Goal: Transaction & Acquisition: Purchase product/service

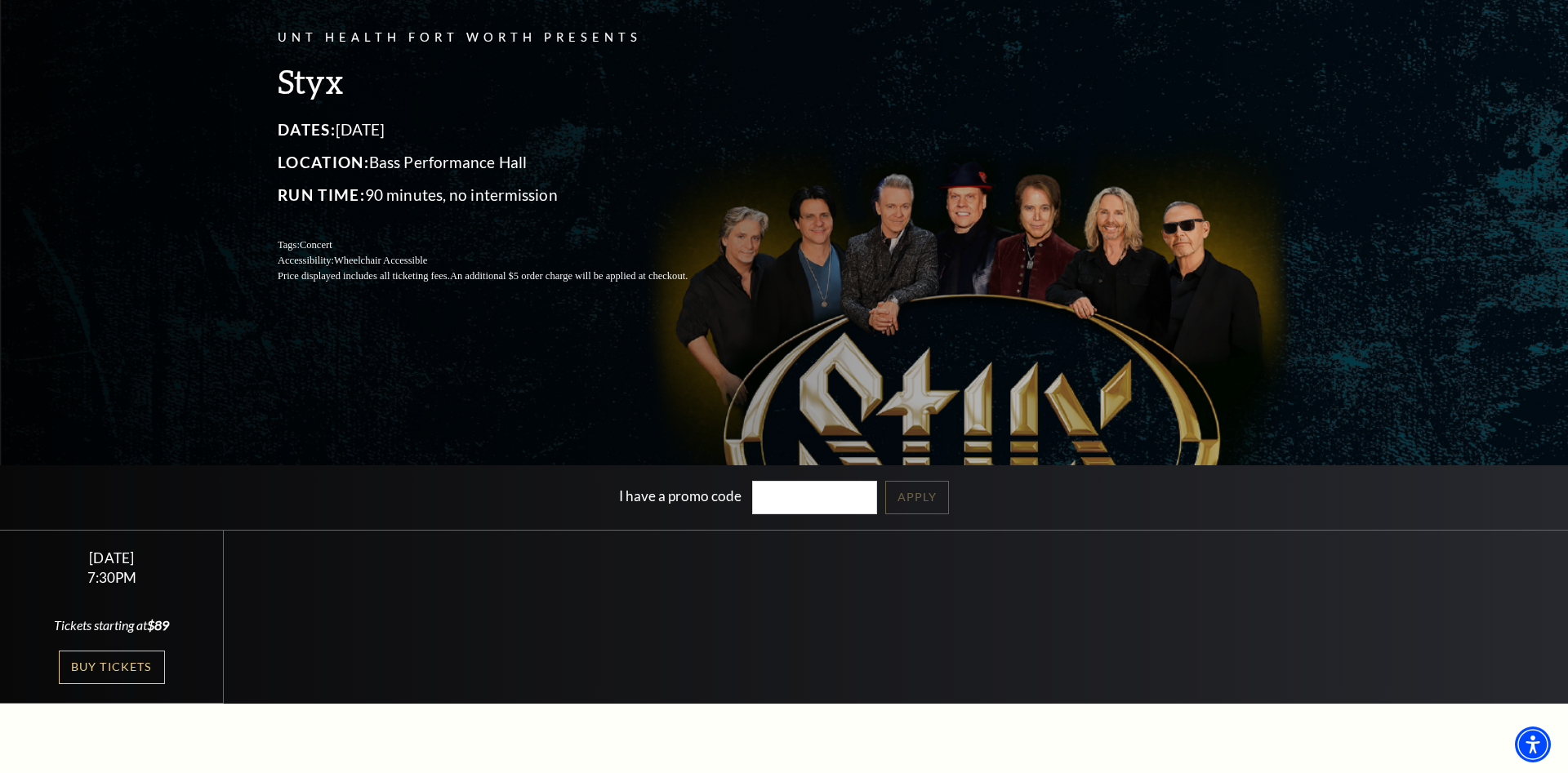
scroll to position [166, 0]
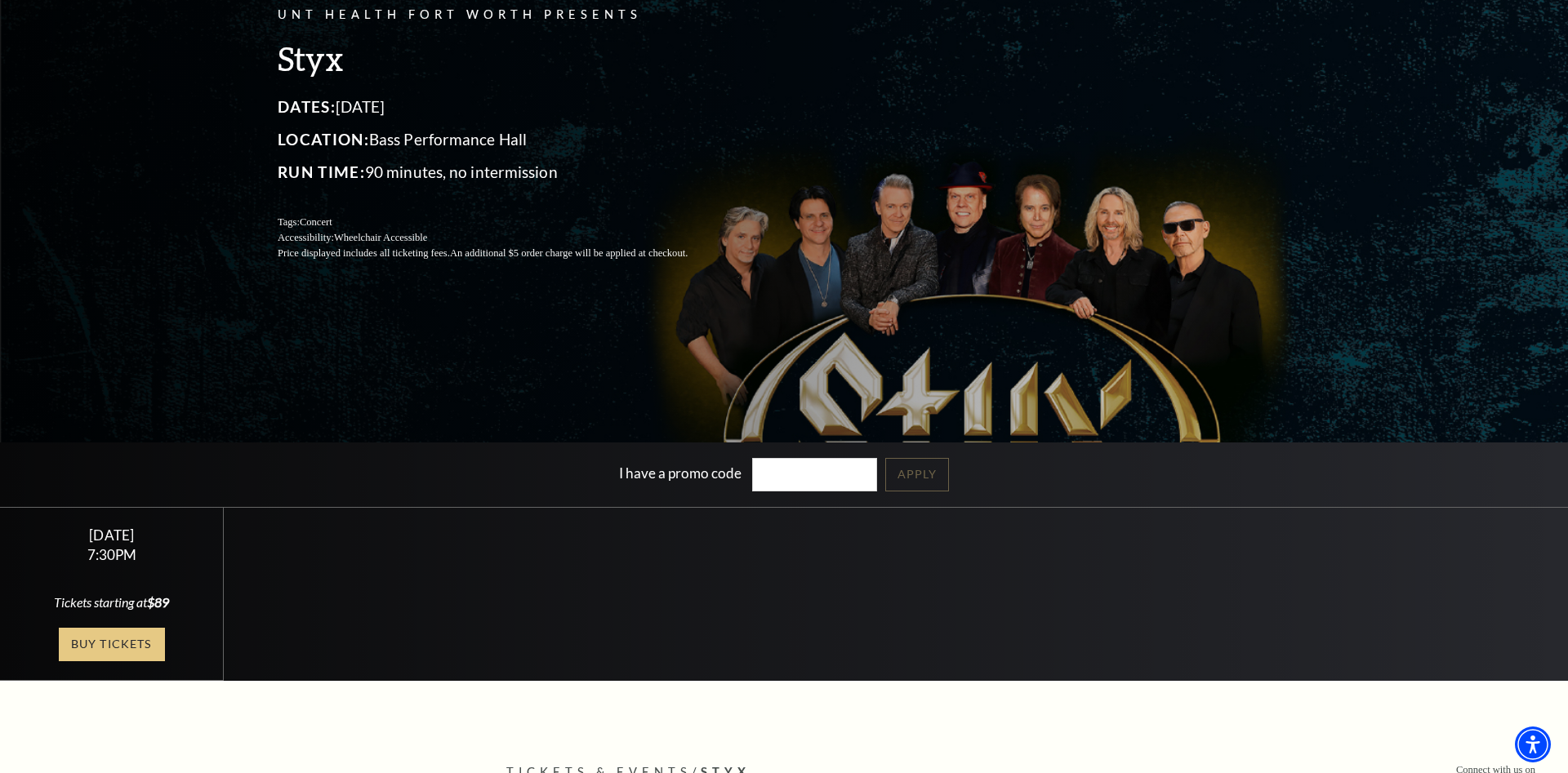
click at [133, 640] on link "Buy Tickets" at bounding box center [112, 645] width 106 height 33
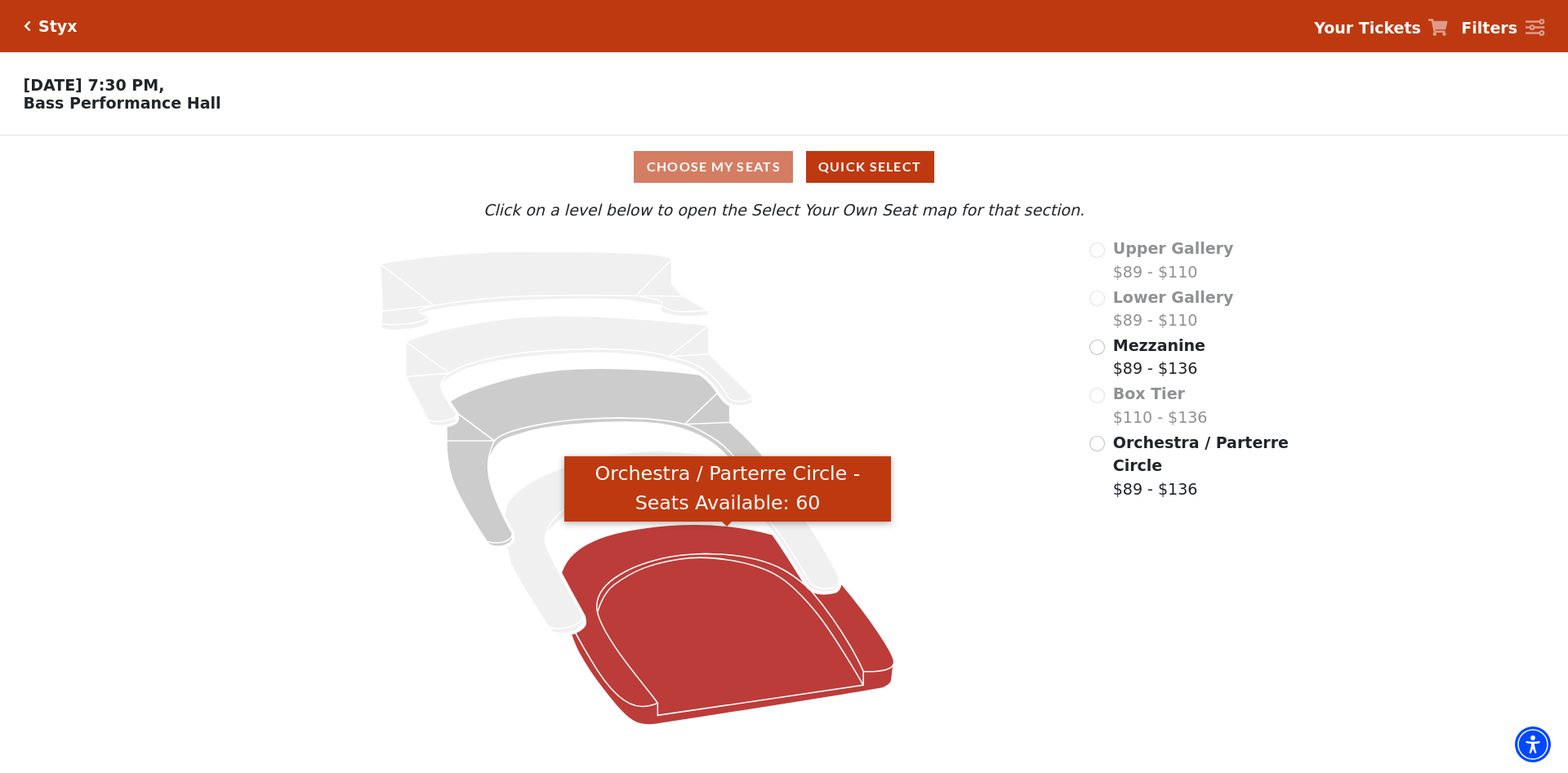
click at [660, 623] on icon "Orchestra / Parterre Circle - Seats Available: 60" at bounding box center [728, 624] width 333 height 201
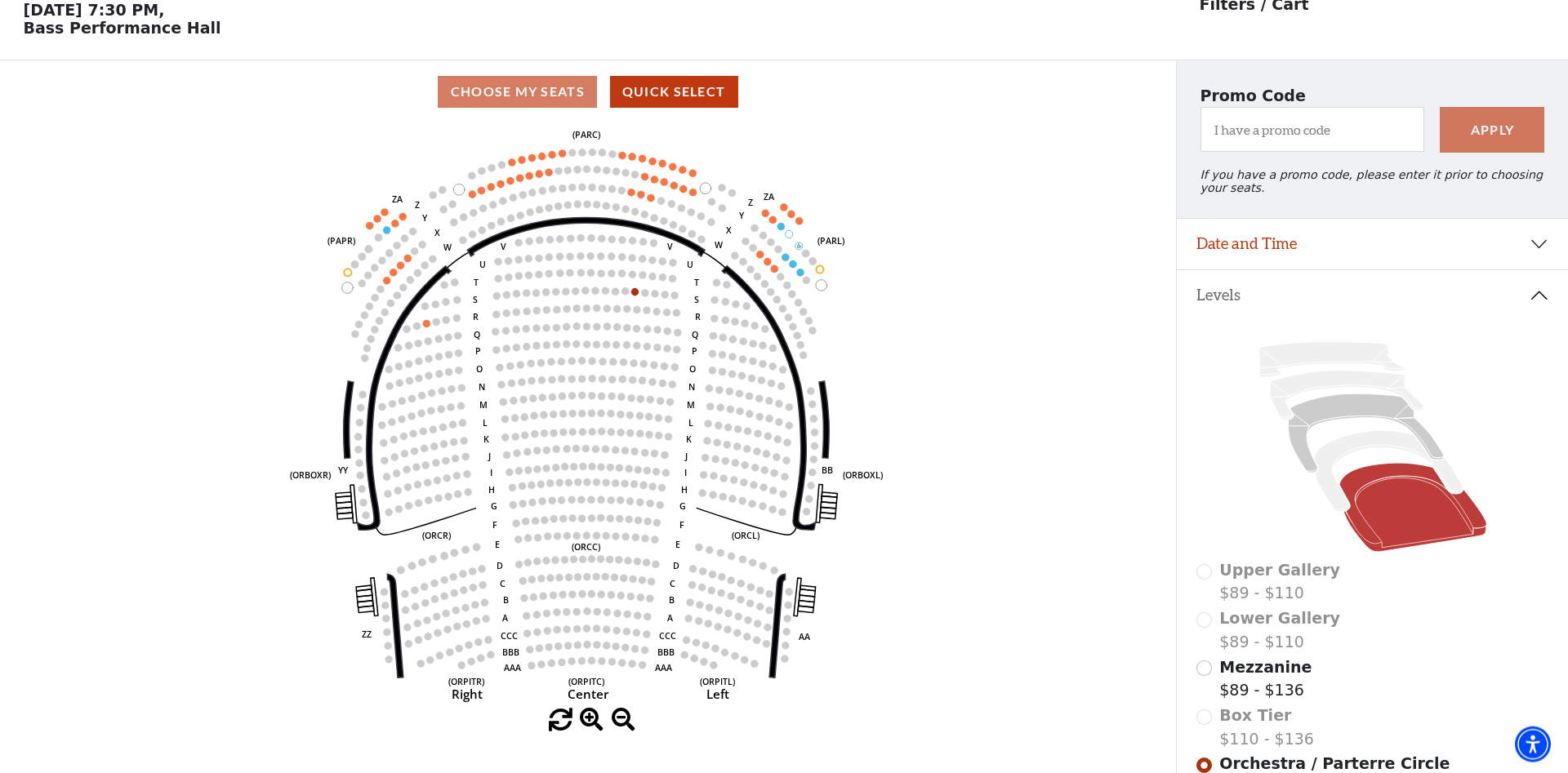
scroll to position [76, 0]
click at [529, 161] on use "Seat Selected" at bounding box center [532, 156] width 8 height 8
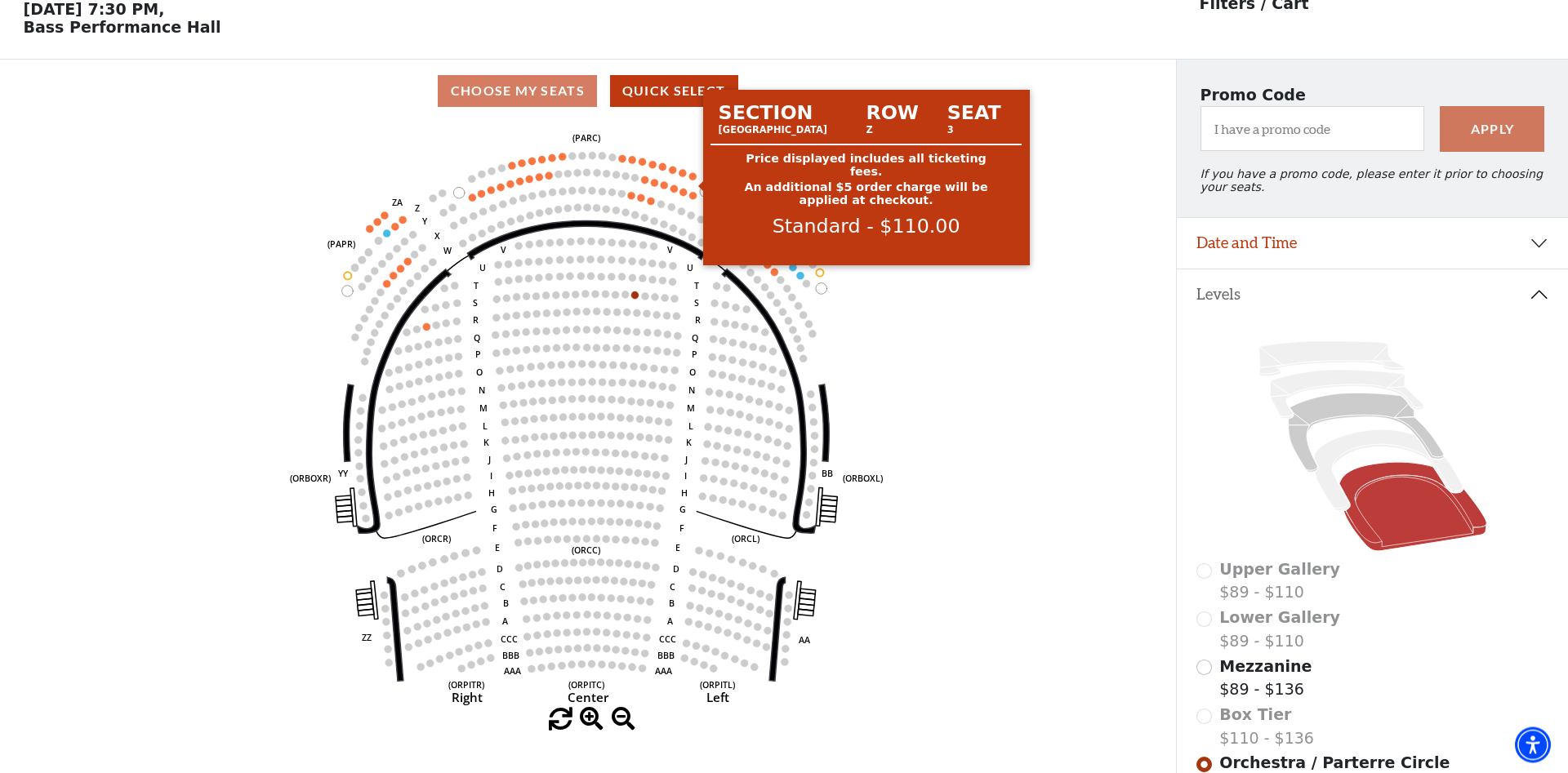
click at [695, 179] on circle at bounding box center [693, 176] width 7 height 7
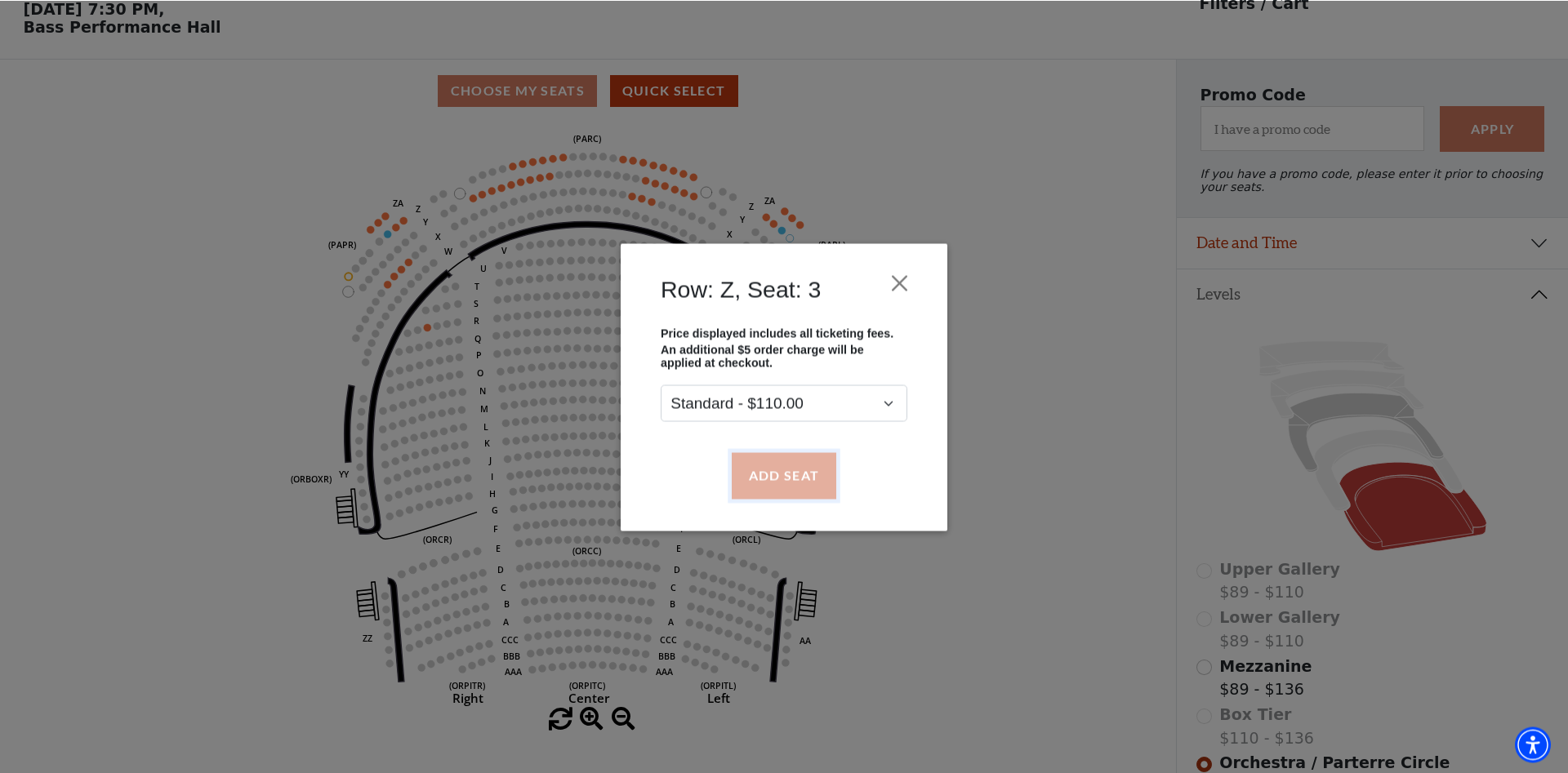
click at [772, 468] on button "Add Seat" at bounding box center [784, 475] width 104 height 46
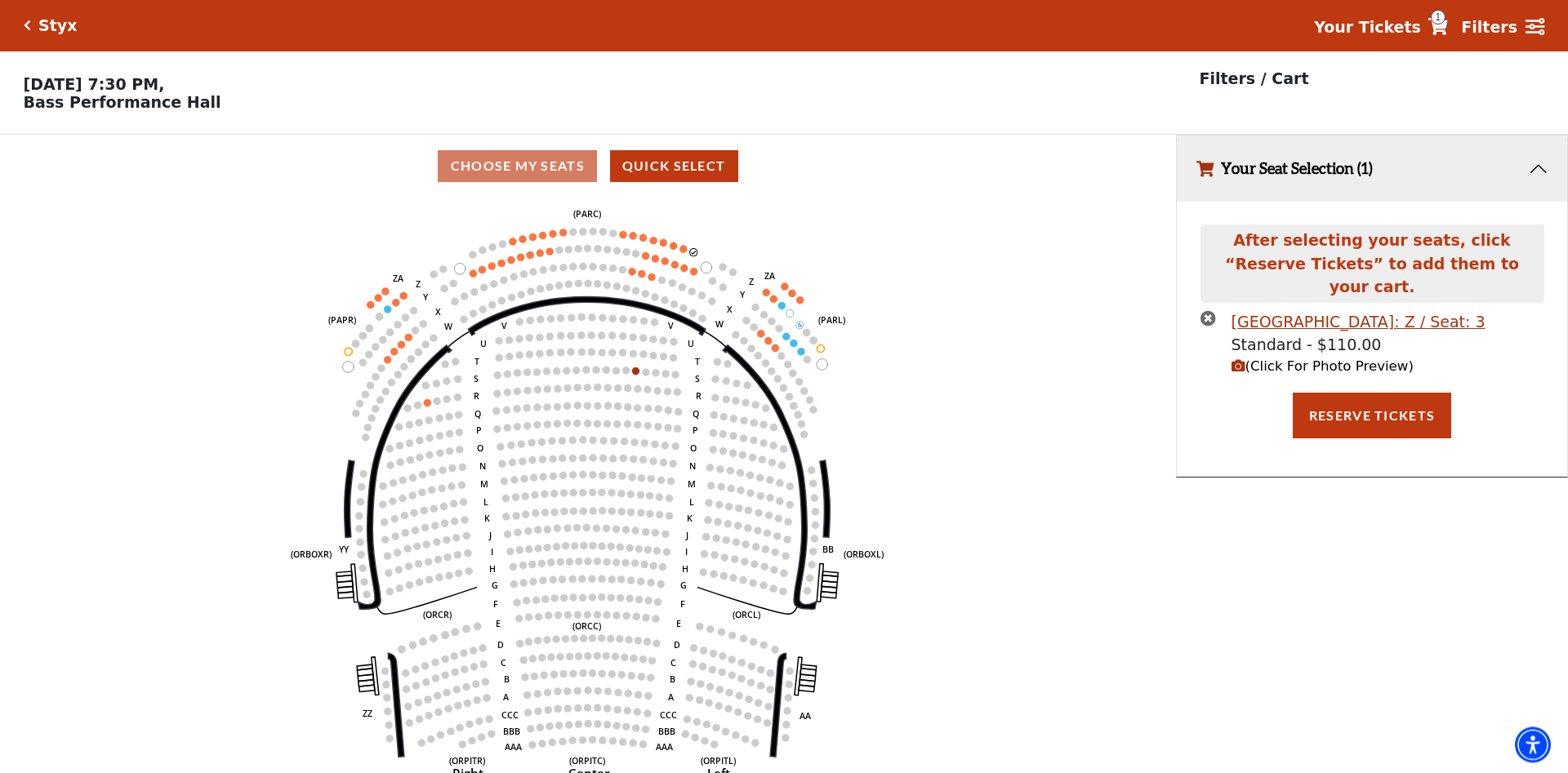
scroll to position [0, 0]
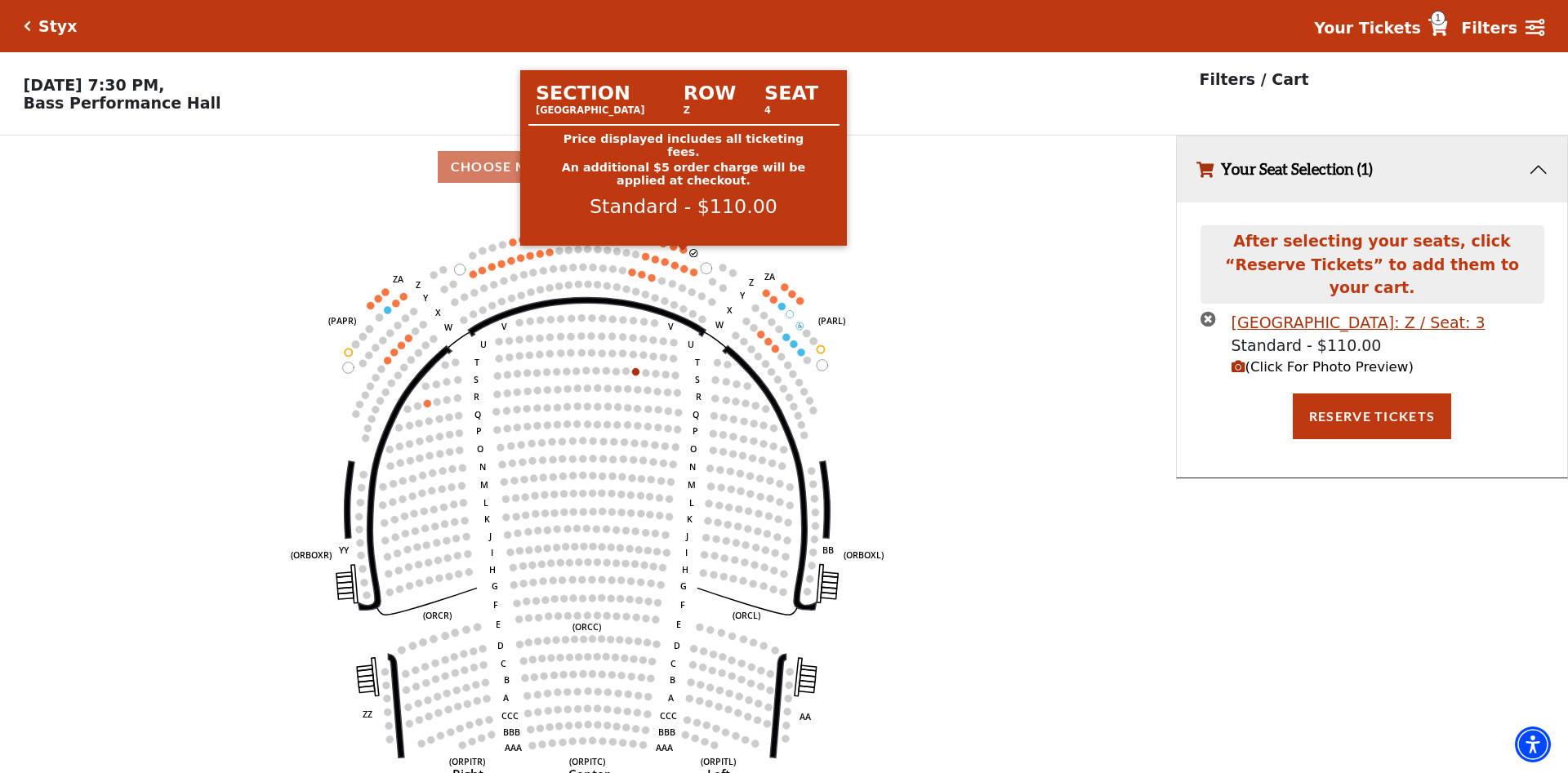
click at [682, 253] on circle at bounding box center [683, 250] width 7 height 7
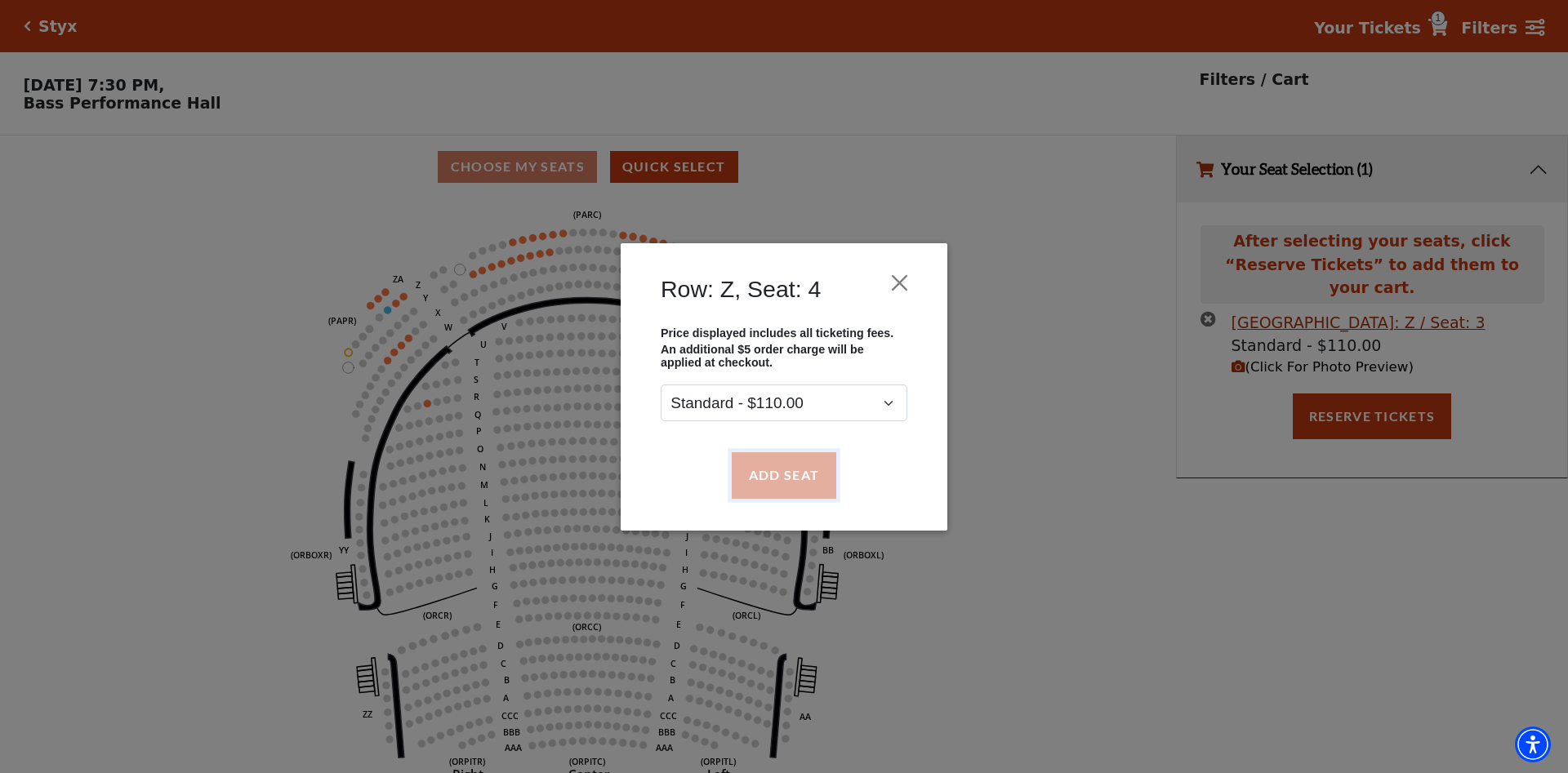
click at [779, 471] on button "Add Seat" at bounding box center [784, 475] width 104 height 46
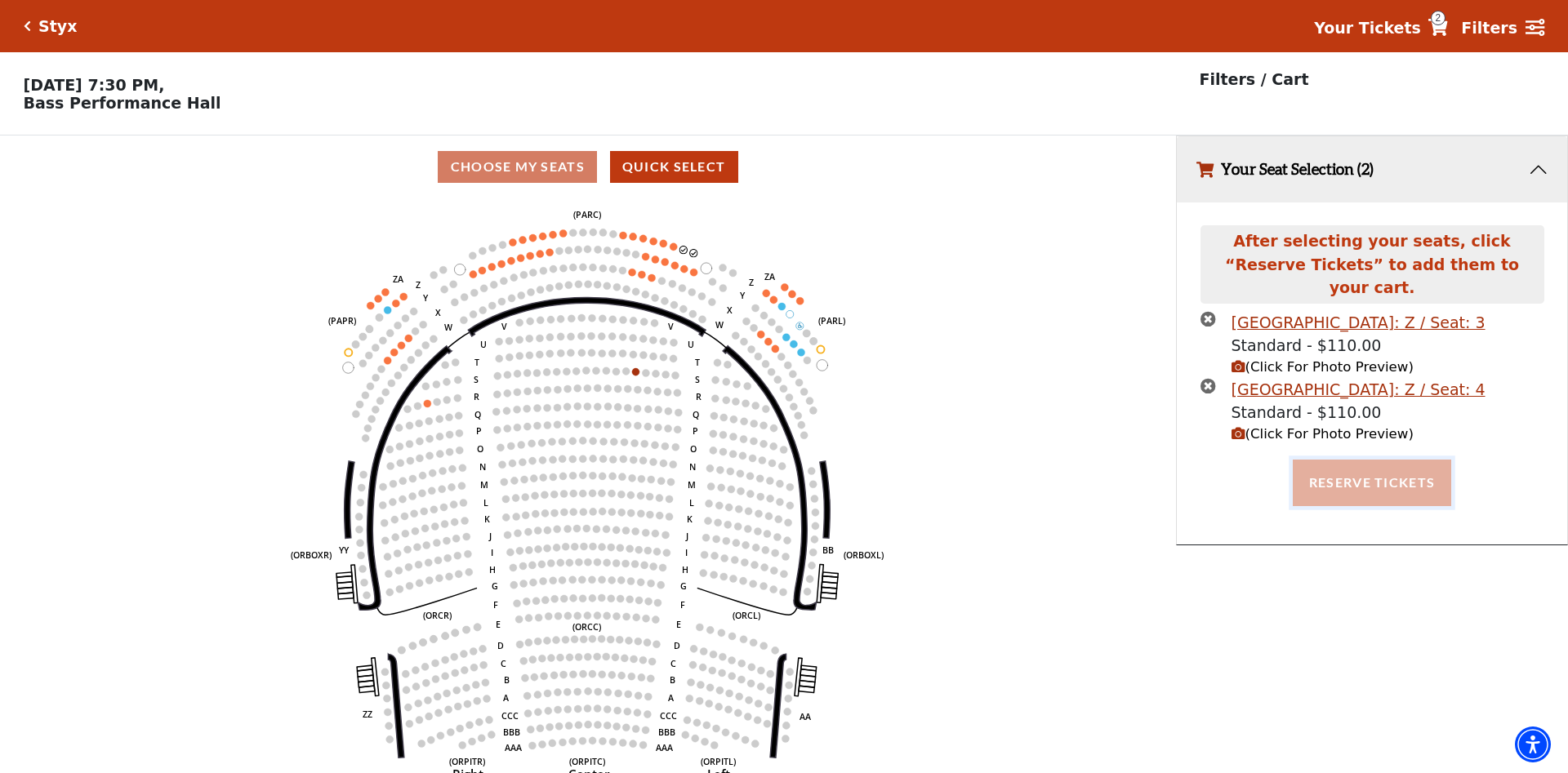
click at [1367, 461] on button "Reserve Tickets" at bounding box center [1372, 482] width 159 height 46
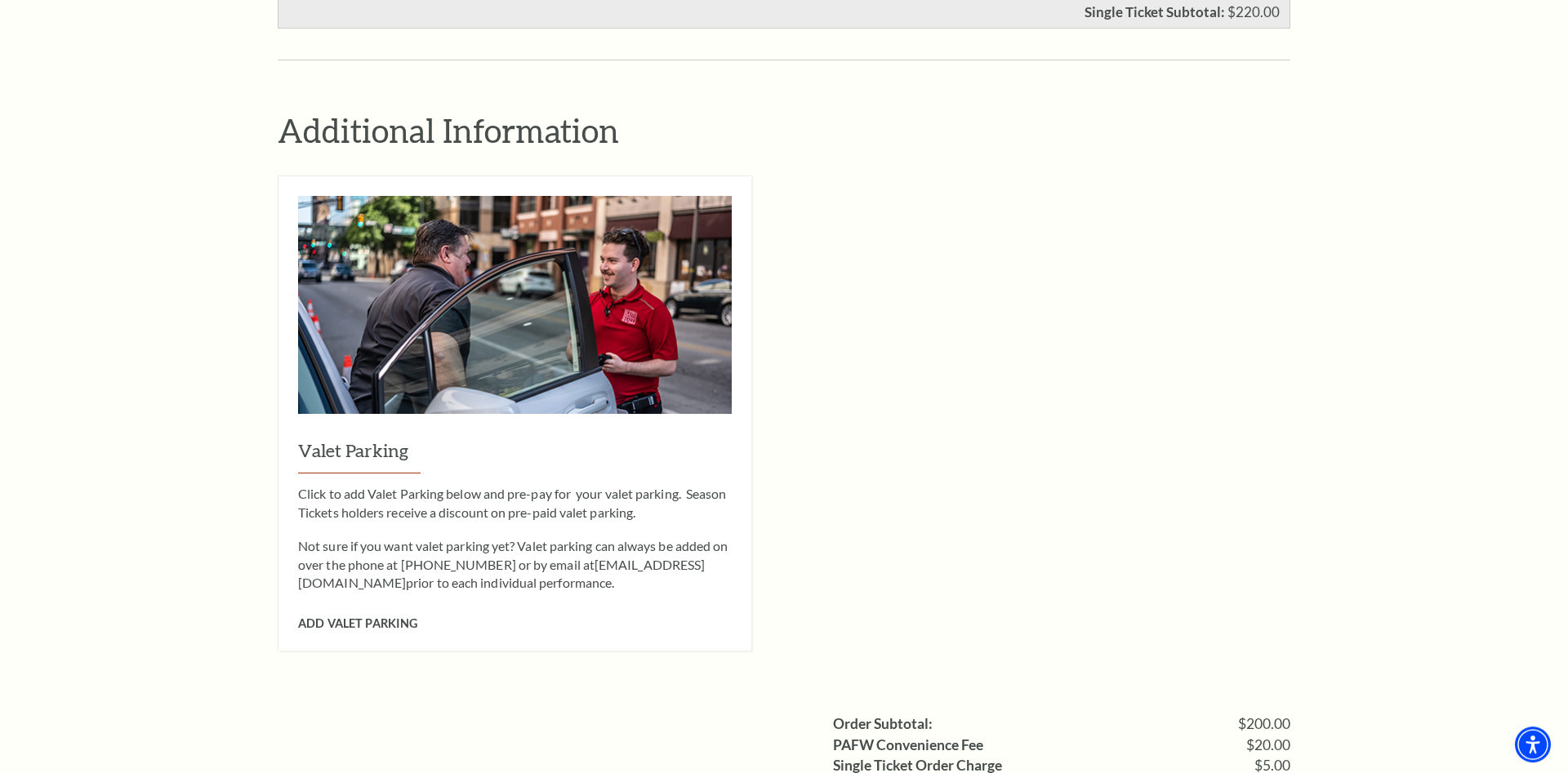
scroll to position [1332, 0]
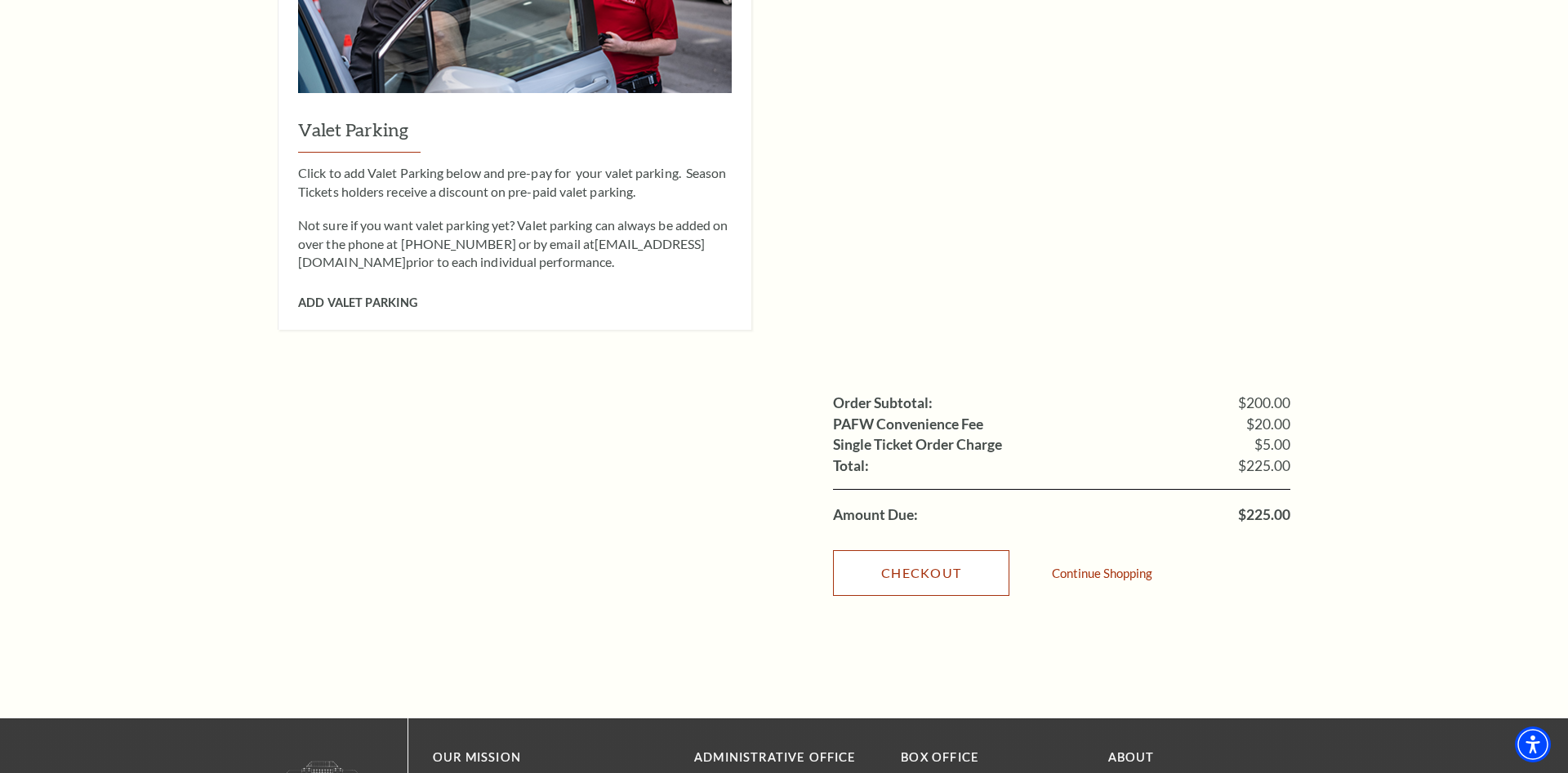
click at [988, 550] on link "Checkout" at bounding box center [921, 572] width 177 height 46
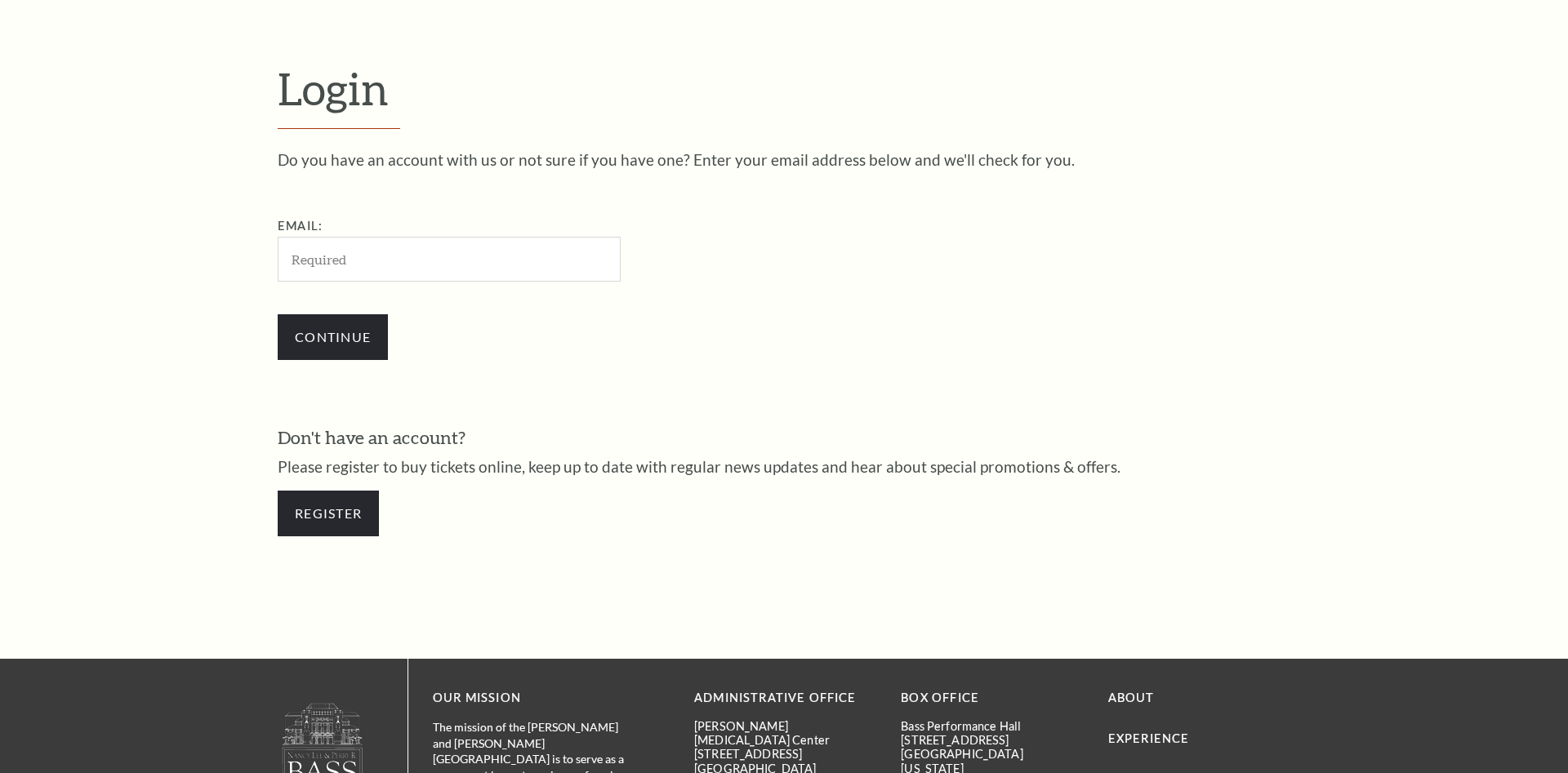
scroll to position [549, 0]
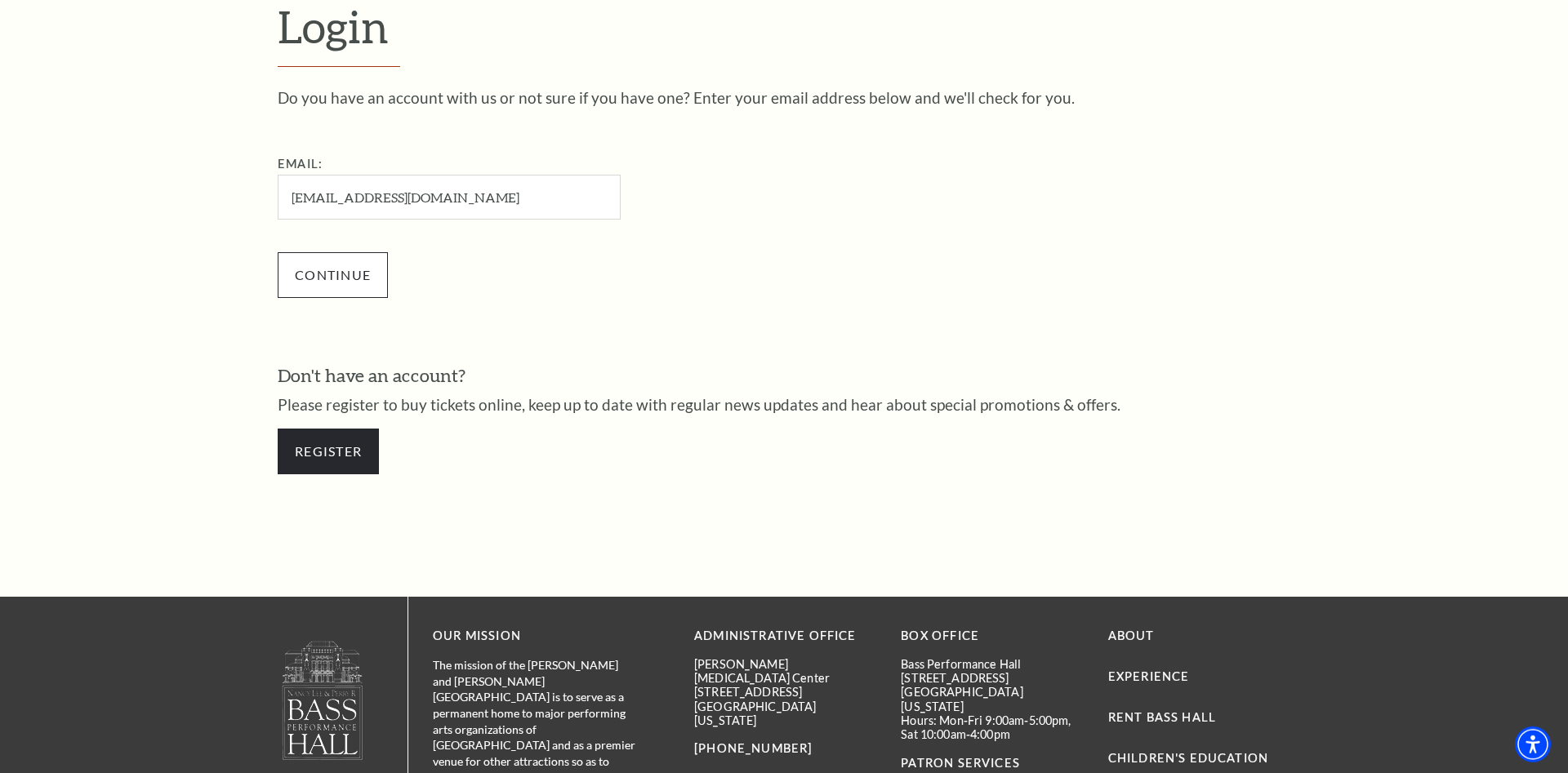
type input "jrhoofnagle@verizon.net"
click at [354, 270] on input "Continue" at bounding box center [333, 275] width 111 height 46
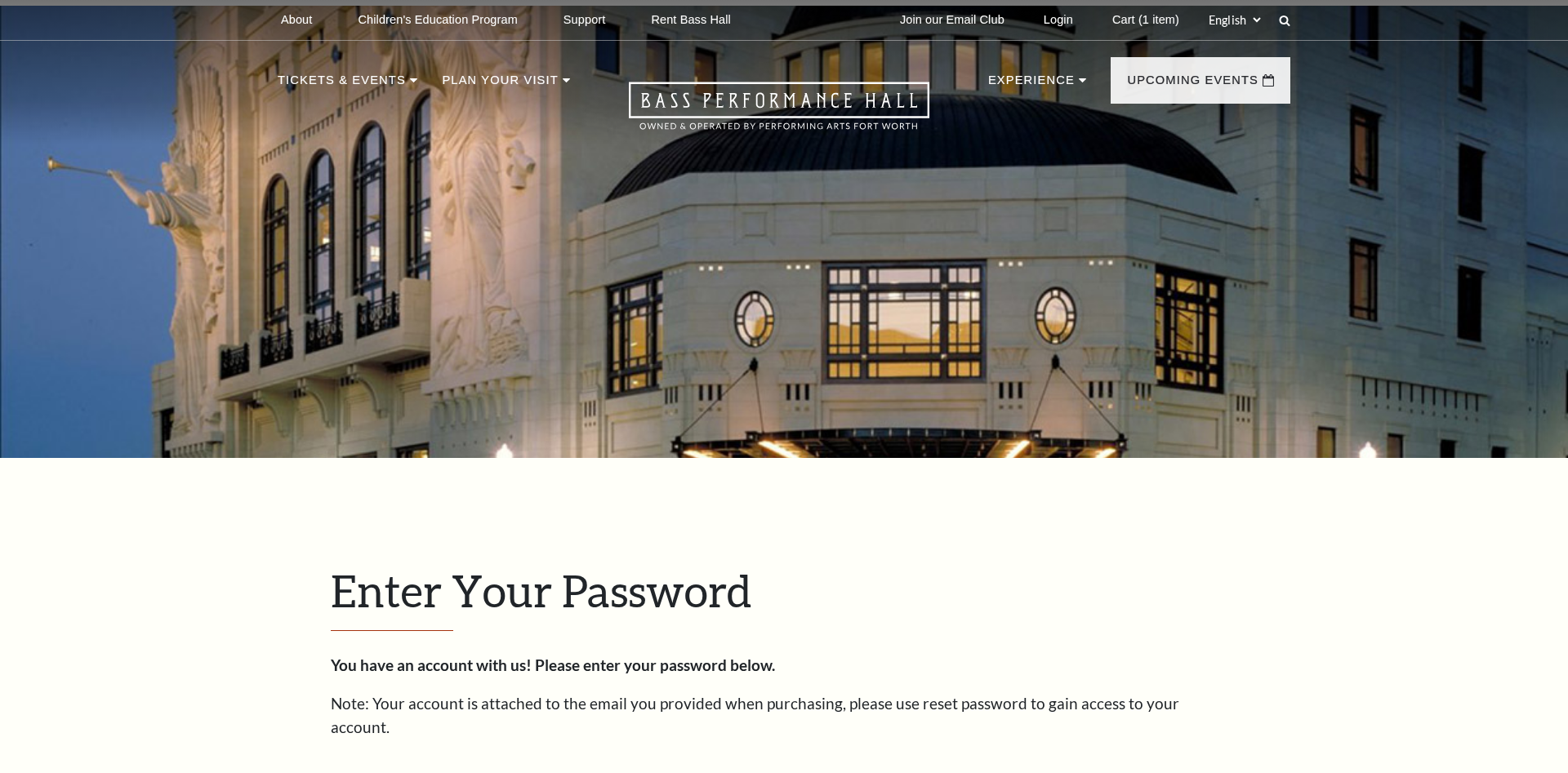
scroll to position [563, 0]
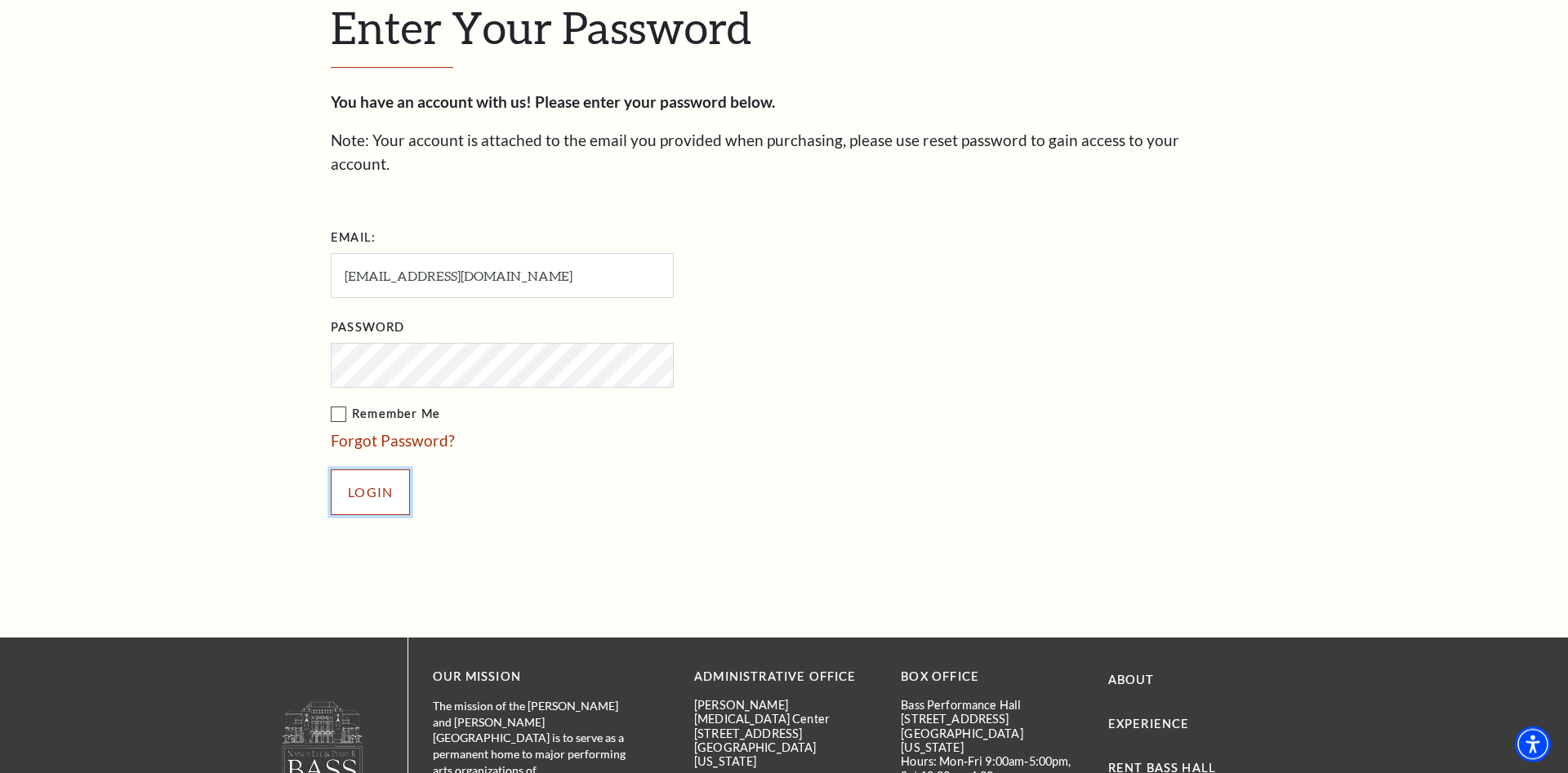
click at [359, 469] on input "Login" at bounding box center [370, 491] width 79 height 46
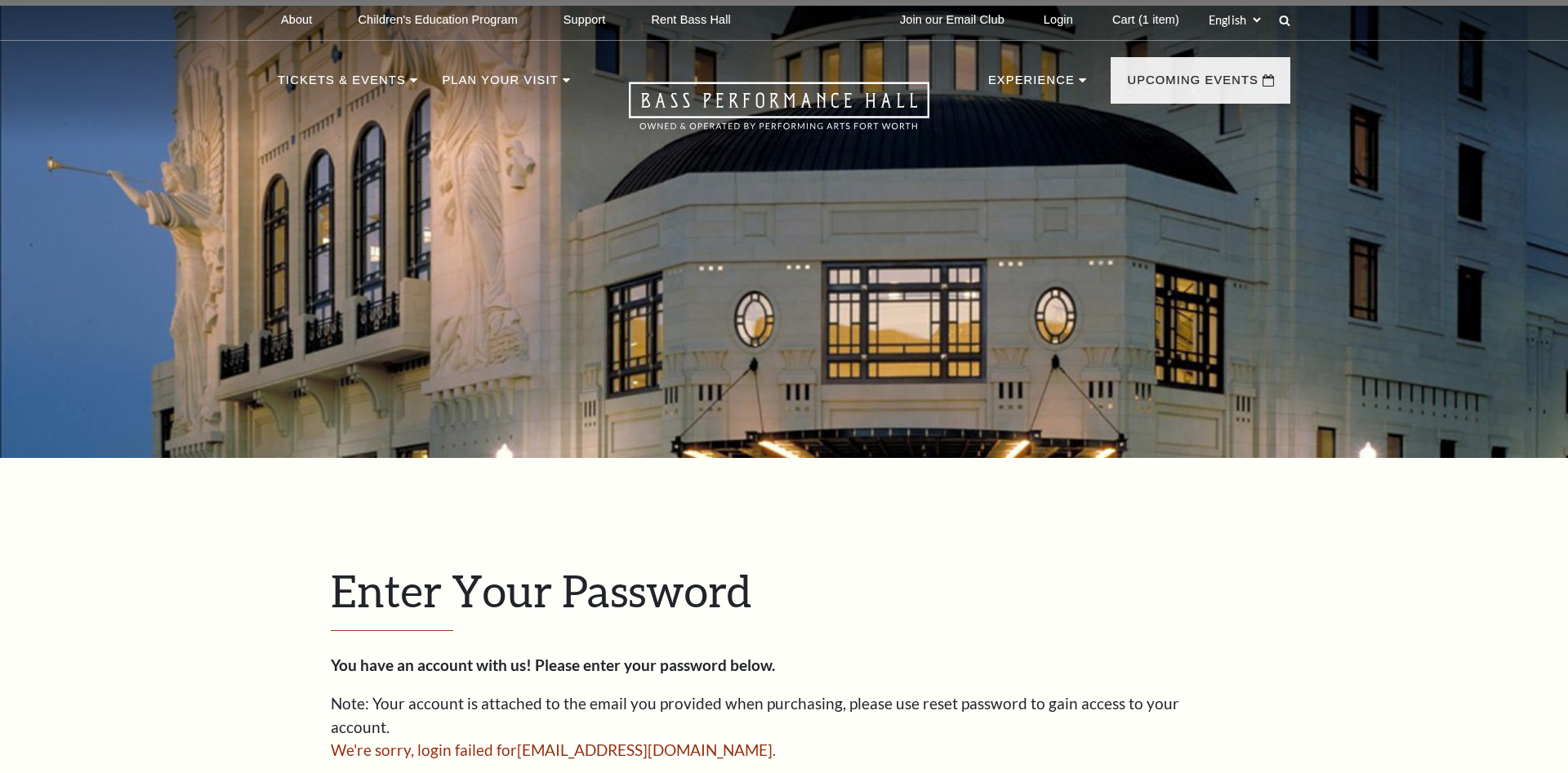
scroll to position [543, 0]
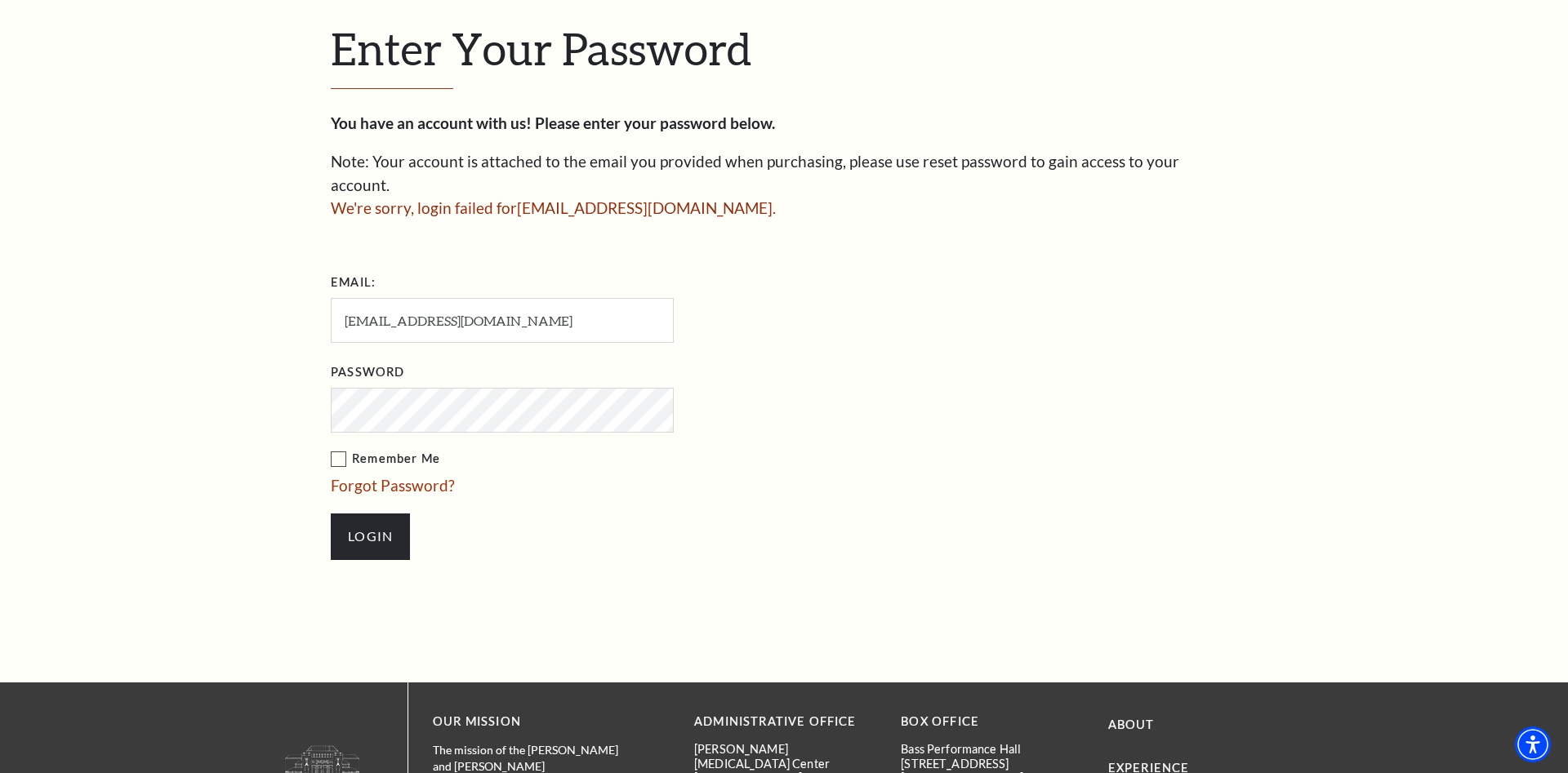
click at [985, 244] on div "You have an account with us! Please enter your password below. Note: Your accou…" at bounding box center [784, 344] width 907 height 465
click at [425, 476] on link "Forgot Password?" at bounding box center [393, 485] width 125 height 19
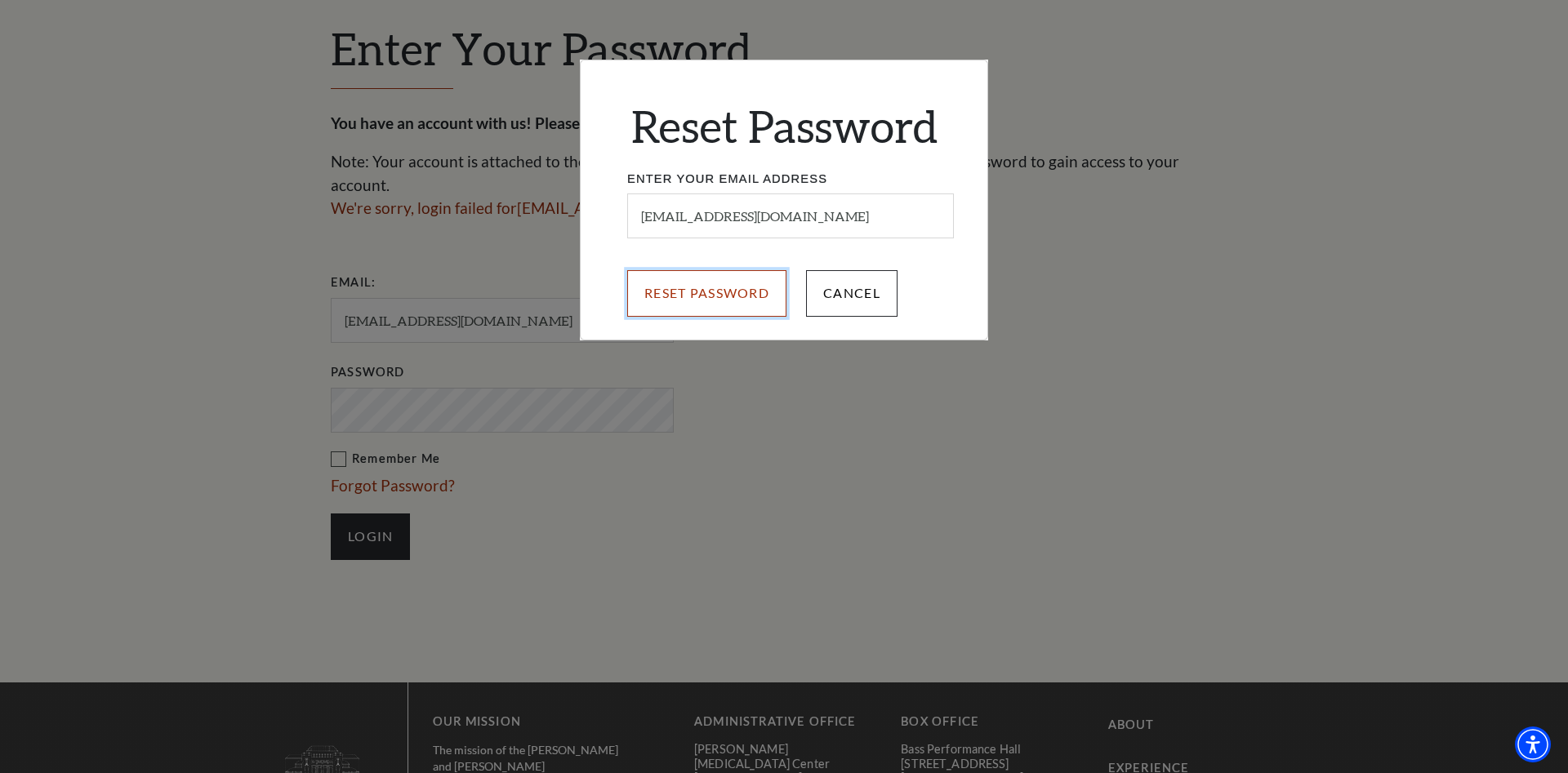
click at [739, 292] on input "Reset Password" at bounding box center [706, 293] width 159 height 46
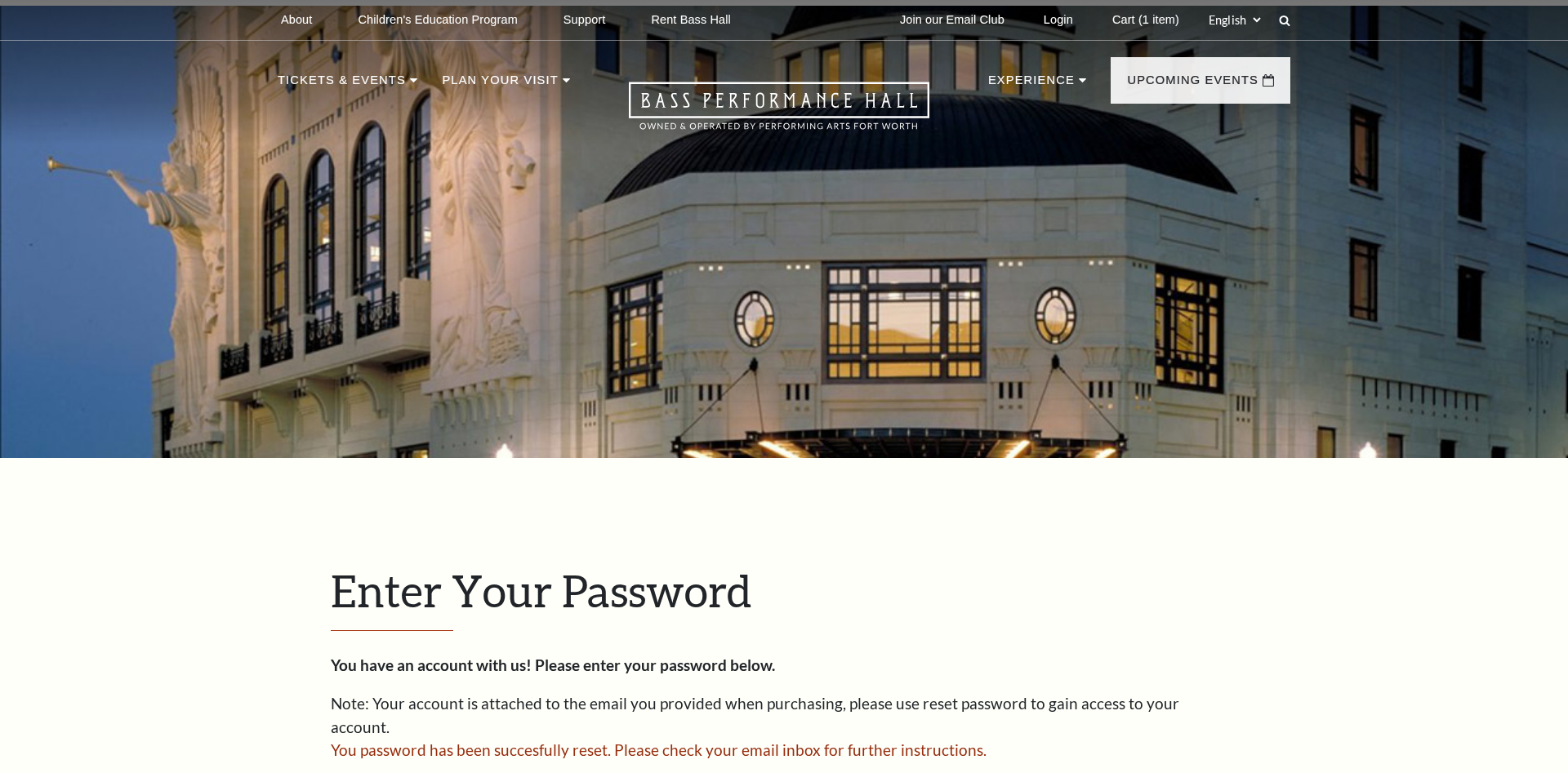
scroll to position [543, 0]
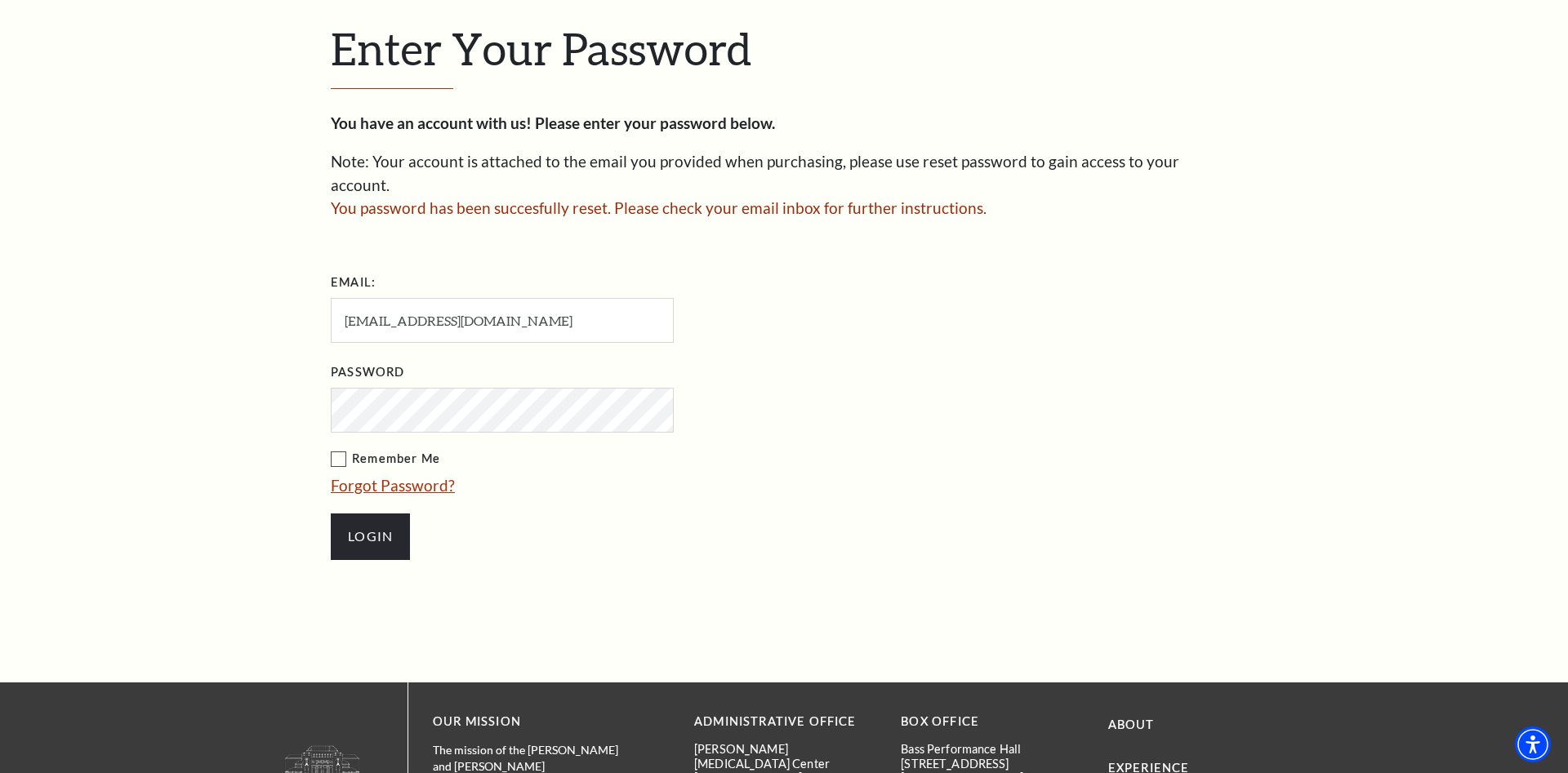
click at [353, 476] on link "Forgot Password?" at bounding box center [393, 485] width 125 height 19
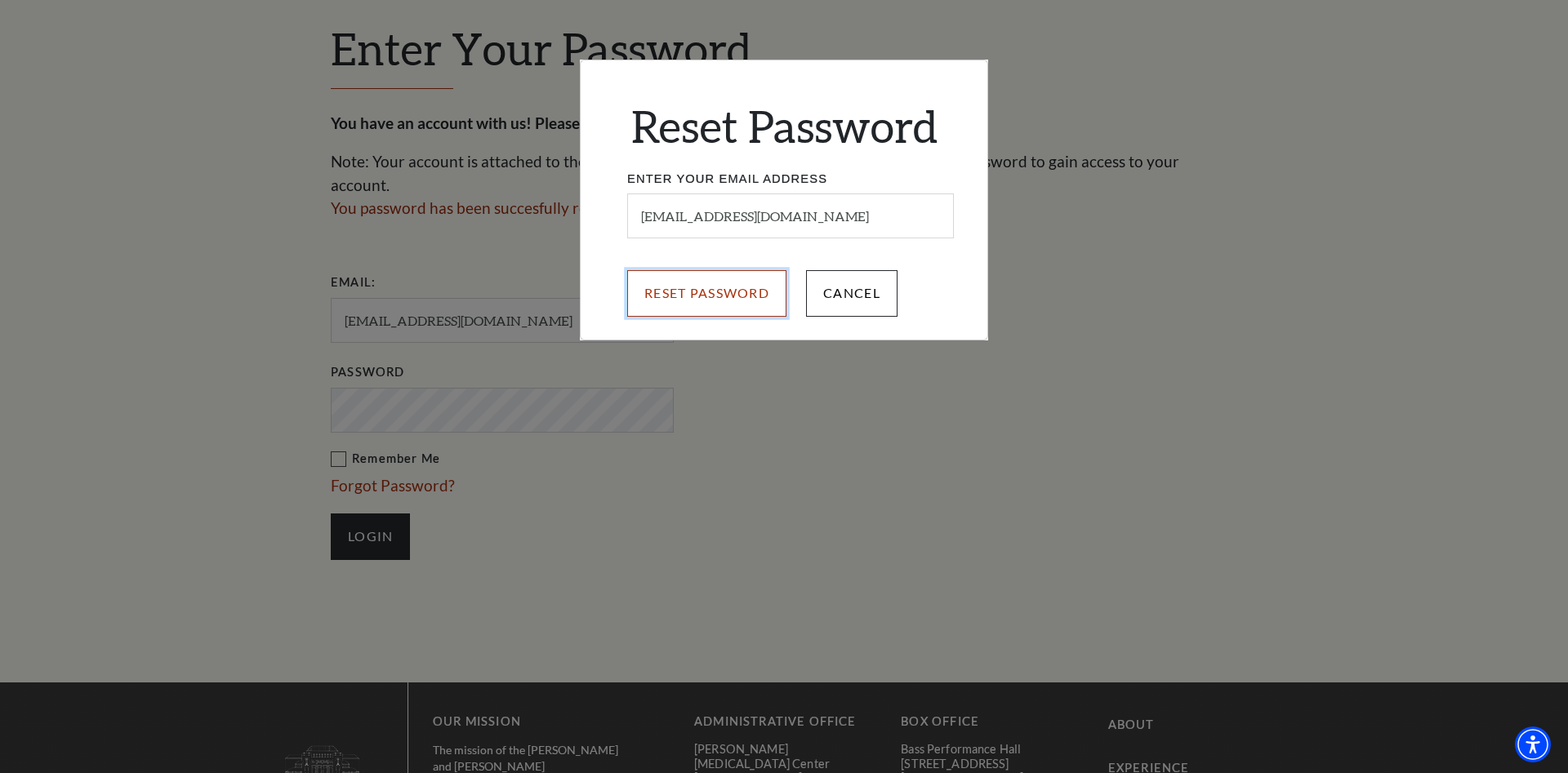
click at [739, 289] on input "Reset Password" at bounding box center [706, 293] width 159 height 46
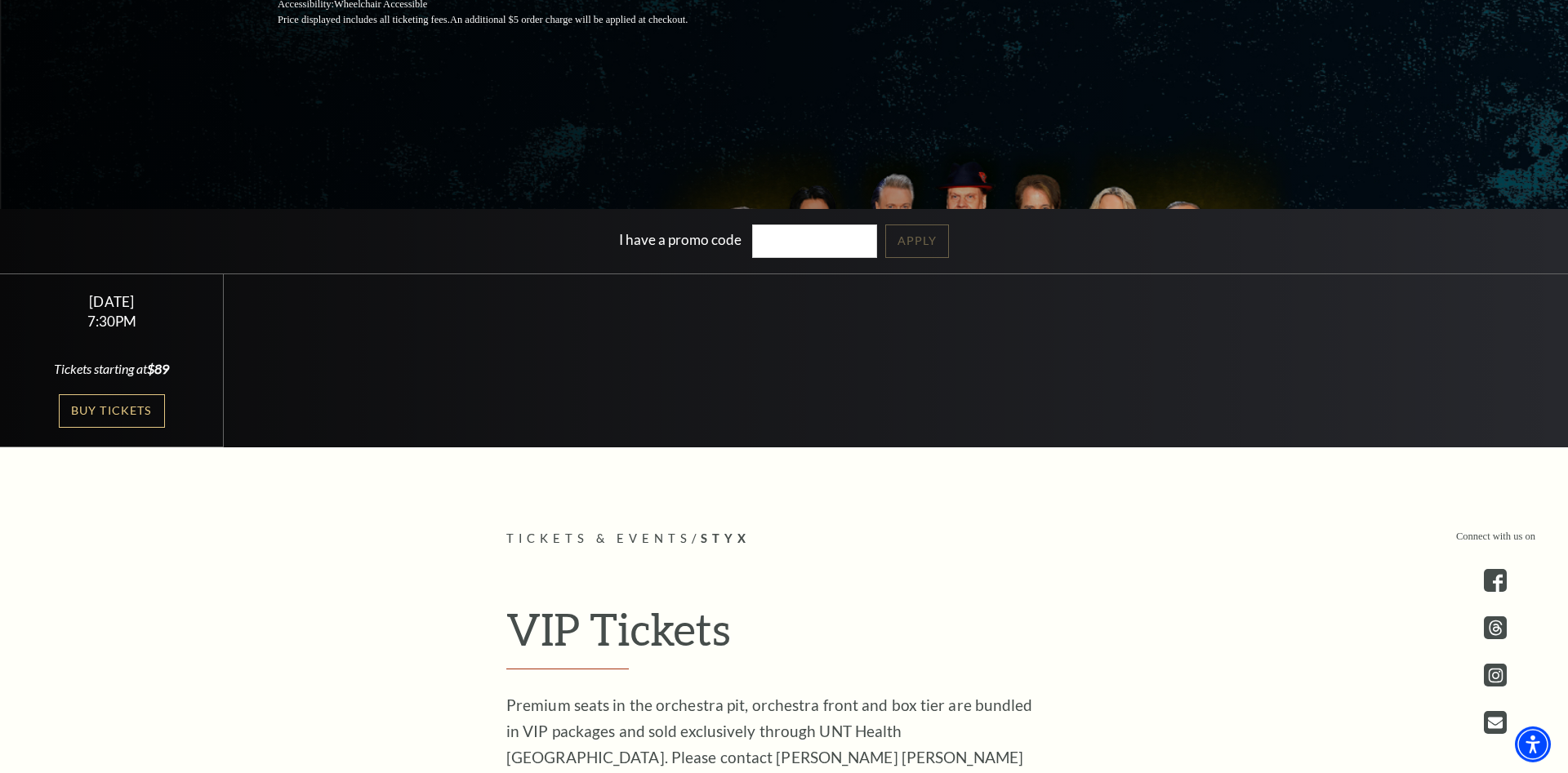
scroll to position [416, 0]
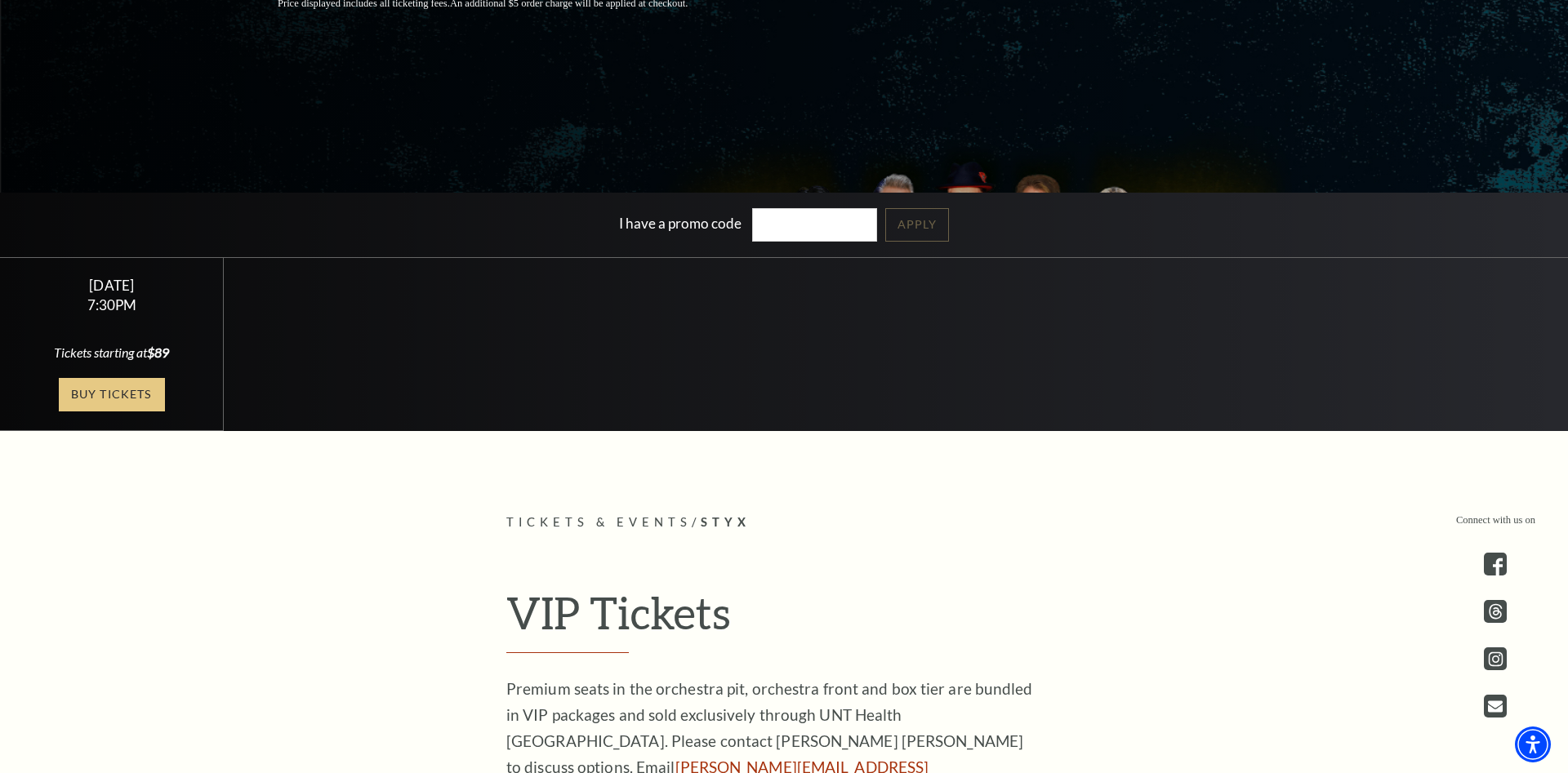
click at [110, 388] on link "Buy Tickets" at bounding box center [112, 395] width 106 height 33
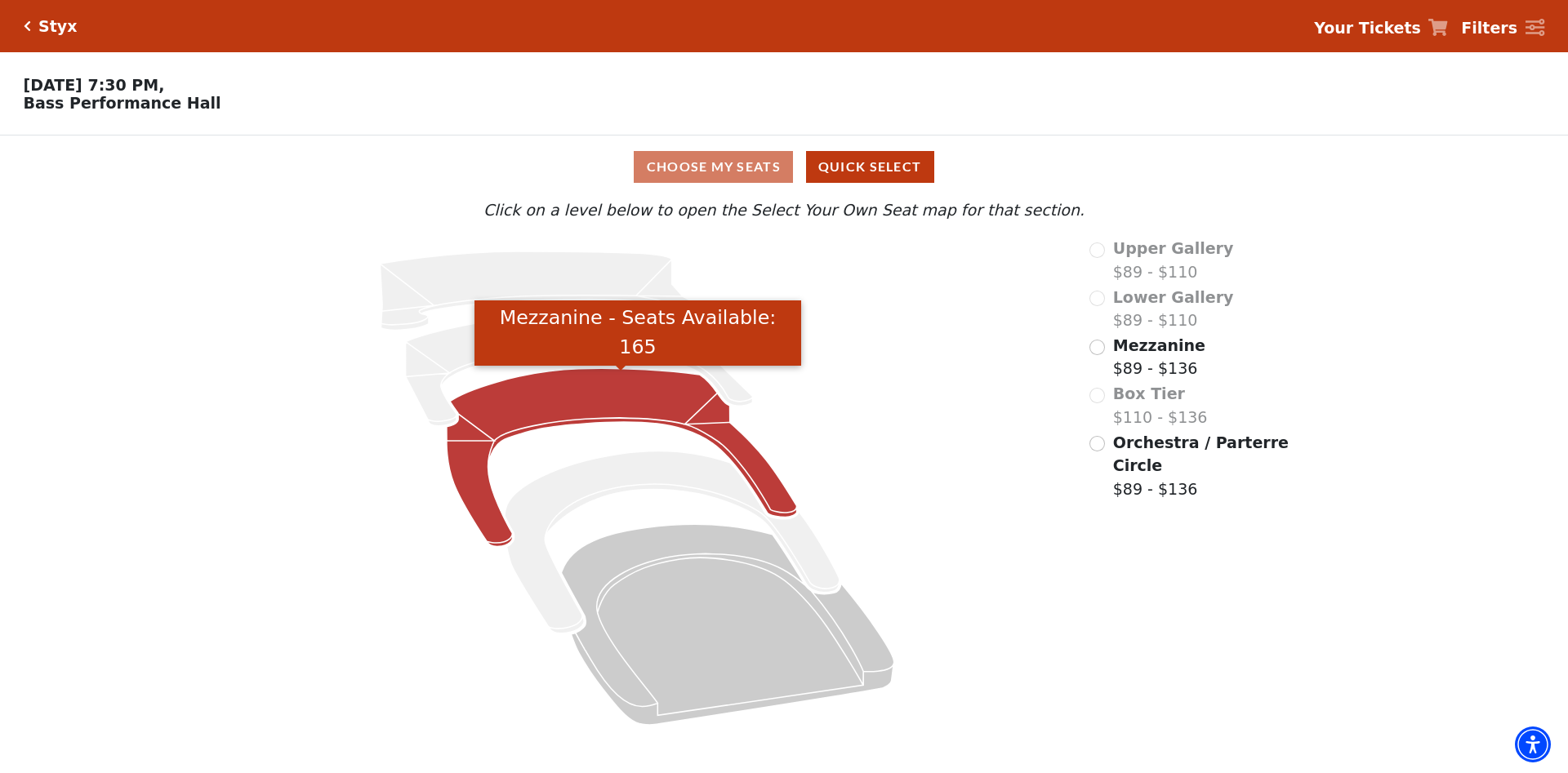
click at [608, 407] on icon "Mezzanine - Seats Available: 165" at bounding box center [622, 457] width 350 height 178
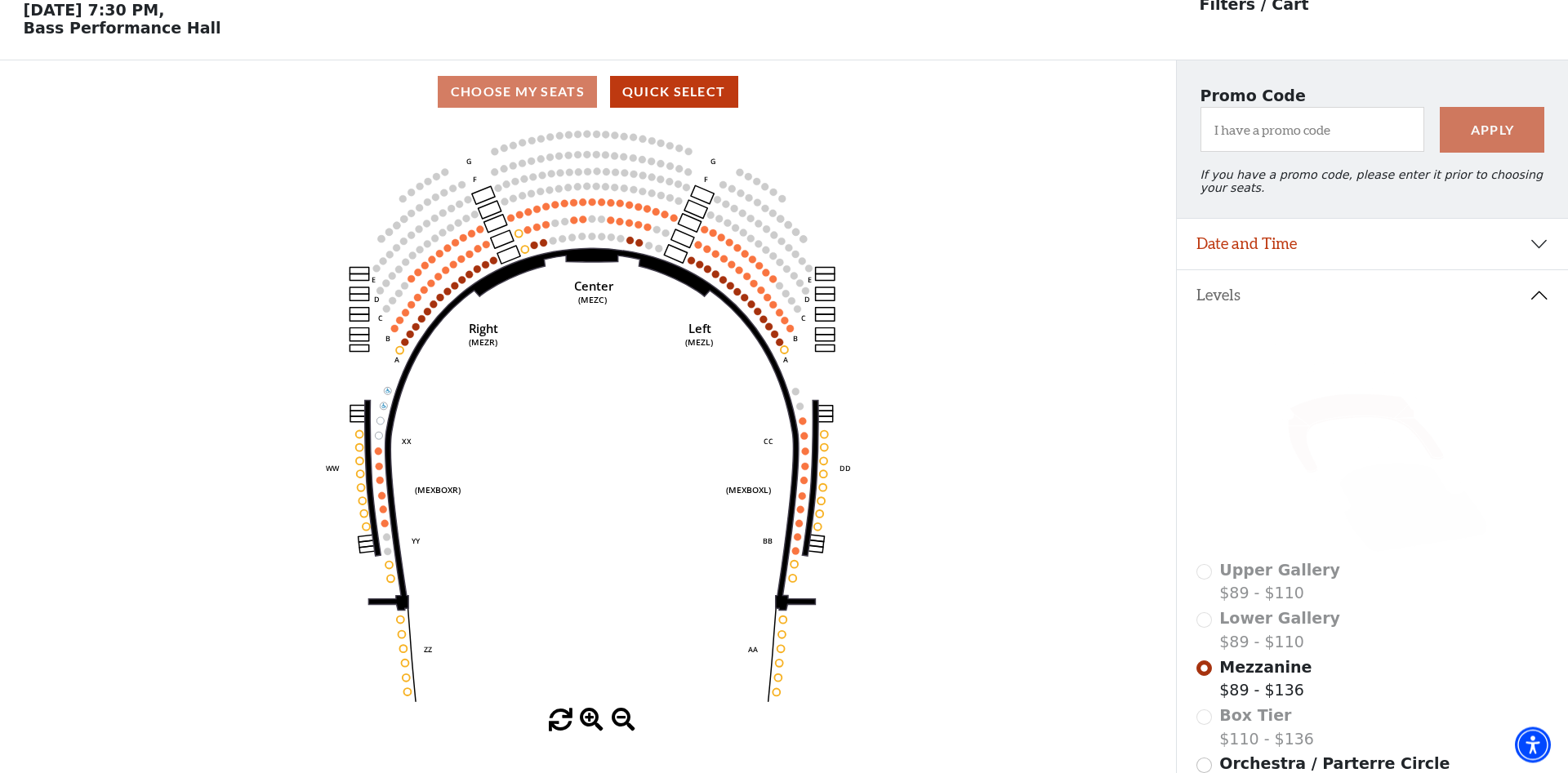
scroll to position [76, 0]
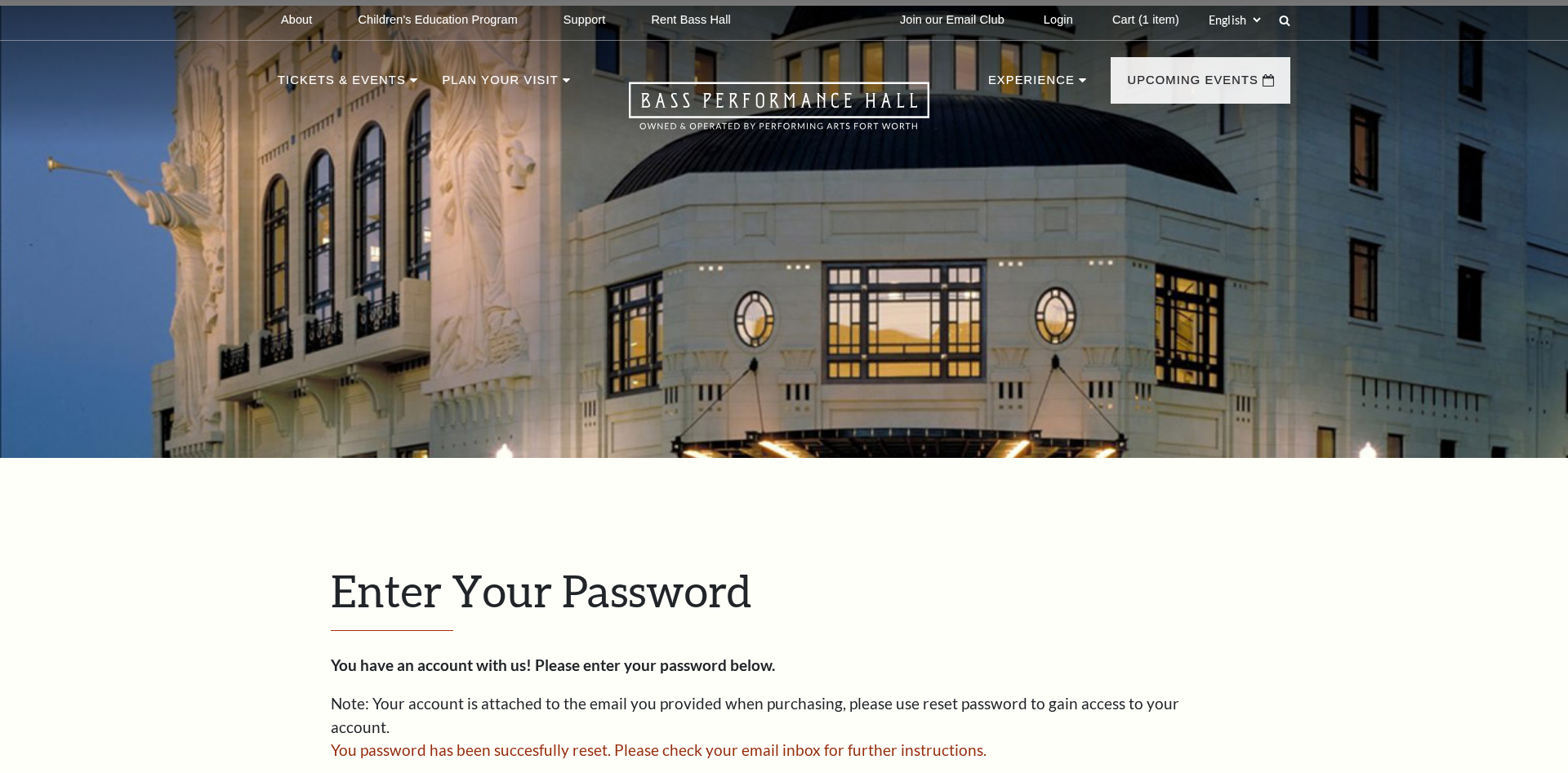
scroll to position [543, 0]
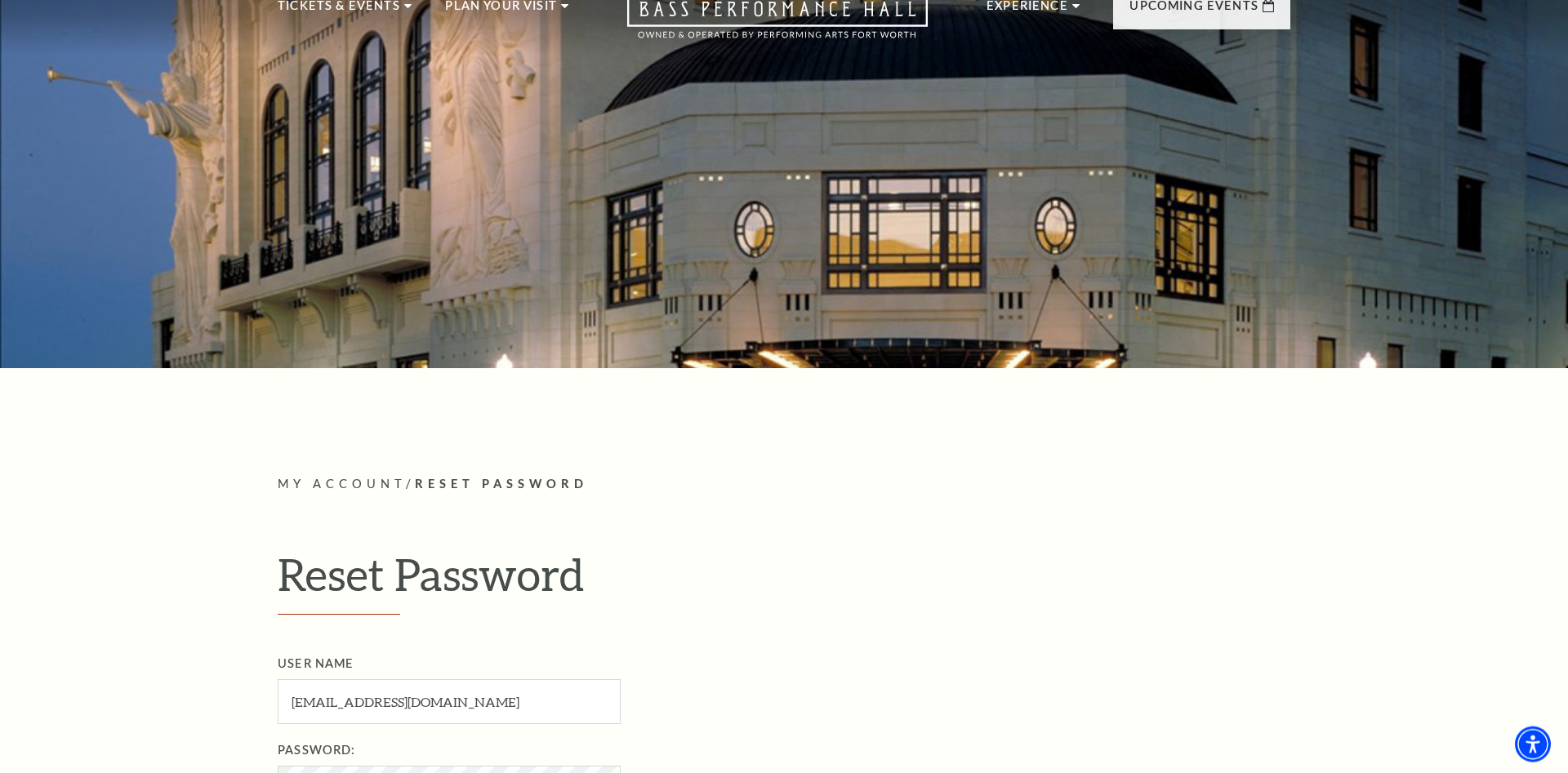
scroll to position [334, 0]
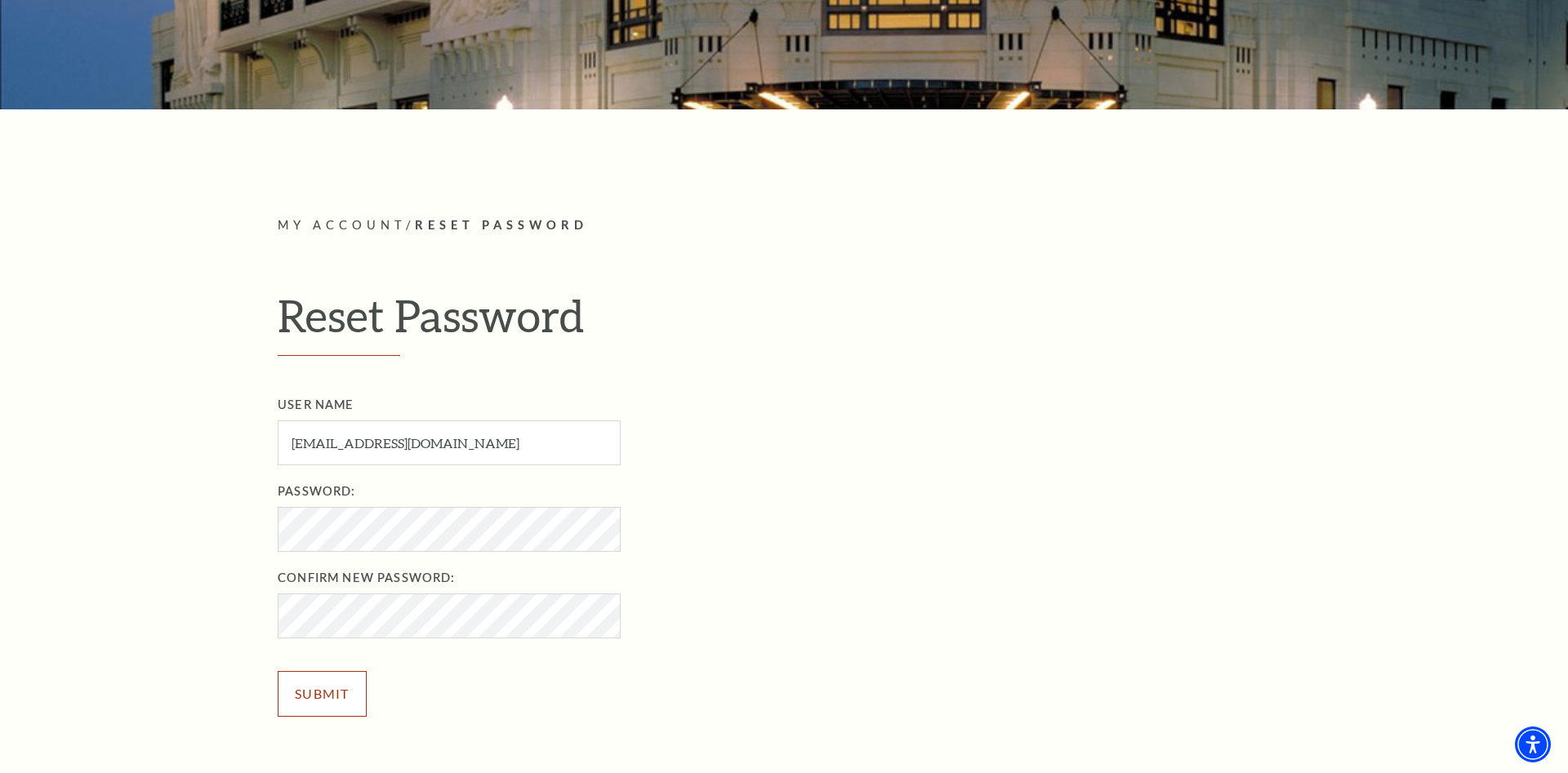
click at [335, 684] on input "Submit" at bounding box center [323, 693] width 89 height 46
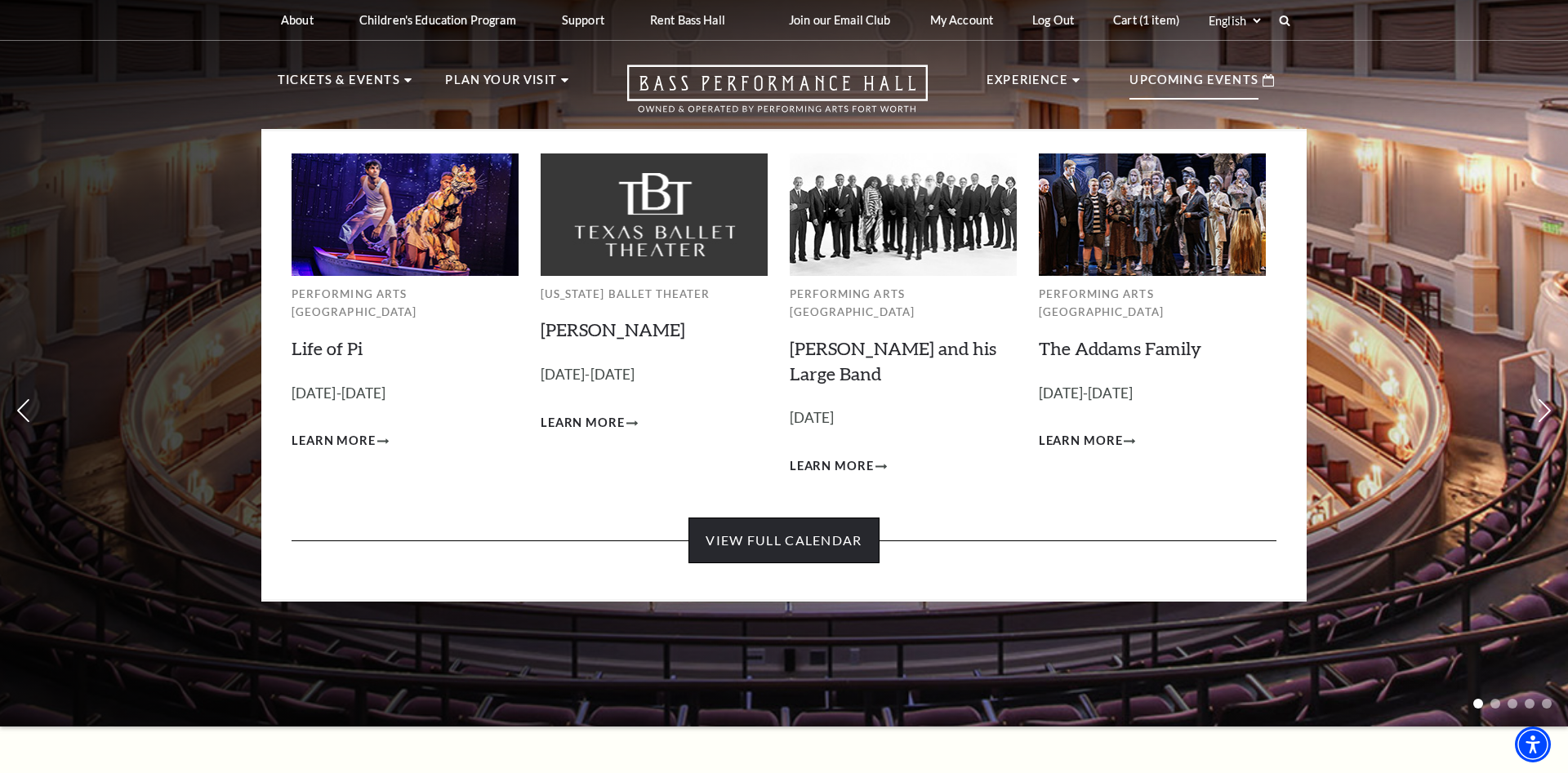
click at [761, 520] on link "View Full Calendar" at bounding box center [784, 540] width 191 height 46
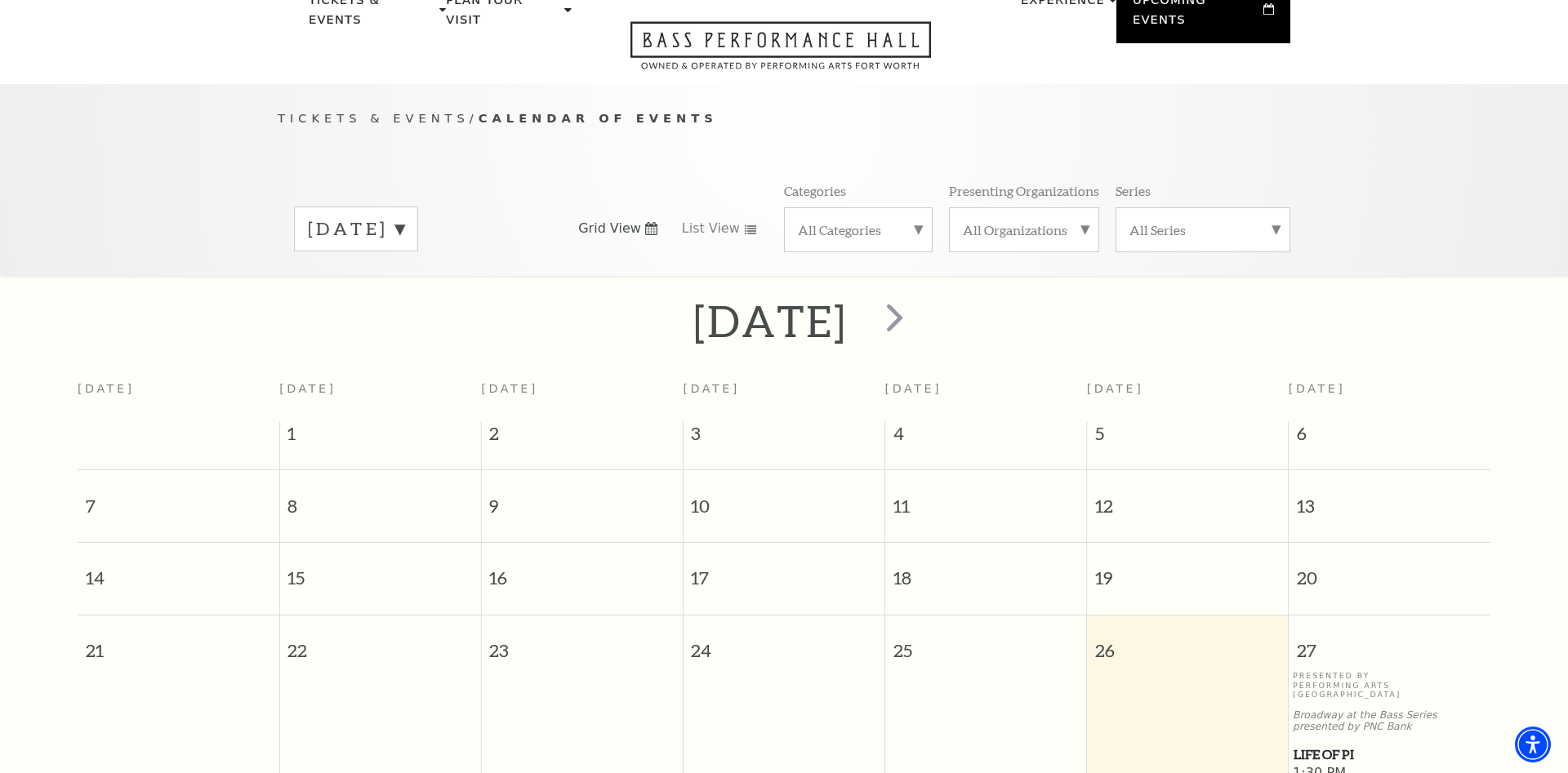
scroll to position [61, 0]
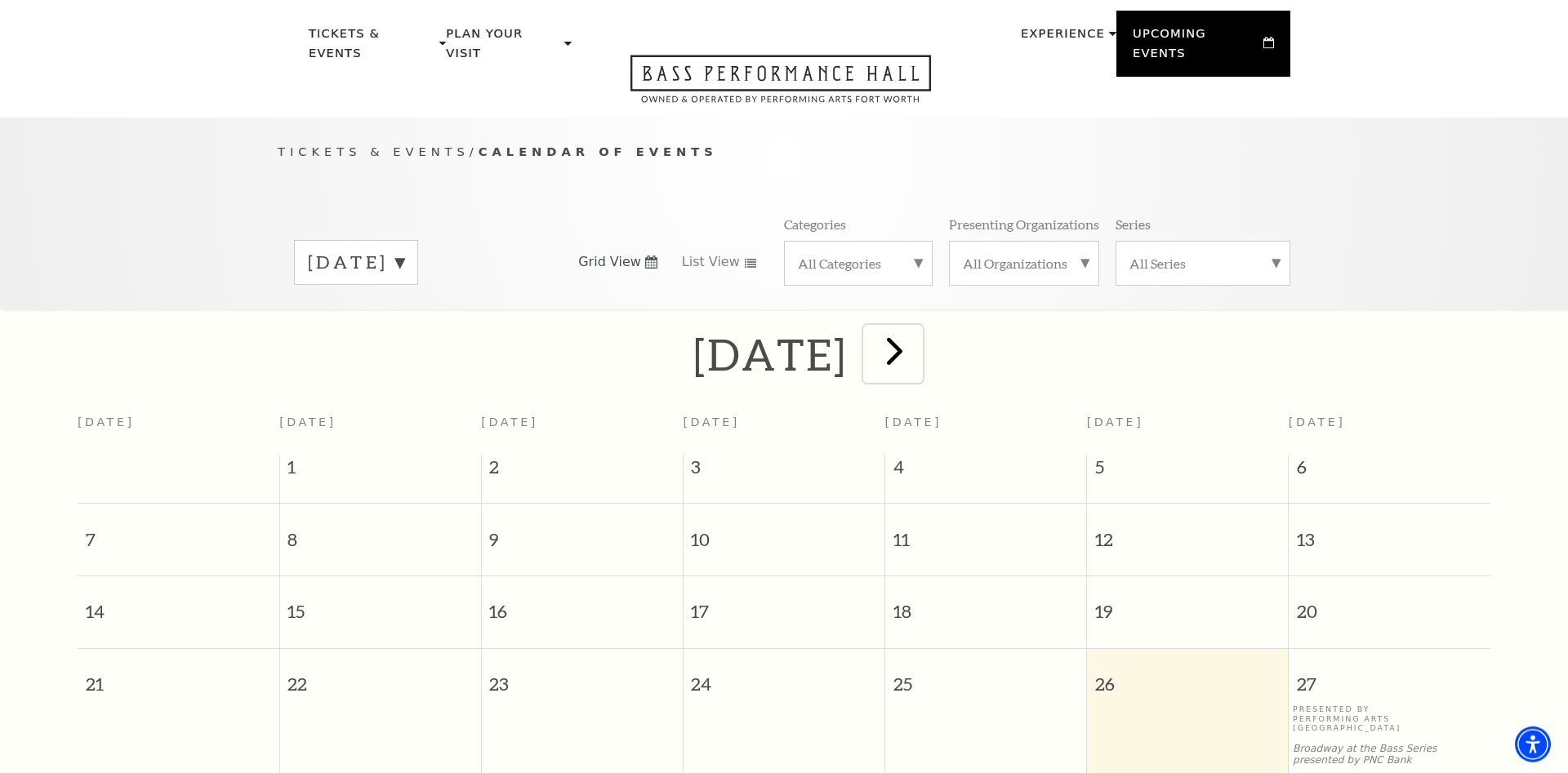
click at [918, 334] on span "next" at bounding box center [895, 350] width 46 height 46
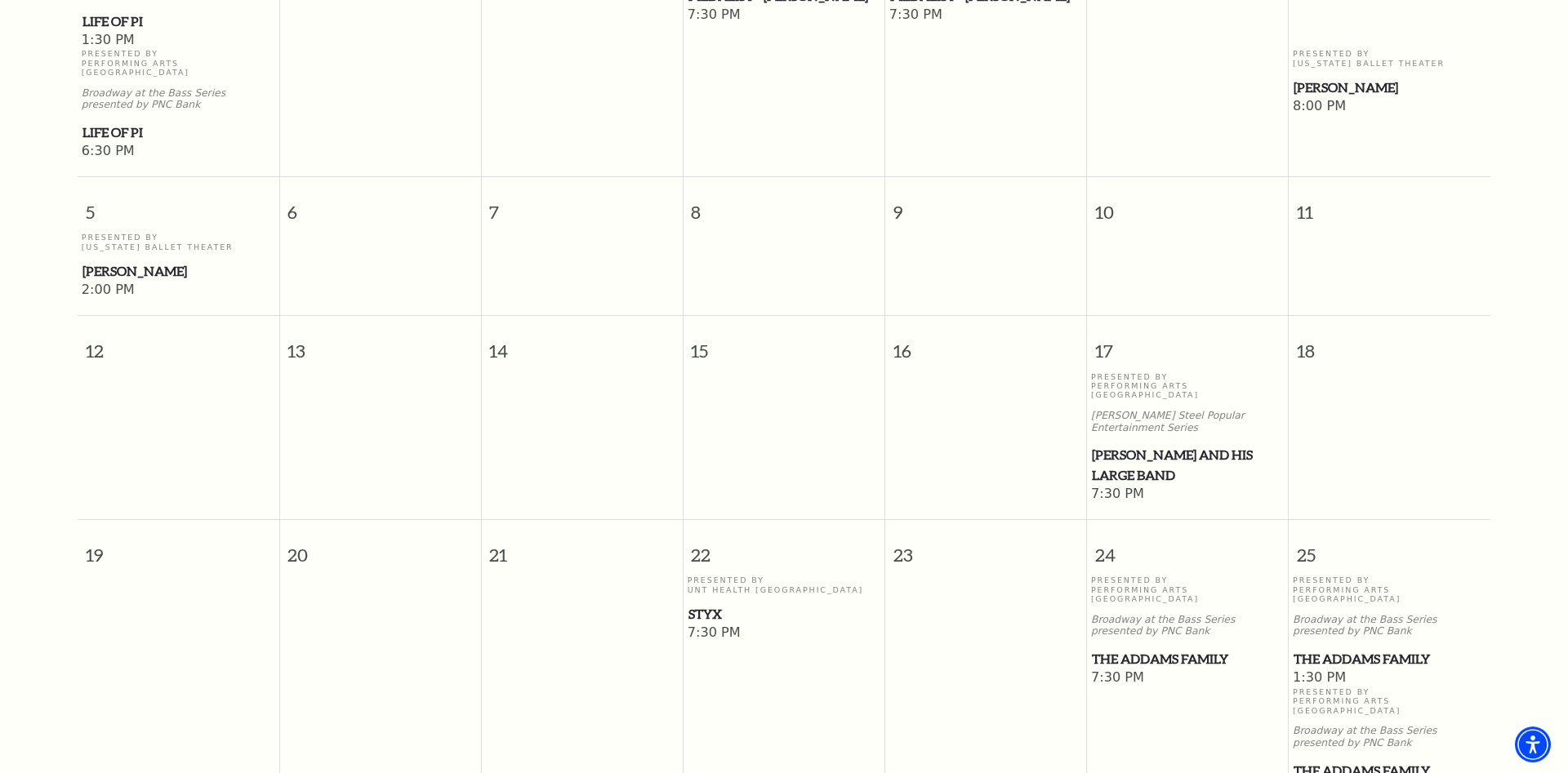
scroll to position [727, 0]
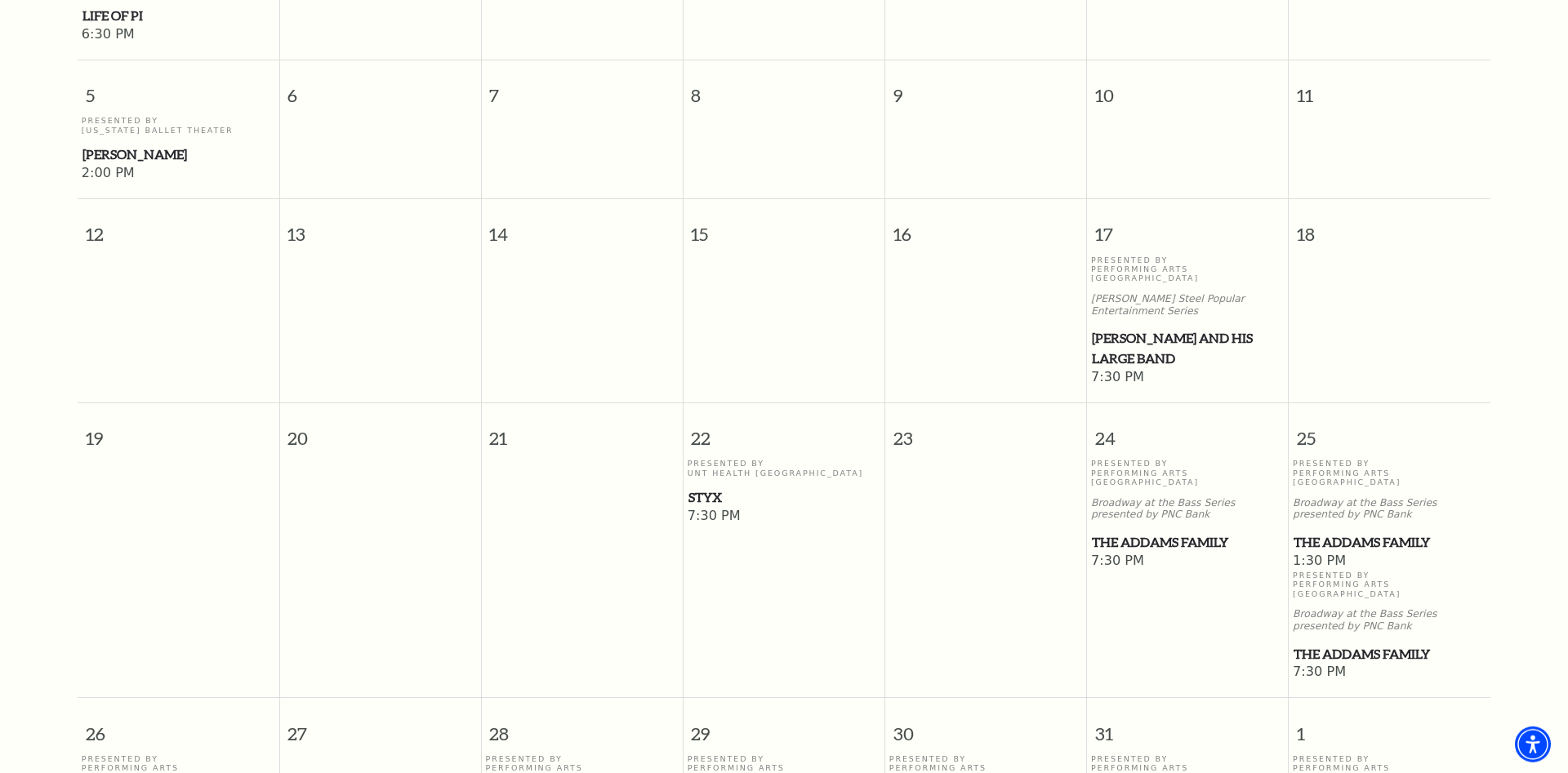
click at [774, 508] on span "7:30 PM" at bounding box center [784, 517] width 193 height 18
click at [698, 488] on span "Styx" at bounding box center [784, 498] width 192 height 20
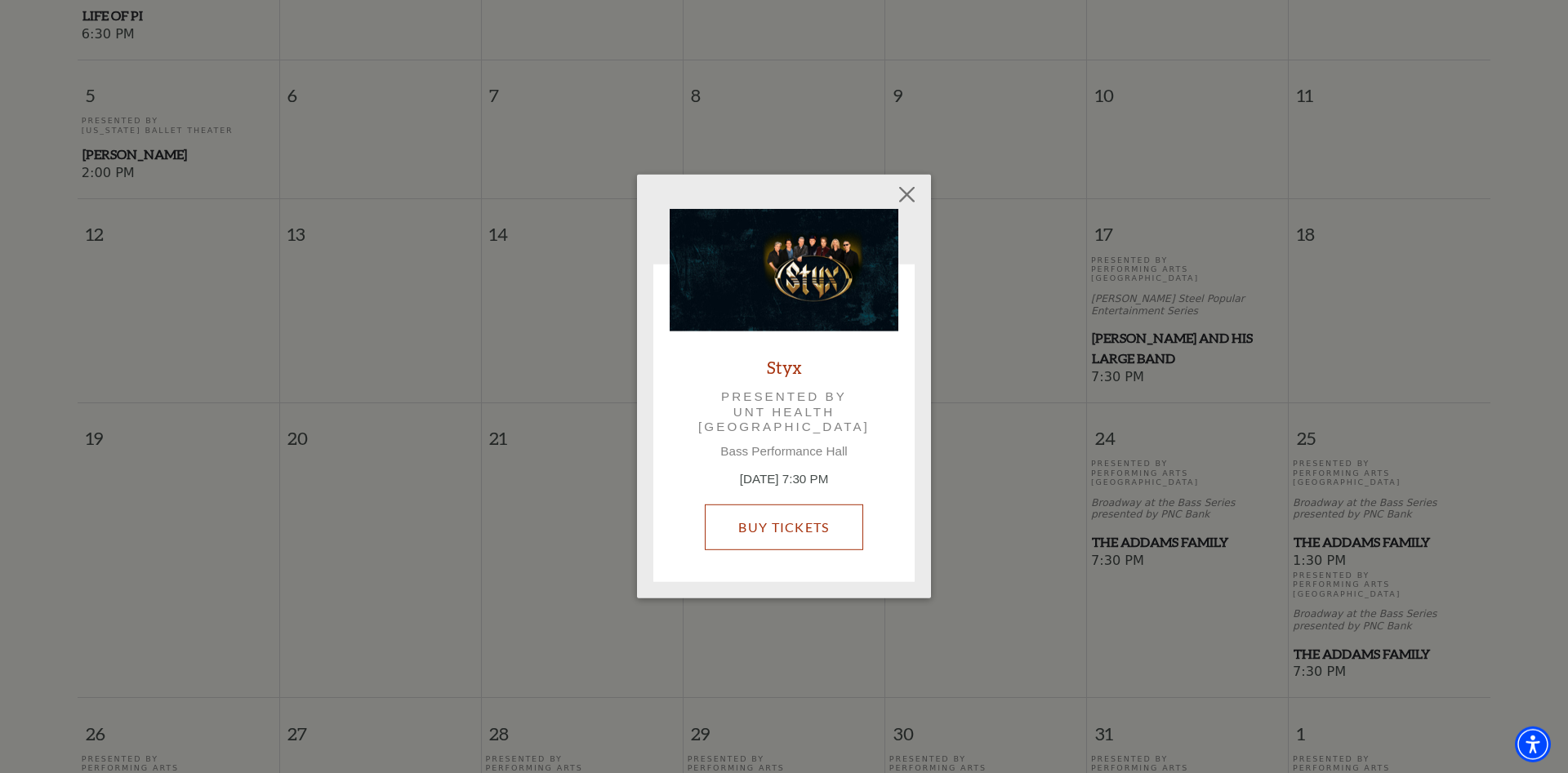
click at [769, 530] on link "Buy Tickets" at bounding box center [784, 527] width 158 height 46
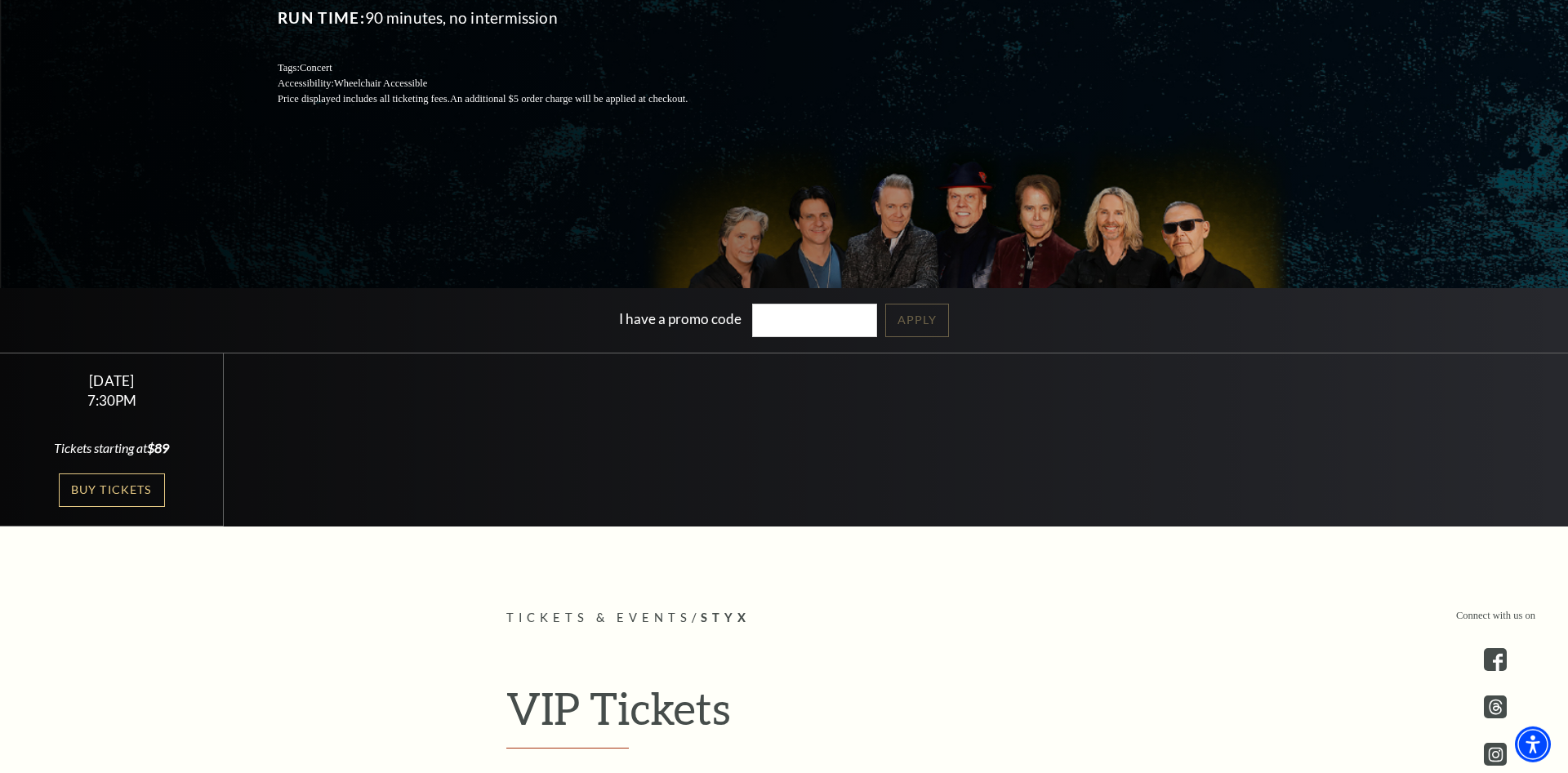
scroll to position [334, 0]
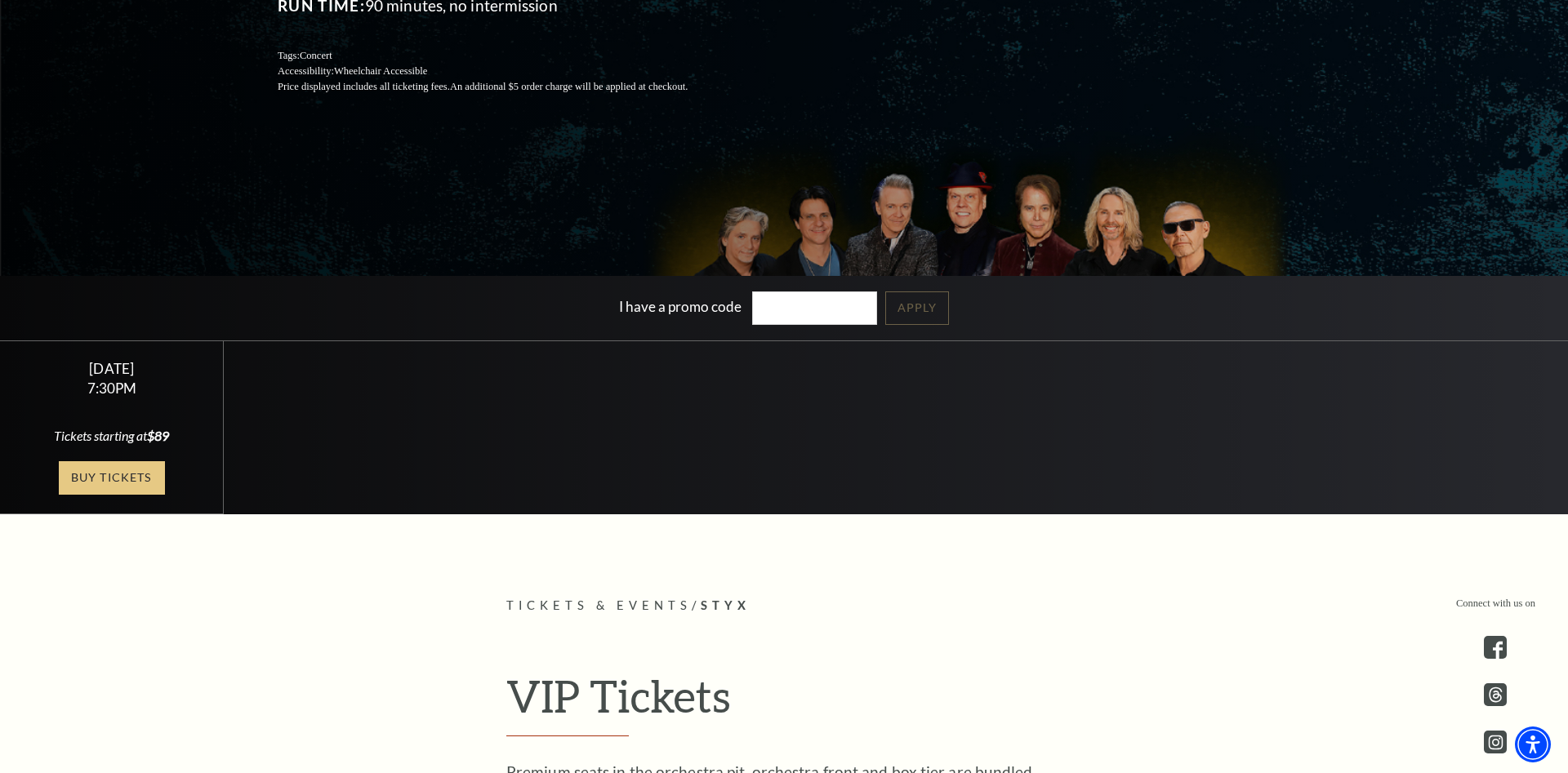
click at [143, 470] on link "Buy Tickets" at bounding box center [112, 478] width 106 height 33
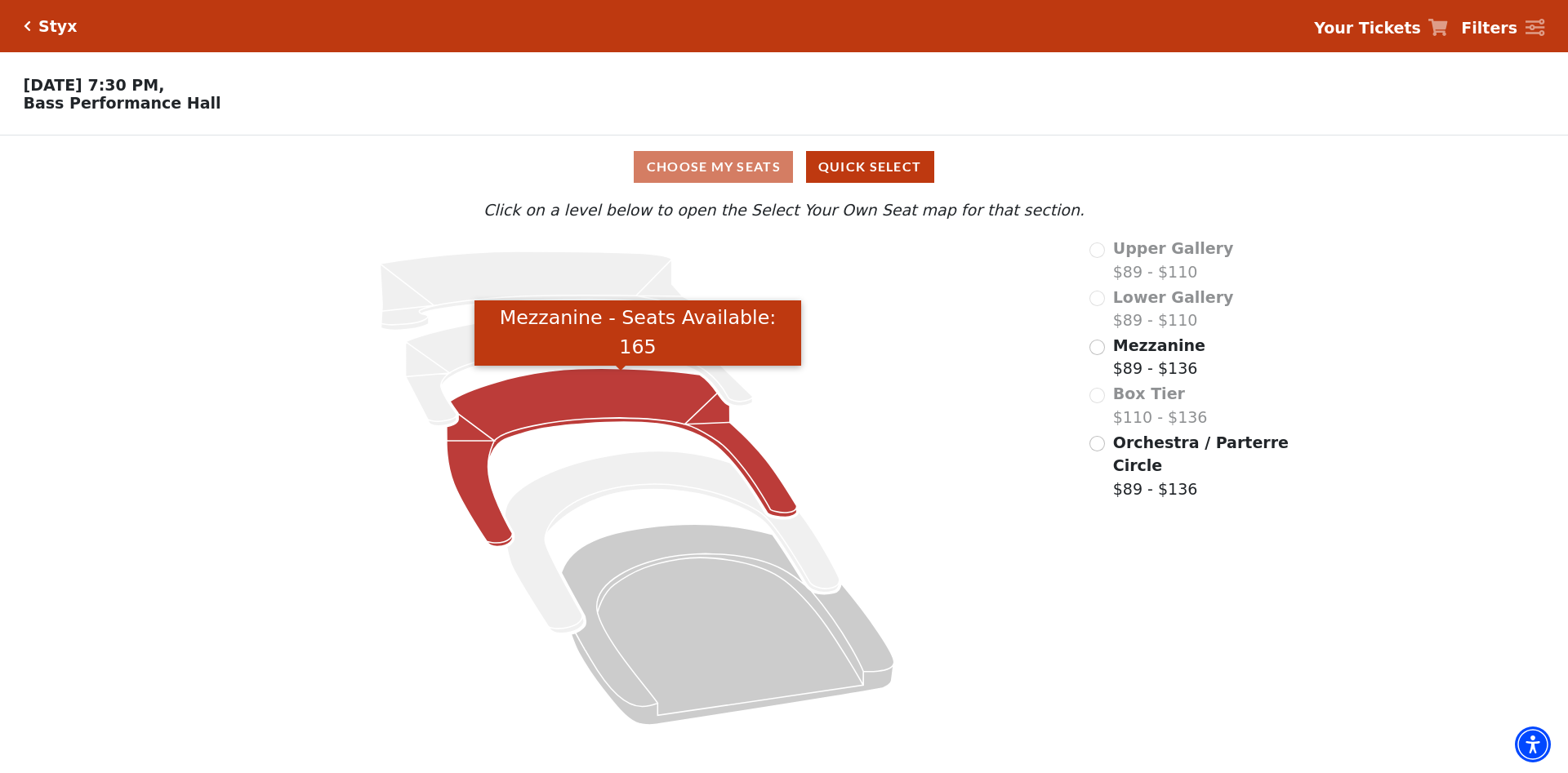
click at [636, 397] on icon "Mezzanine - Seats Available: 165" at bounding box center [622, 457] width 350 height 178
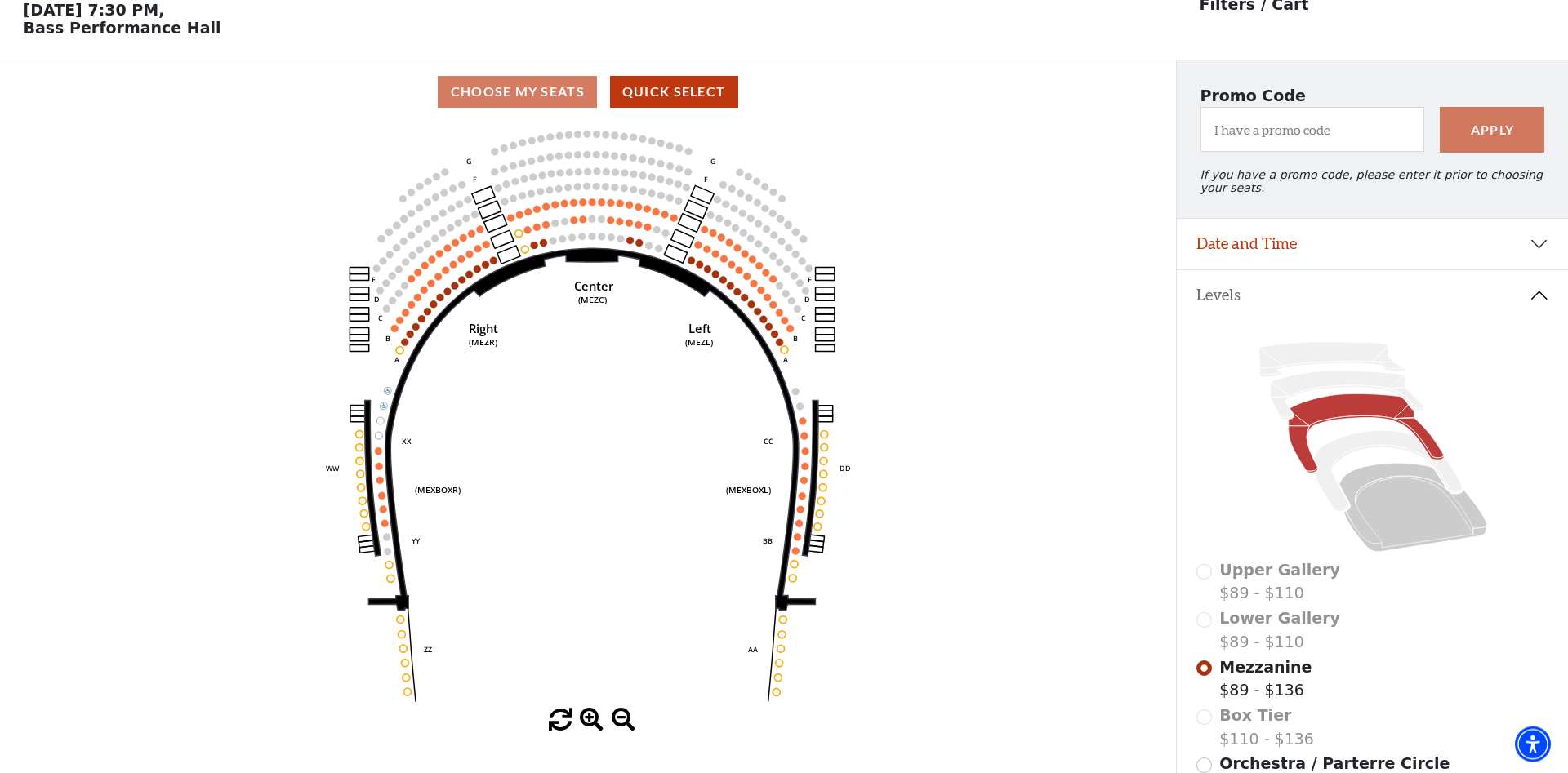
scroll to position [76, 0]
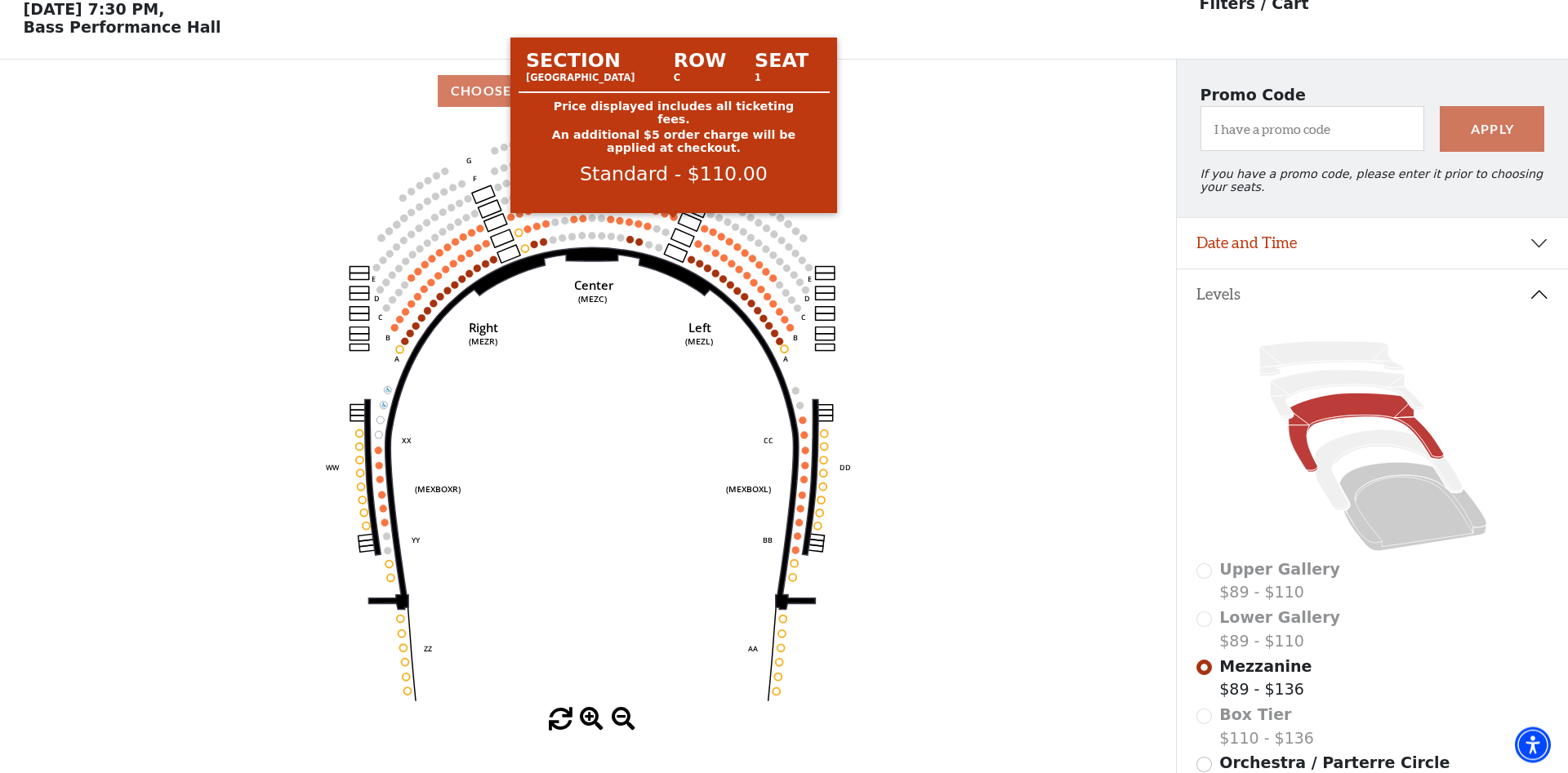
click at [674, 220] on circle at bounding box center [675, 216] width 7 height 7
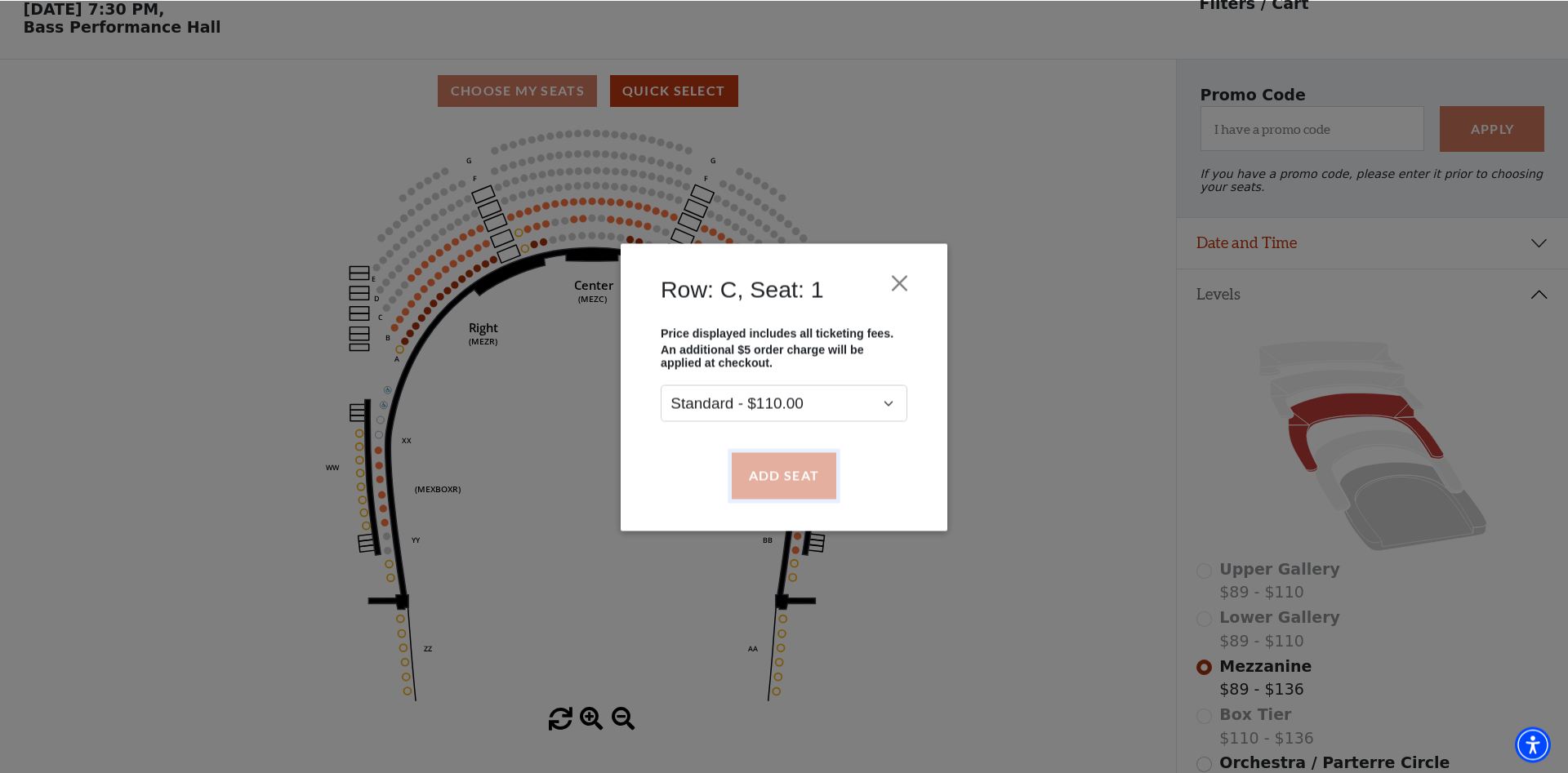
click at [784, 474] on button "Add Seat" at bounding box center [784, 475] width 104 height 46
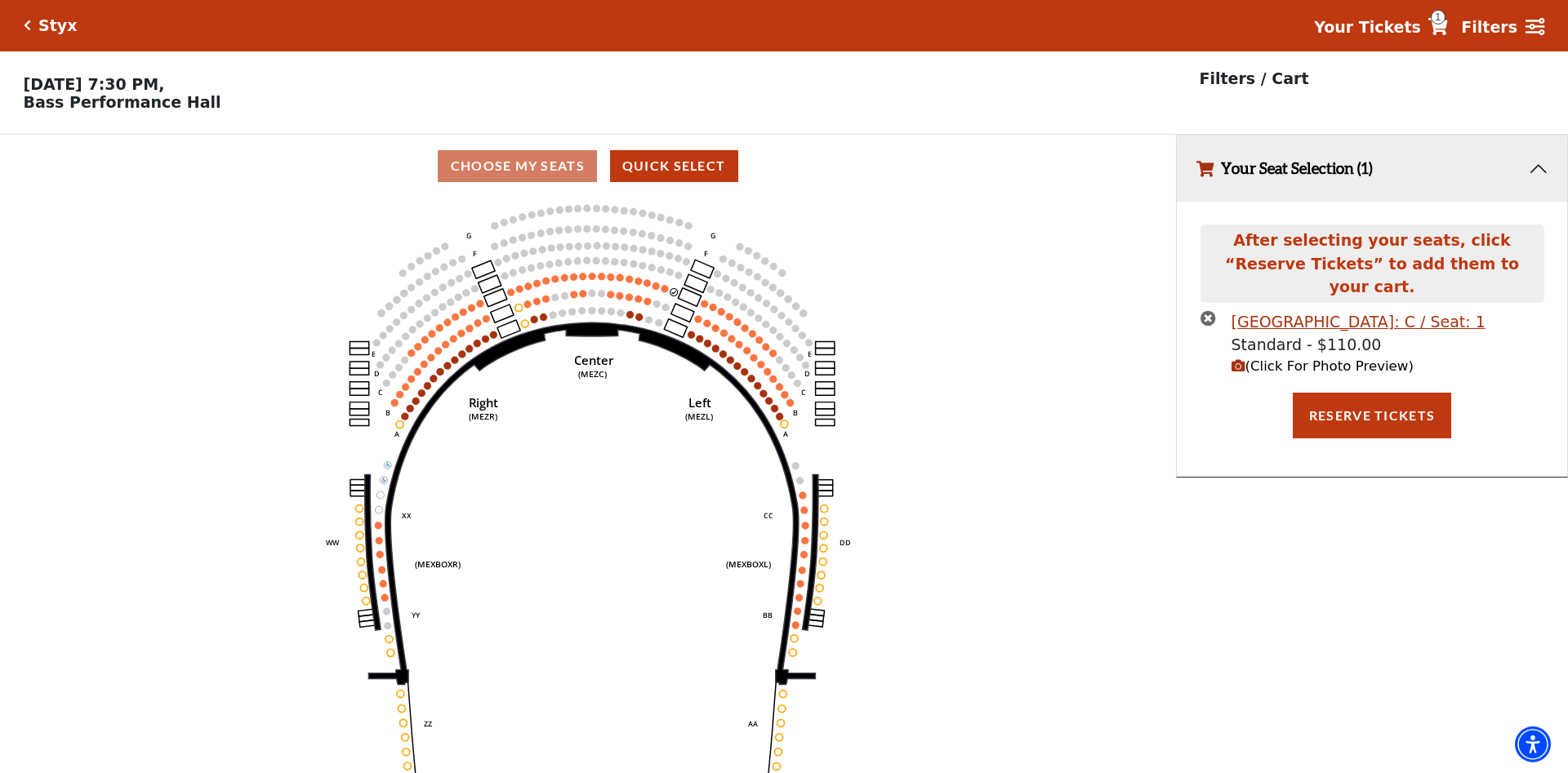
scroll to position [0, 0]
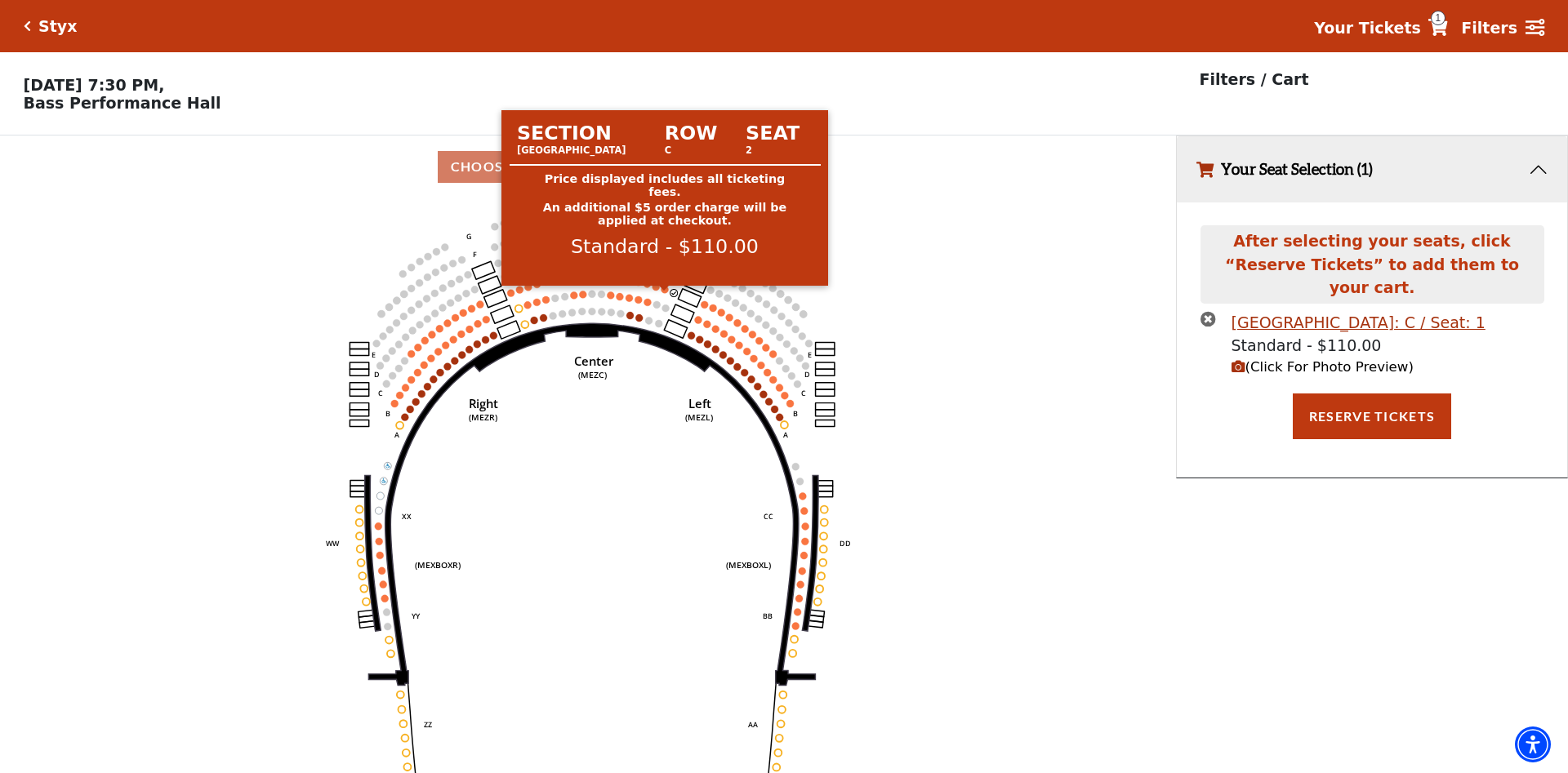
click at [665, 294] on circle at bounding box center [665, 290] width 7 height 7
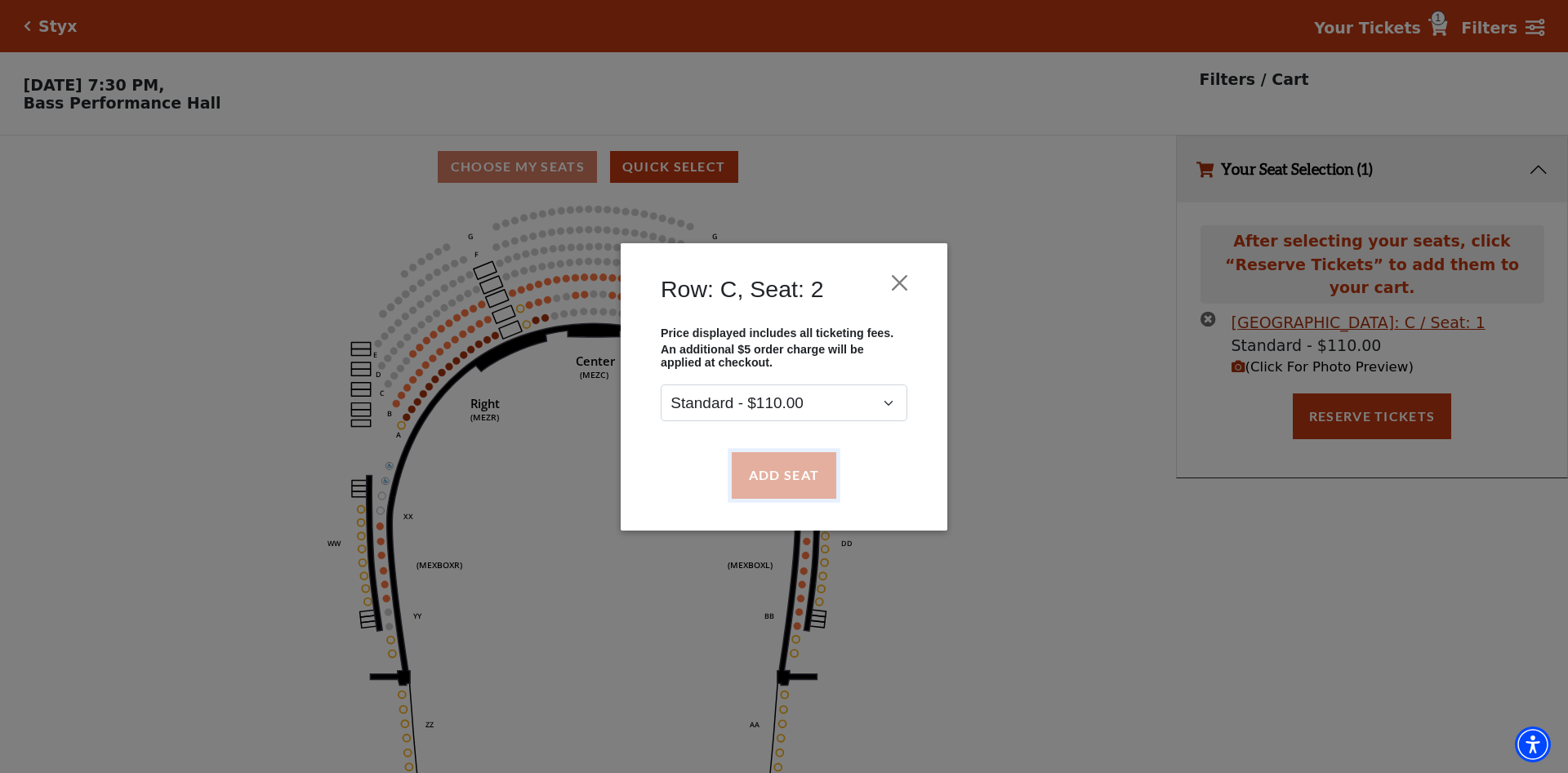
click at [776, 469] on button "Add Seat" at bounding box center [784, 475] width 104 height 46
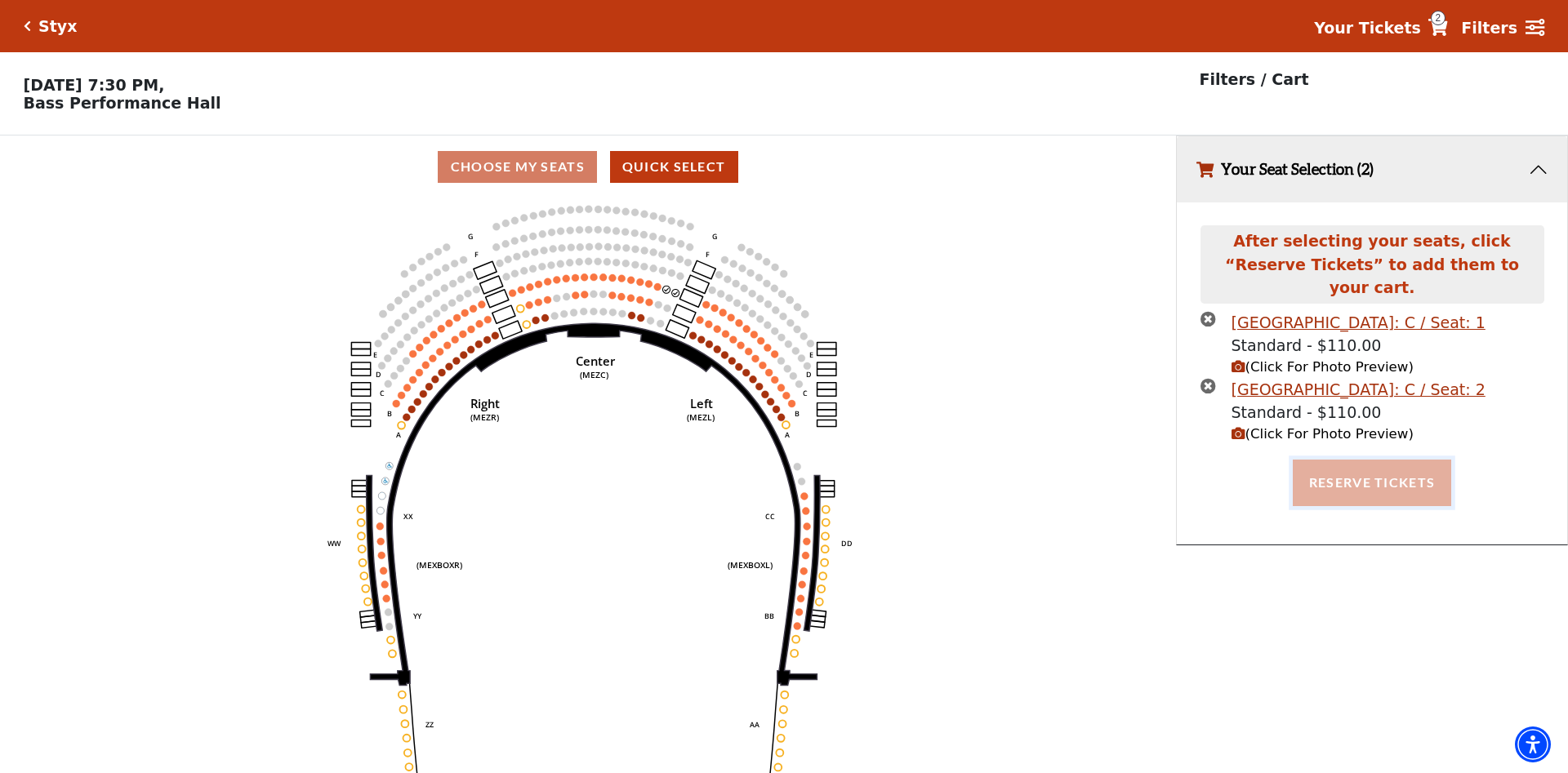
click at [1402, 464] on button "Reserve Tickets" at bounding box center [1372, 482] width 159 height 46
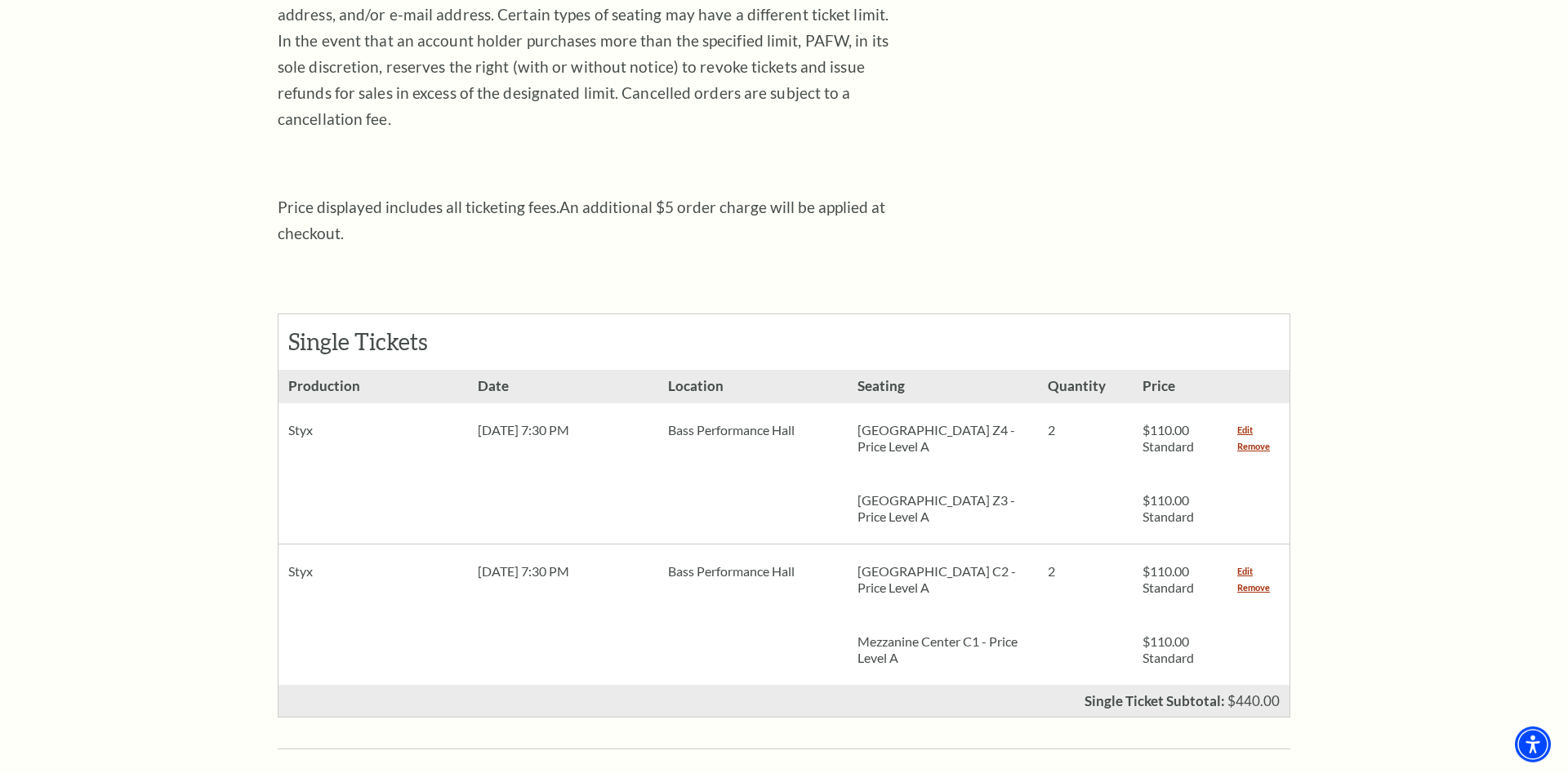
scroll to position [583, 0]
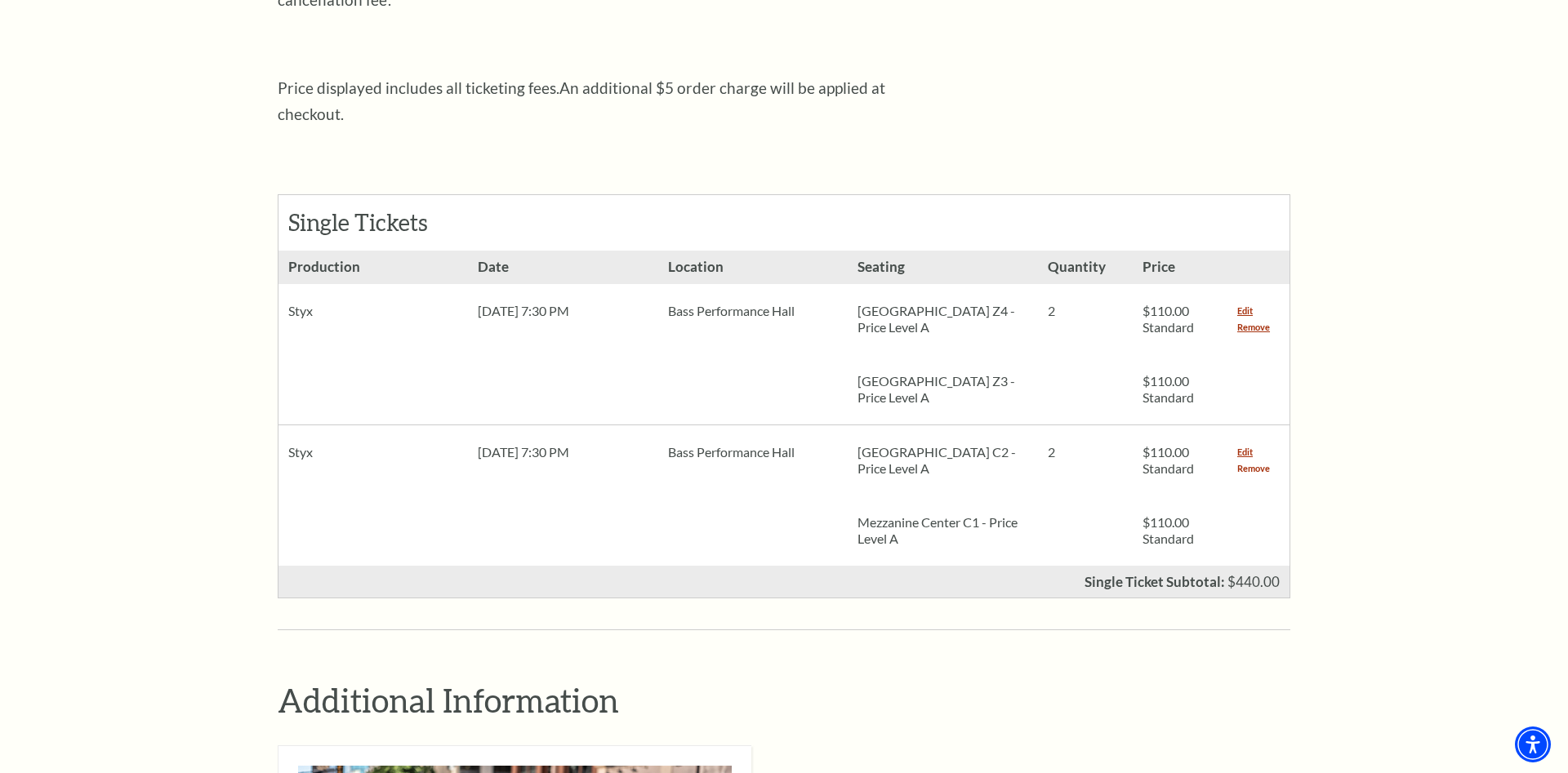
click at [1245, 461] on link "Remove" at bounding box center [1254, 469] width 33 height 17
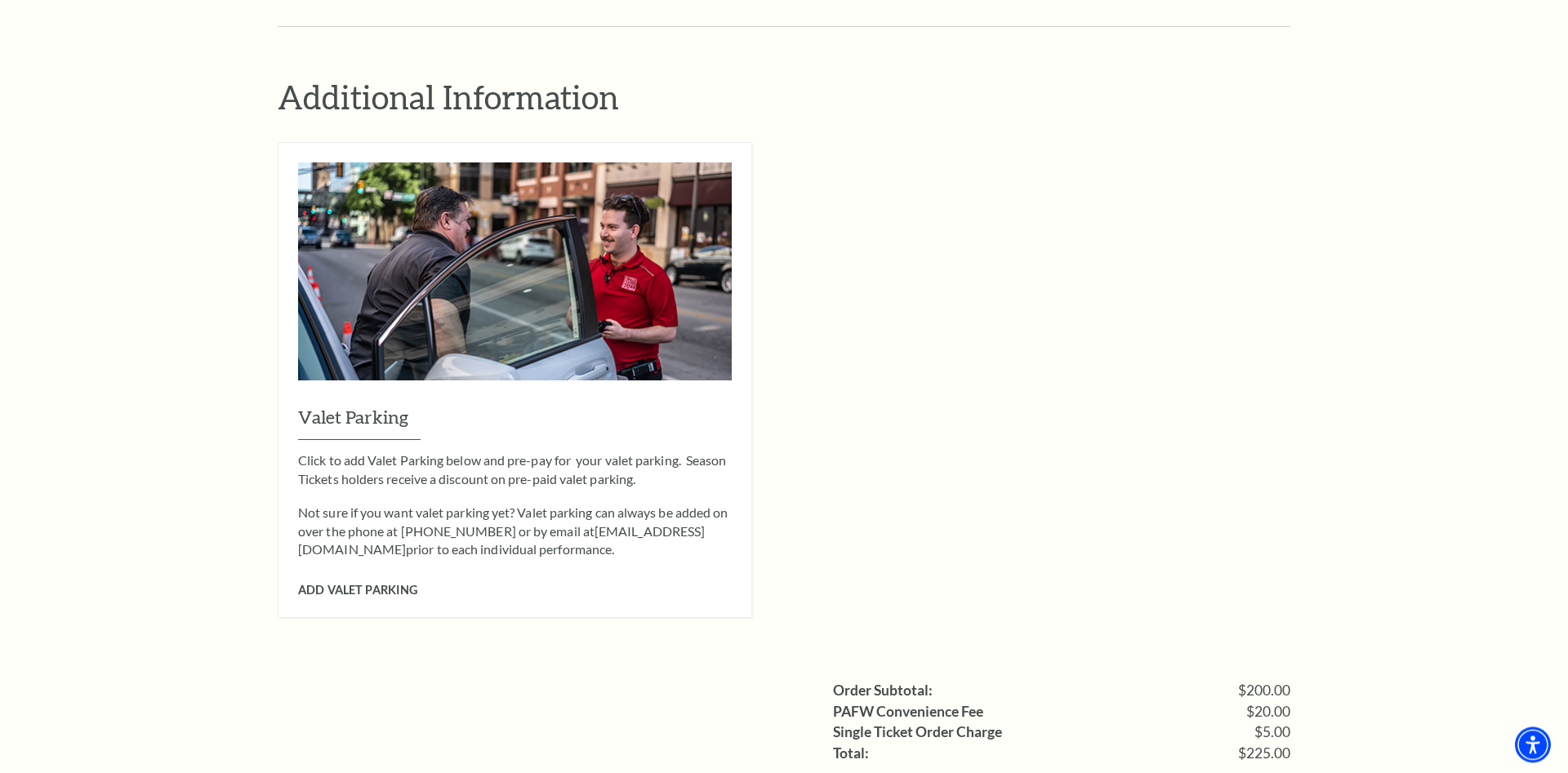
scroll to position [1416, 0]
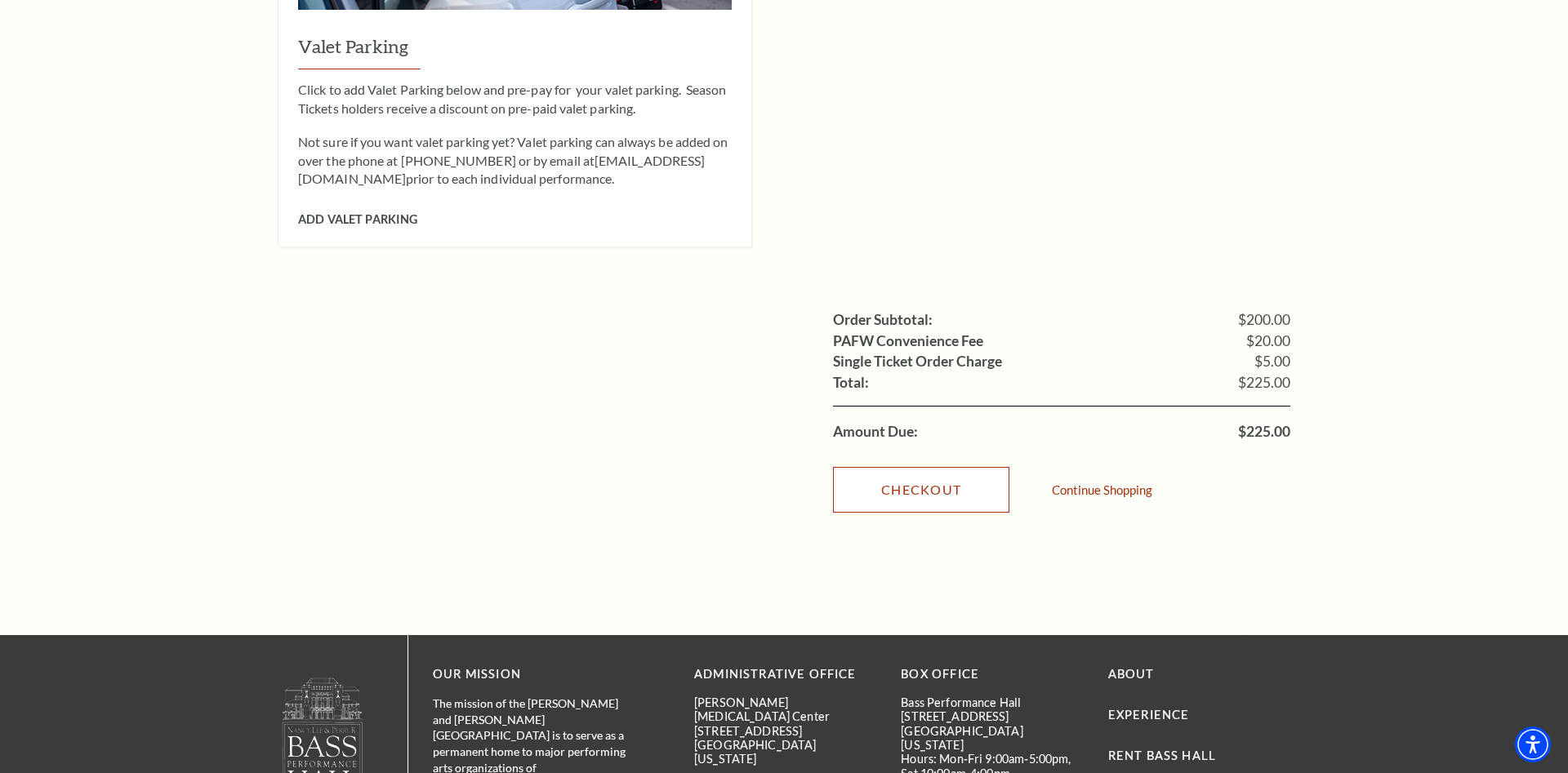
click at [932, 467] on link "Checkout" at bounding box center [921, 490] width 177 height 46
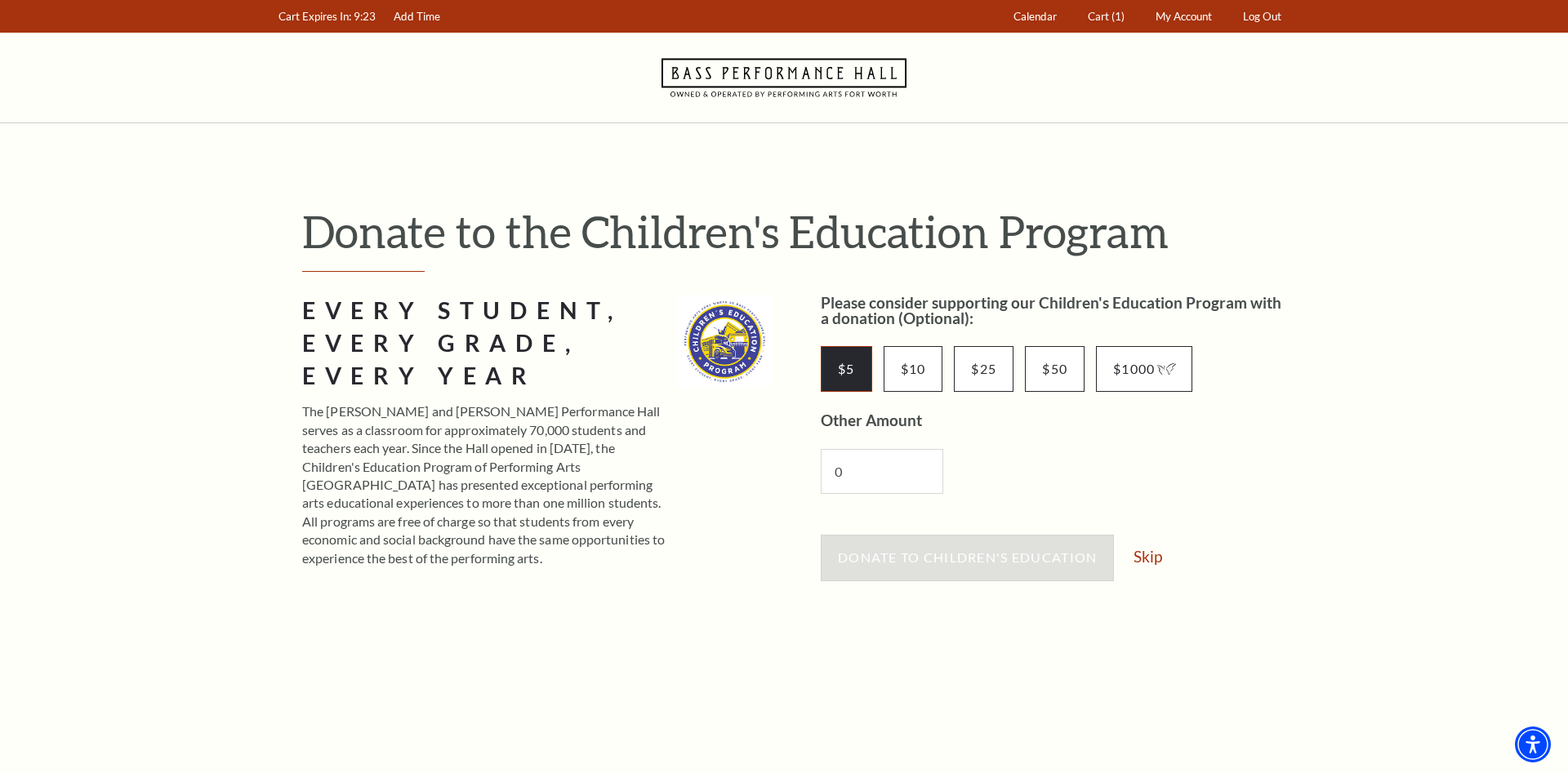
click at [853, 369] on input "$5" at bounding box center [846, 369] width 51 height 46
click at [971, 549] on button "Donate to Children's Education" at bounding box center [968, 557] width 294 height 46
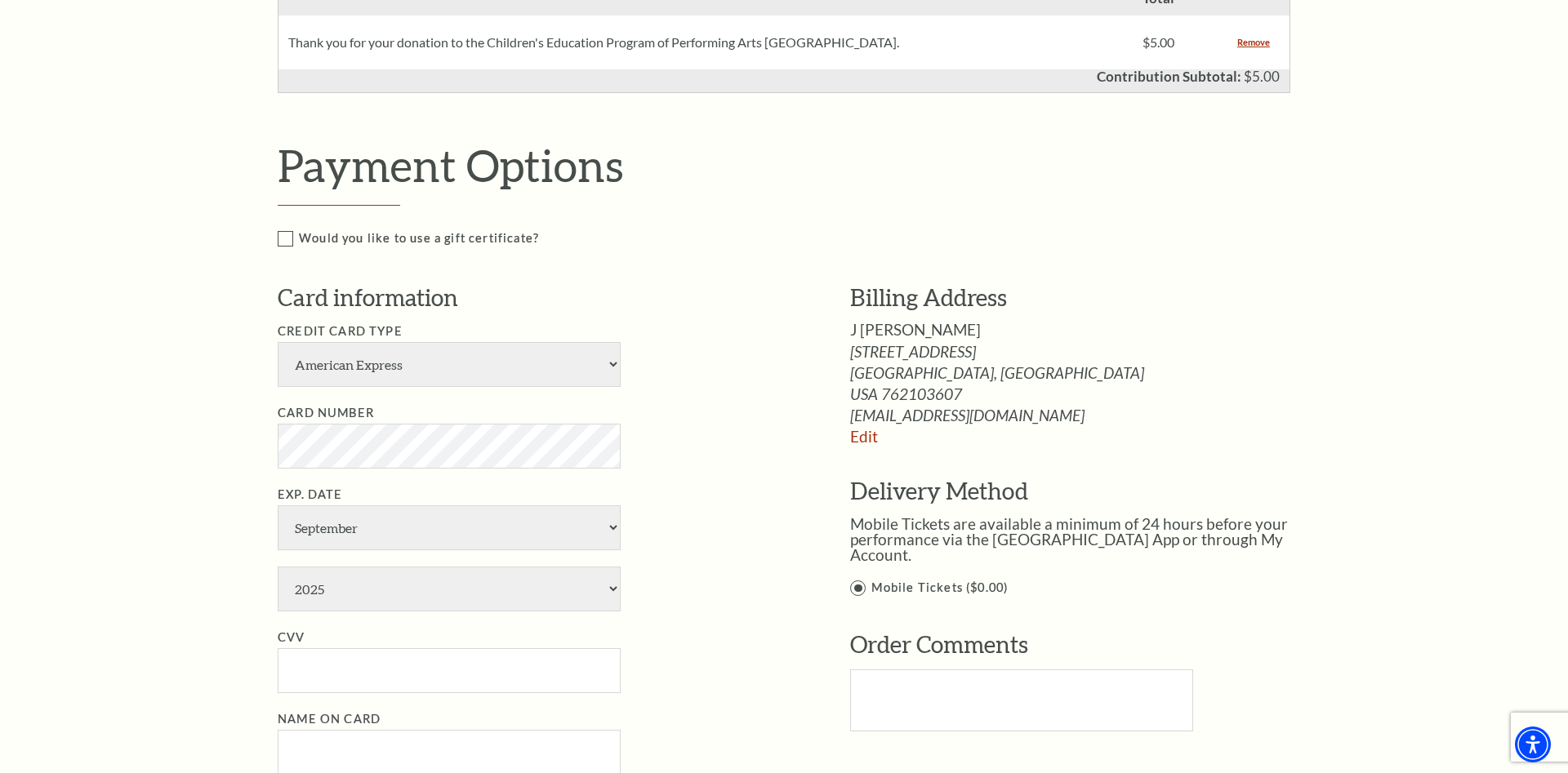
scroll to position [832, 0]
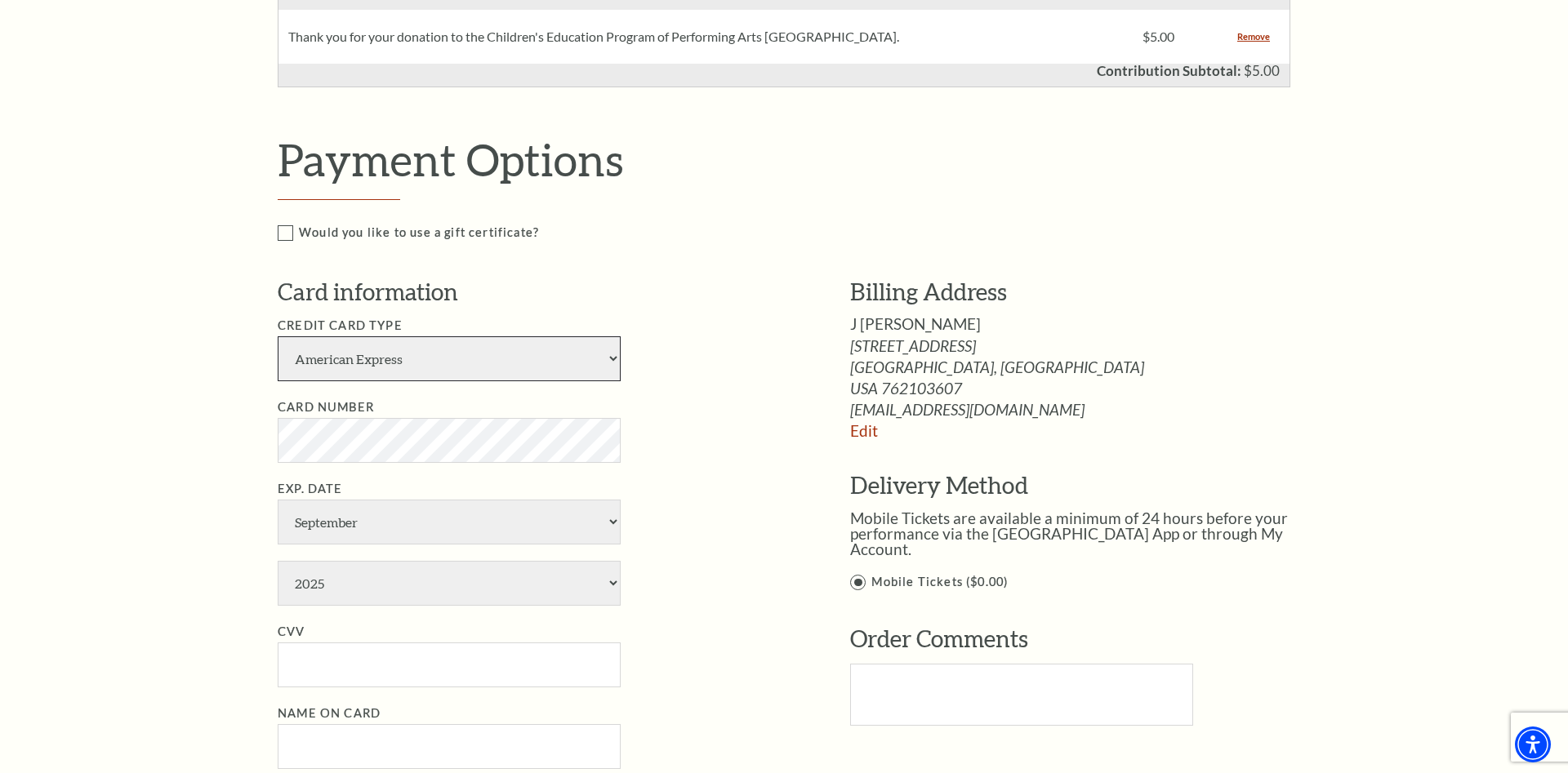
click at [278, 336] on select "American Express Visa Master Card Discover" at bounding box center [449, 359] width 343 height 45
select select "28"
click option "Discover" at bounding box center [0, 0] width 0 height 0
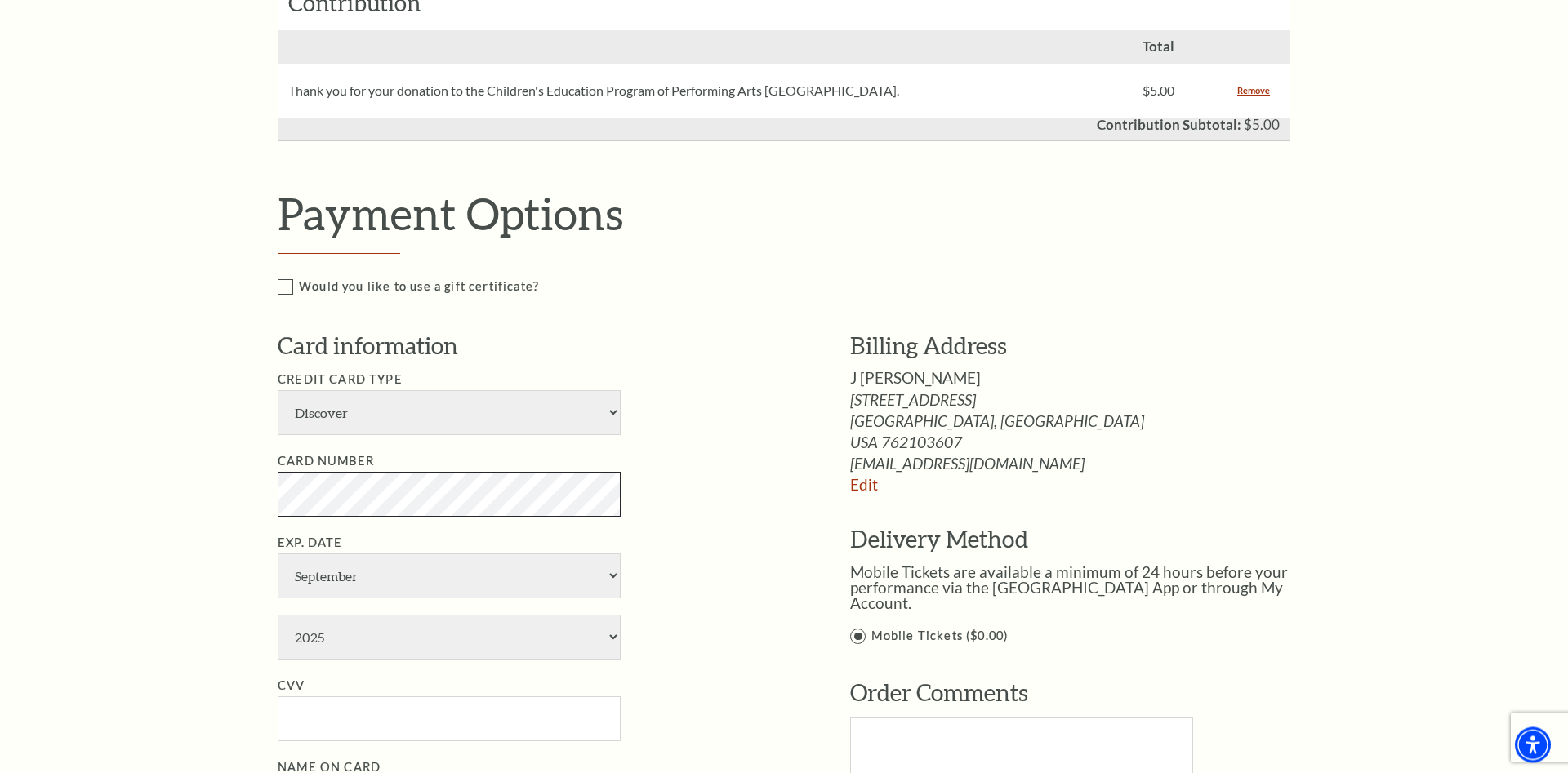
scroll to position [750, 0]
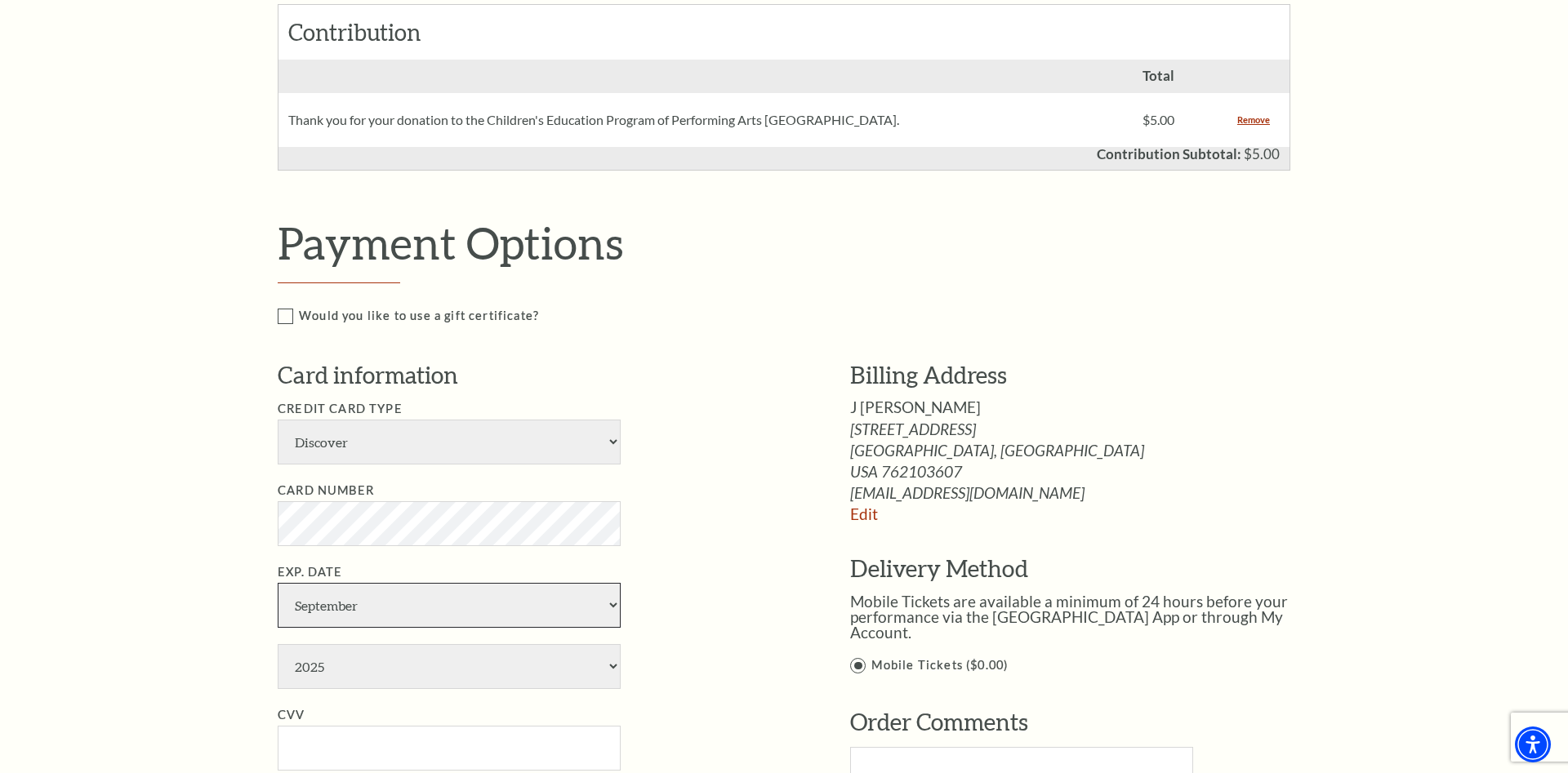
click at [278, 583] on select "January February March April May June July August September October November De…" at bounding box center [449, 606] width 343 height 45
select select "12"
click option "December" at bounding box center [0, 0] width 0 height 0
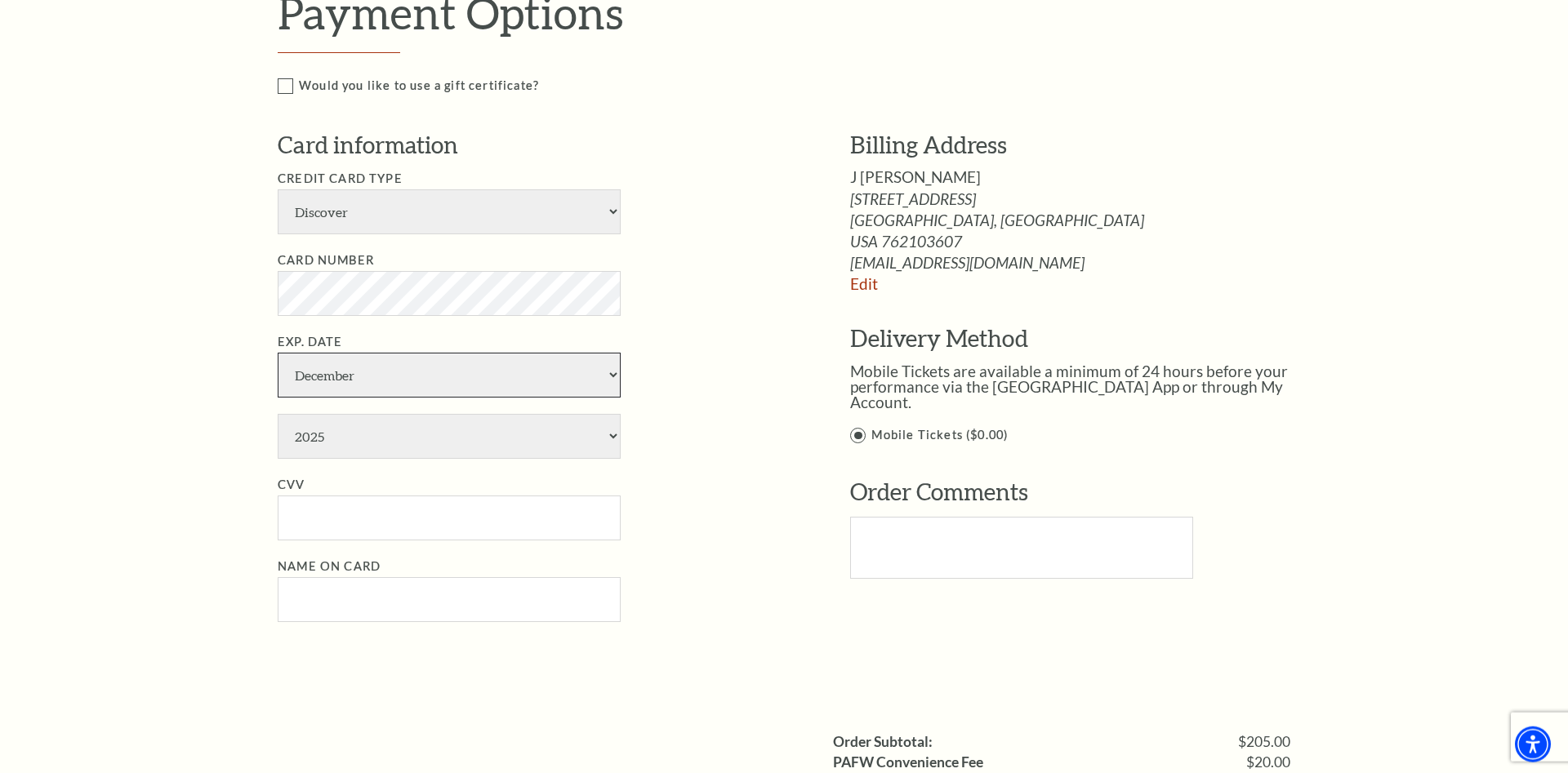
scroll to position [1000, 0]
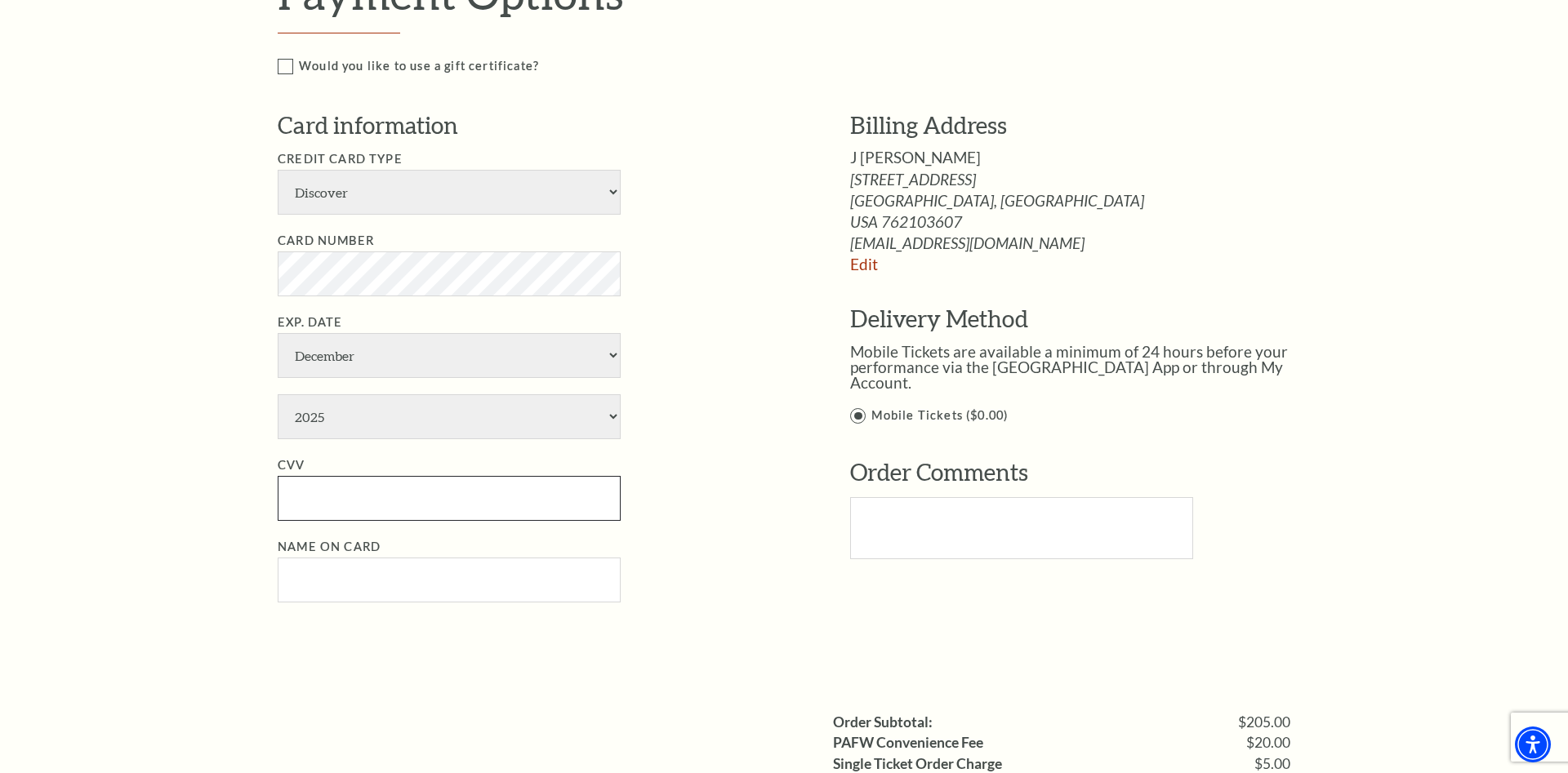
click at [372, 493] on input "CVV" at bounding box center [449, 498] width 343 height 45
type input "472"
click at [382, 573] on input "Name on Card" at bounding box center [449, 580] width 343 height 45
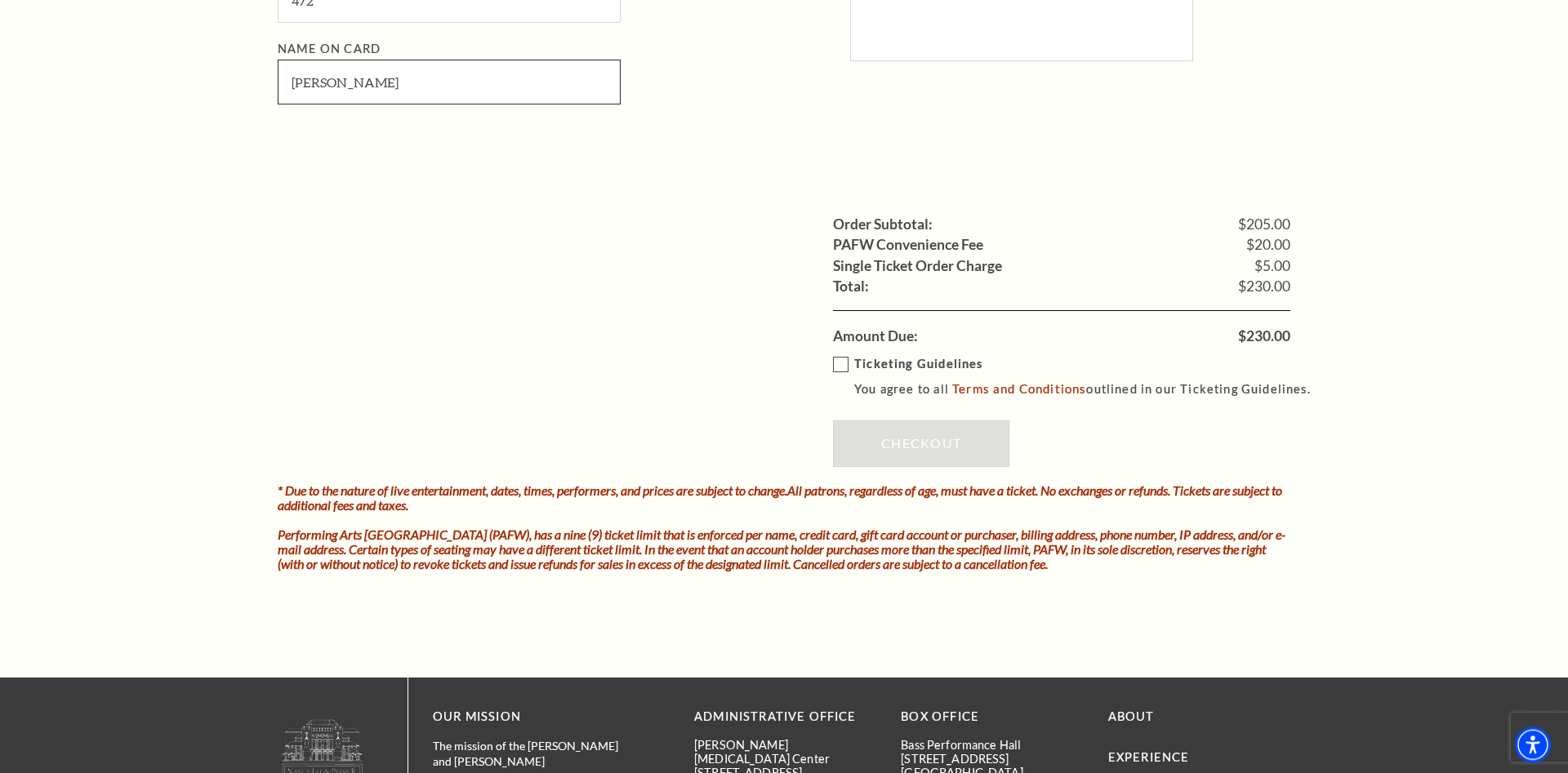
scroll to position [1500, 0]
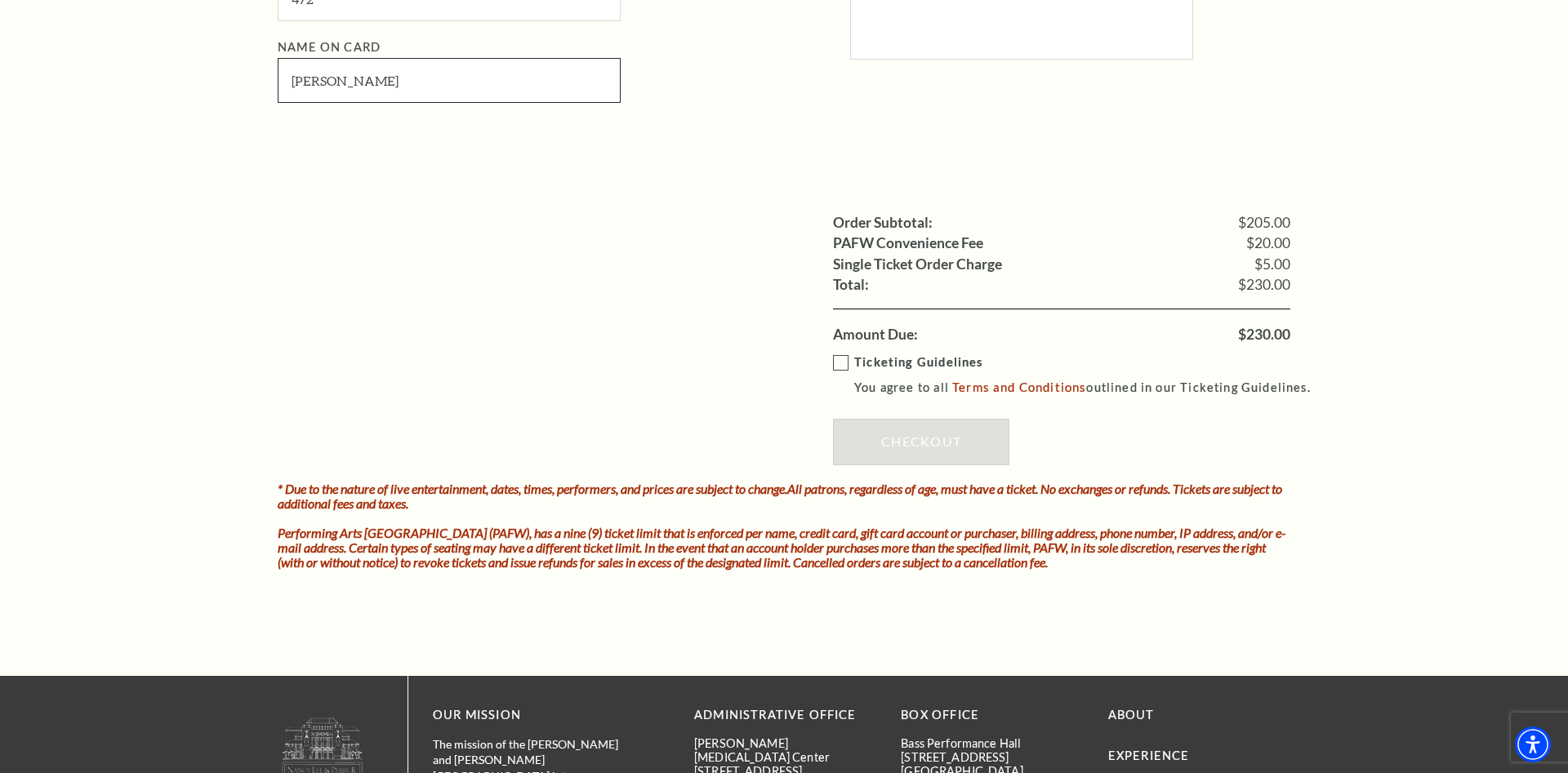
type input "James R Hoofnagle"
click at [844, 360] on label "Ticketing Guidelines You agree to all Terms and Conditions outlined in our Tick…" at bounding box center [1079, 375] width 493 height 45
click at [0, 0] on input "Ticketing Guidelines You agree to all Terms and Conditions outlined in our Tick…" at bounding box center [0, 0] width 0 height 0
click at [916, 428] on link "Checkout" at bounding box center [921, 441] width 177 height 46
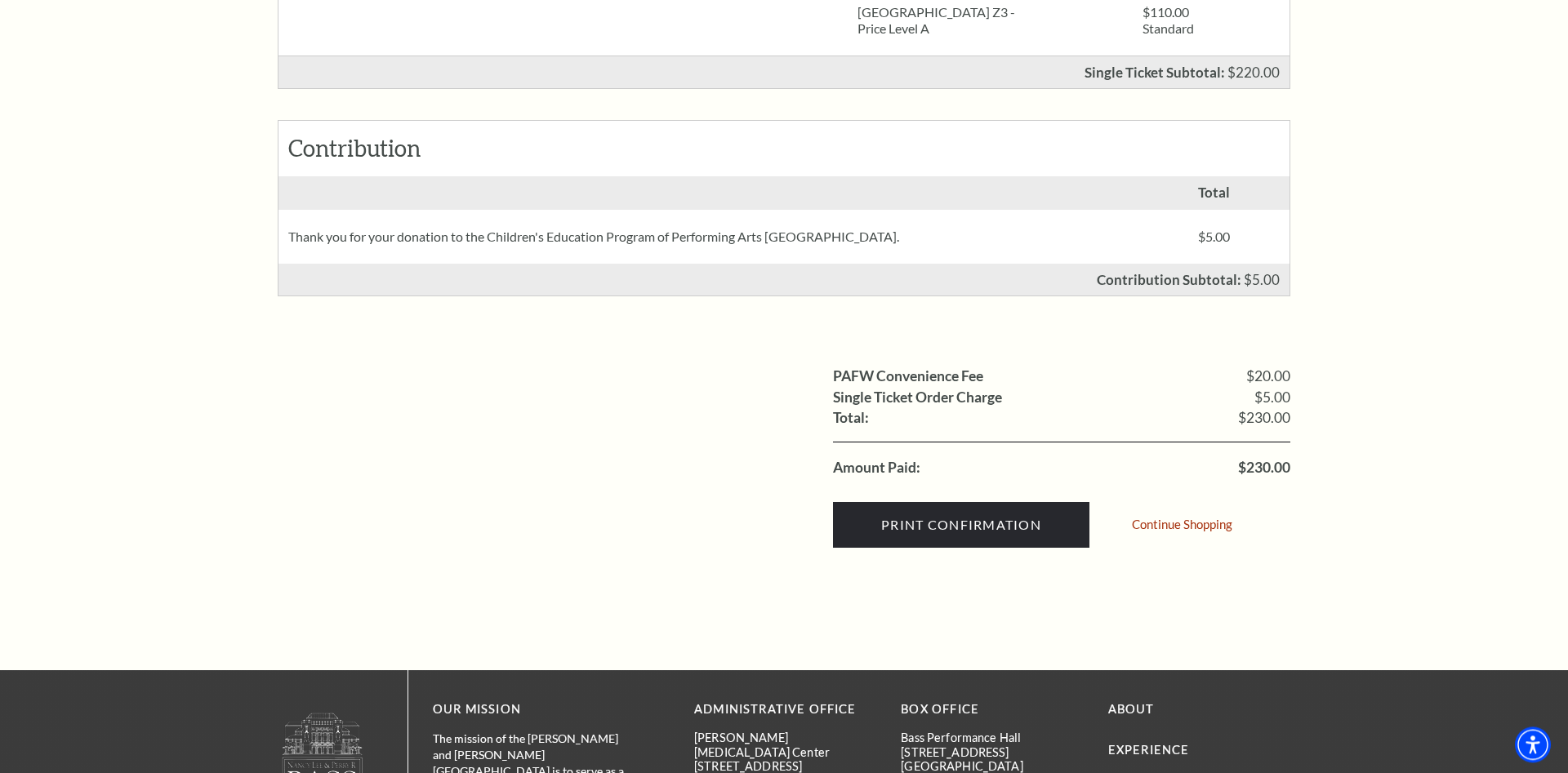
scroll to position [583, 0]
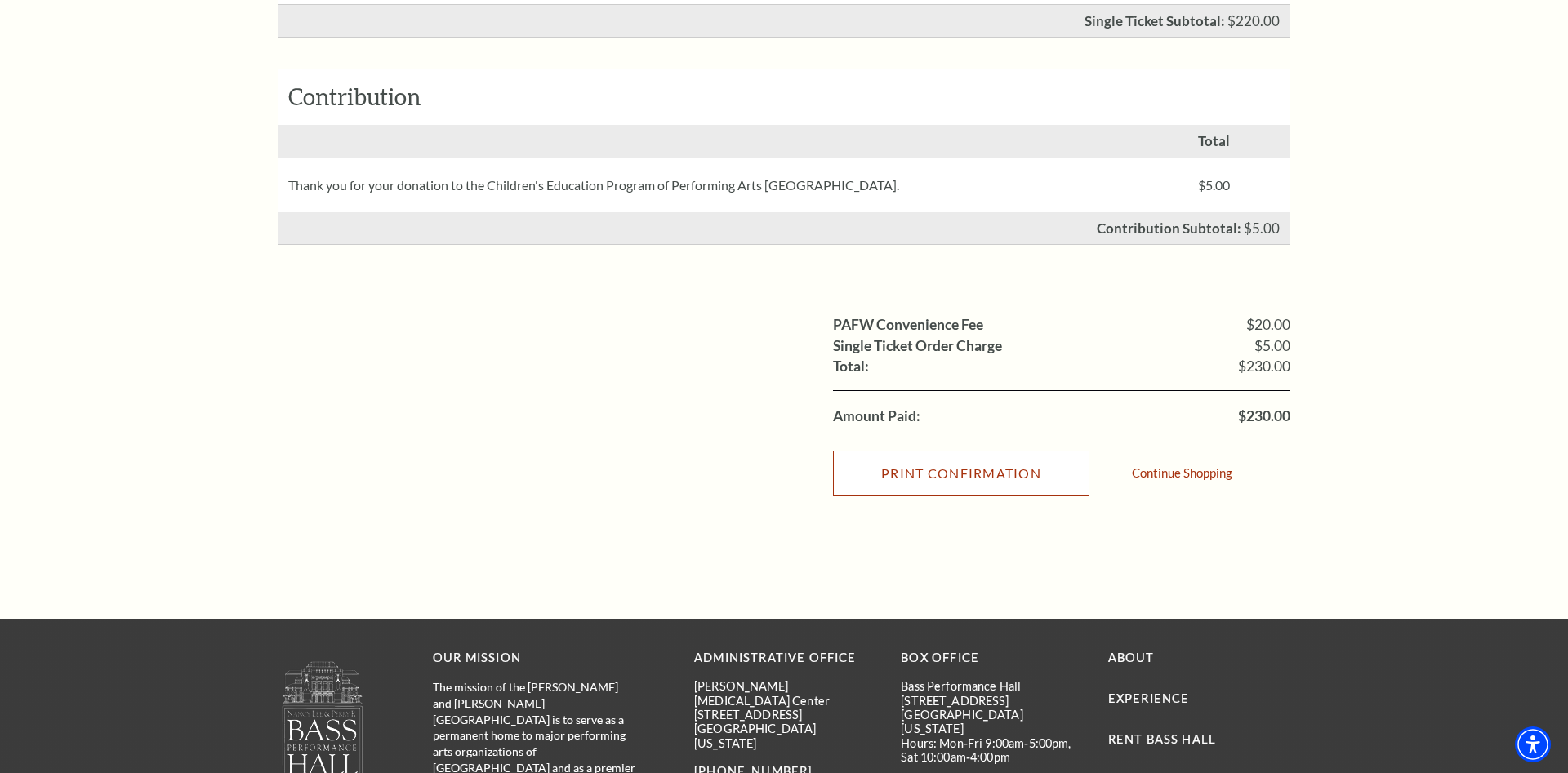
click at [946, 469] on input "Print Confirmation" at bounding box center [961, 473] width 257 height 46
